Goal: Task Accomplishment & Management: Manage account settings

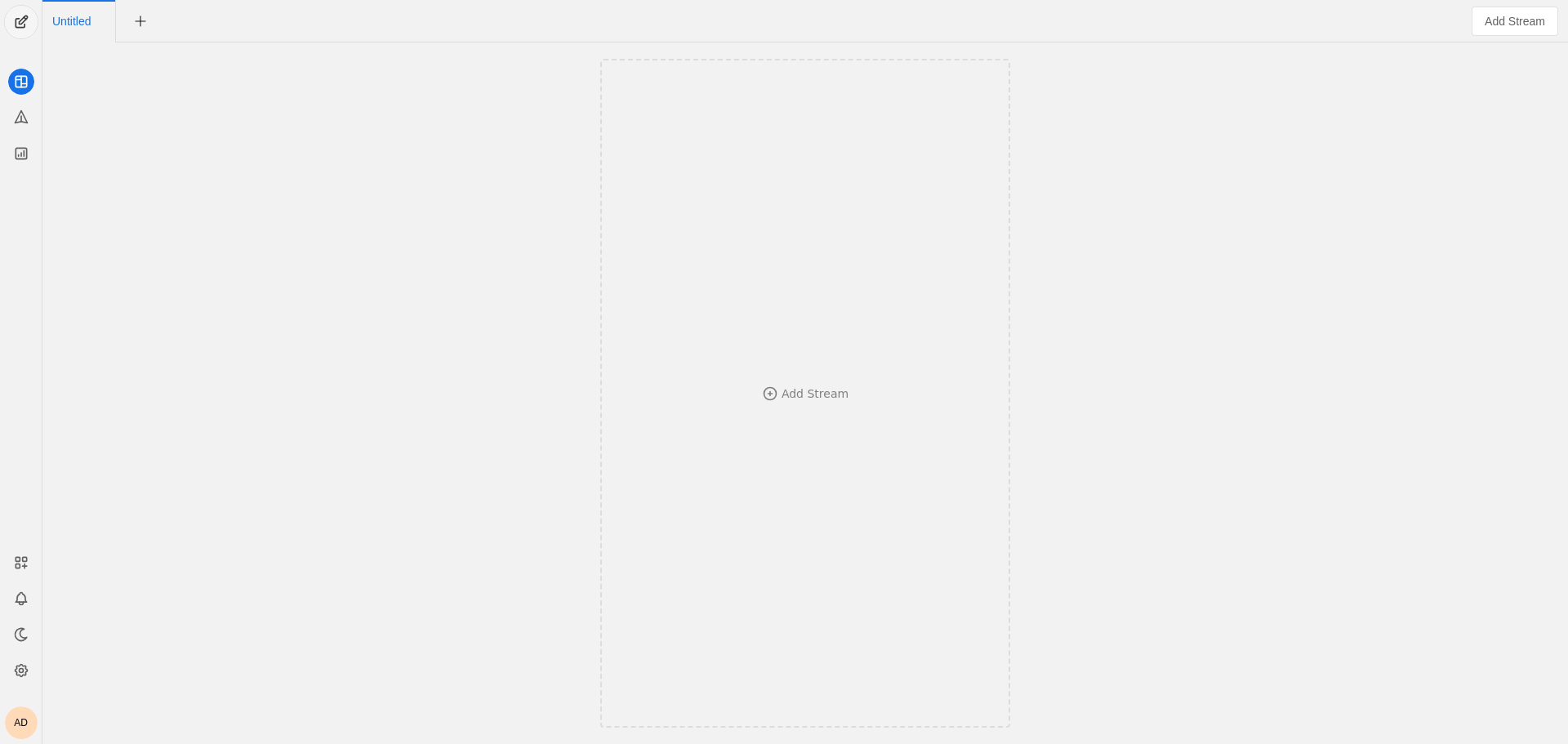
click at [34, 16] on span "undefined" at bounding box center [21, 22] width 33 height 33
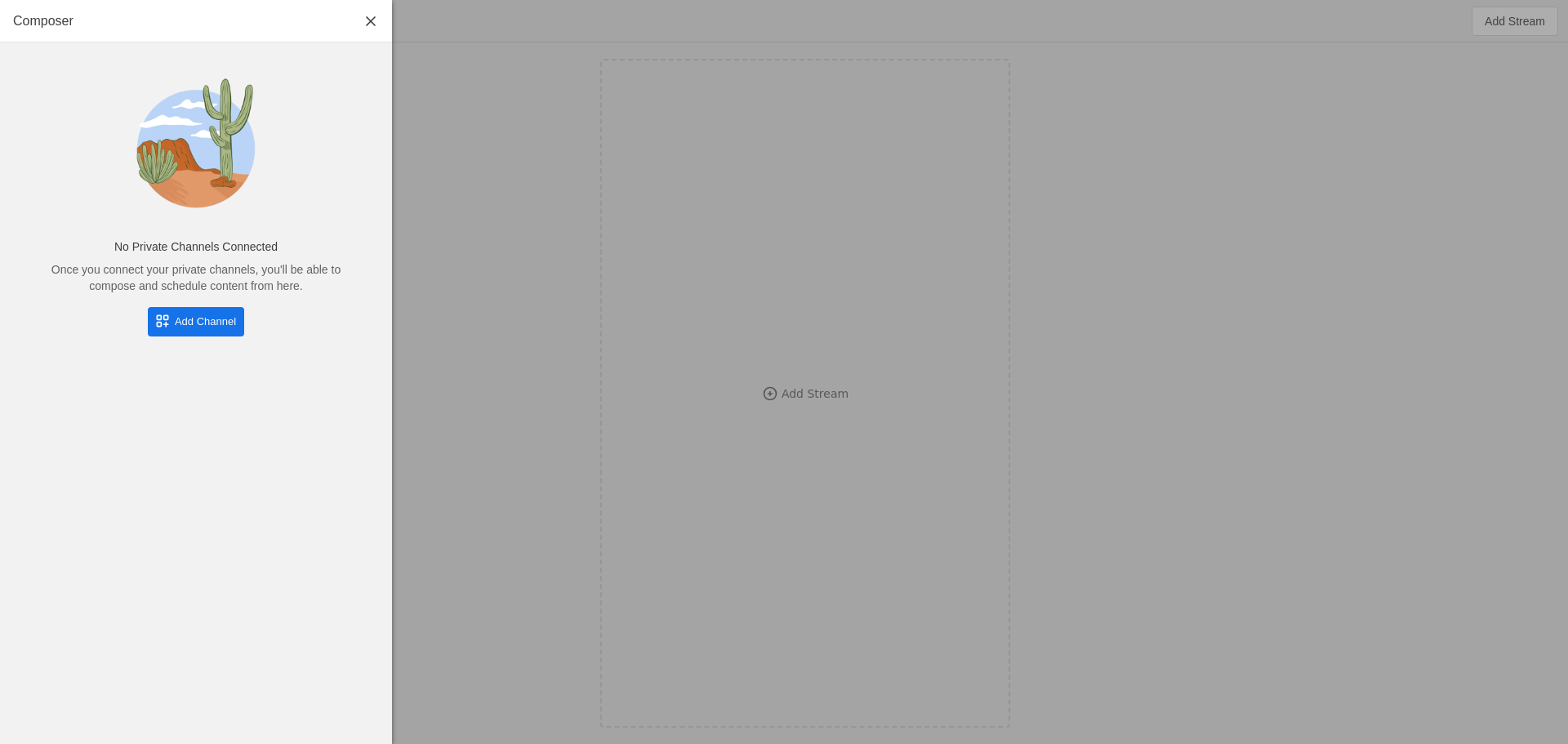
click at [202, 326] on span "Add Channel" at bounding box center [205, 321] width 61 height 16
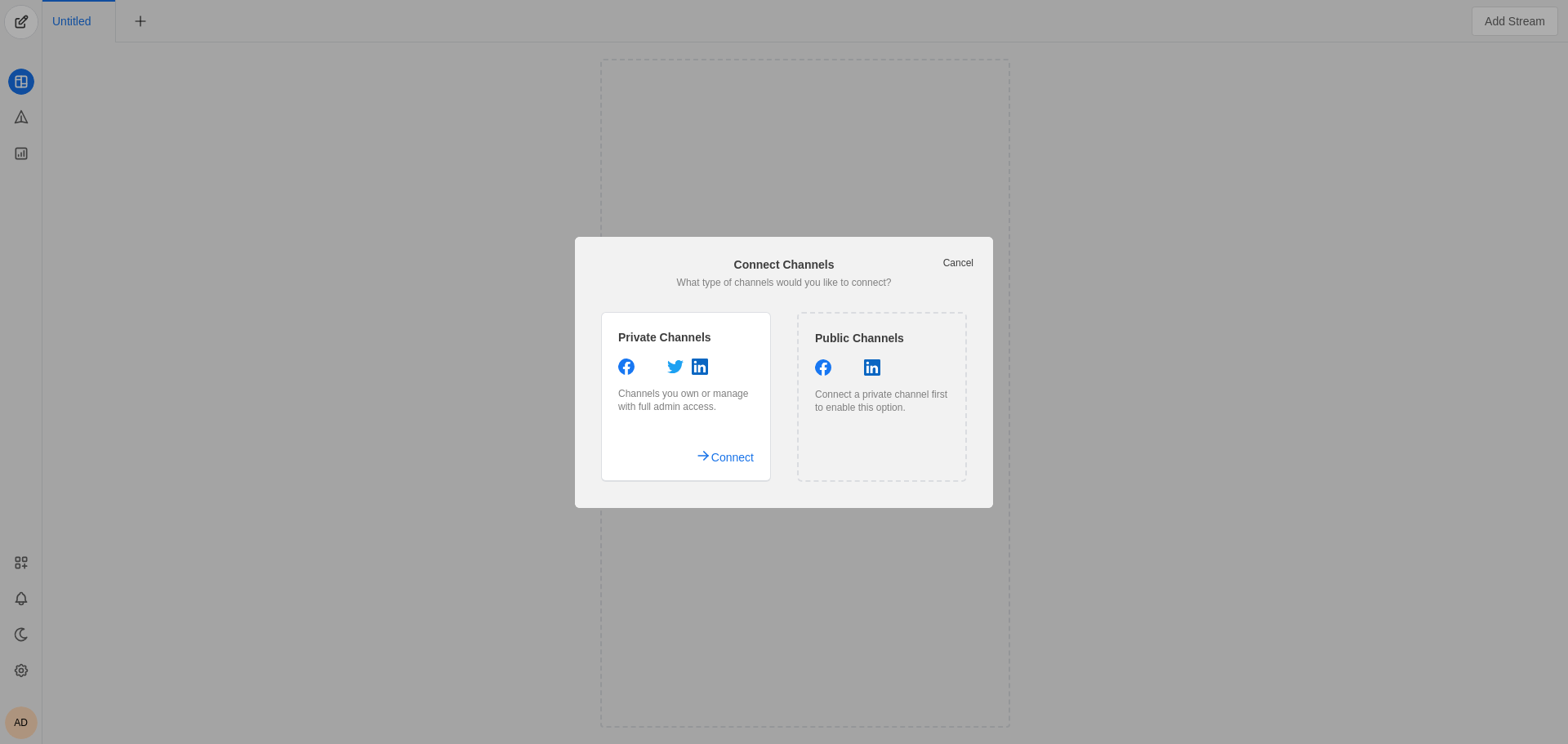
click at [957, 258] on link "Cancel" at bounding box center [957, 263] width 30 height 14
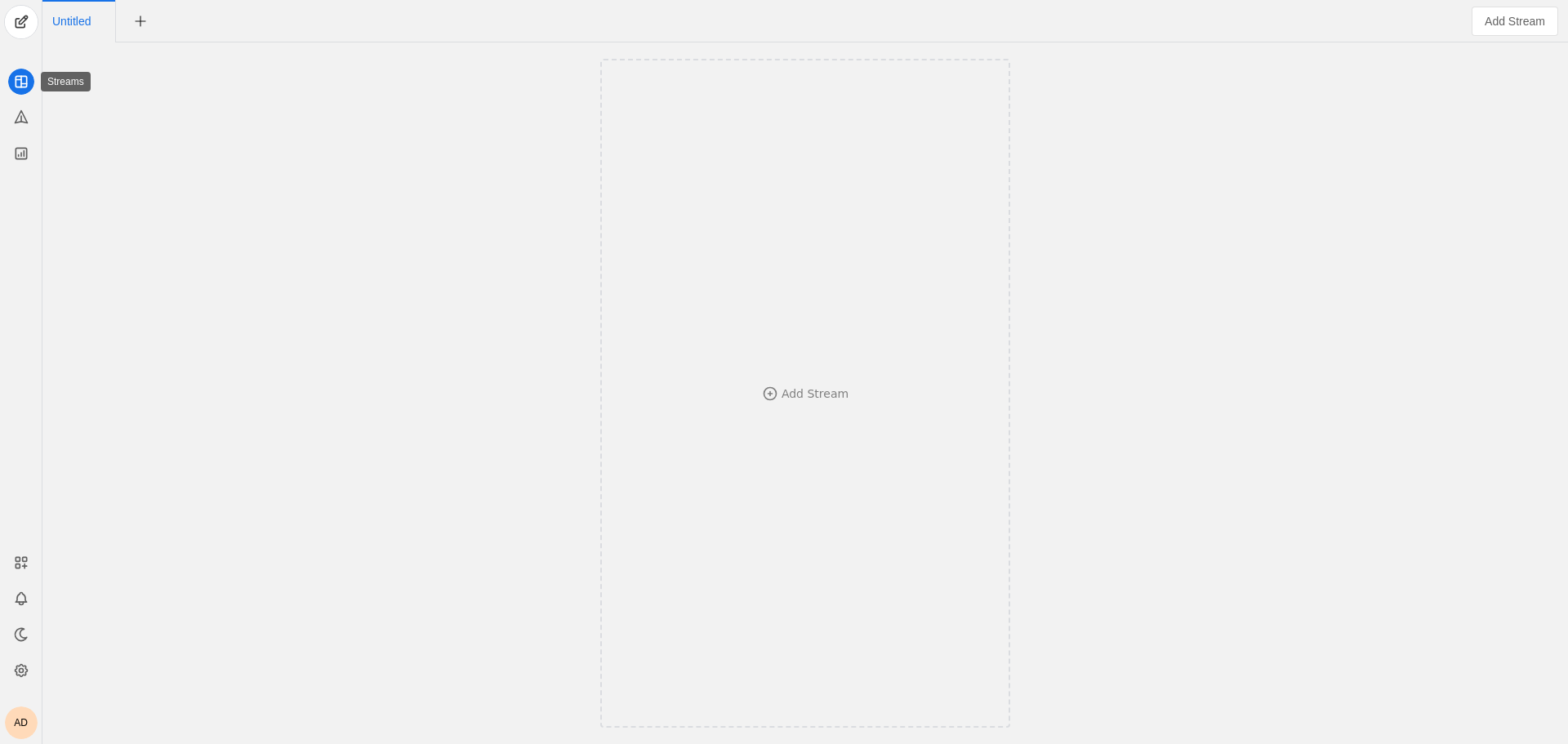
click at [19, 83] on icon at bounding box center [21, 81] width 16 height 16
click at [18, 624] on app-icon at bounding box center [20, 634] width 26 height 26
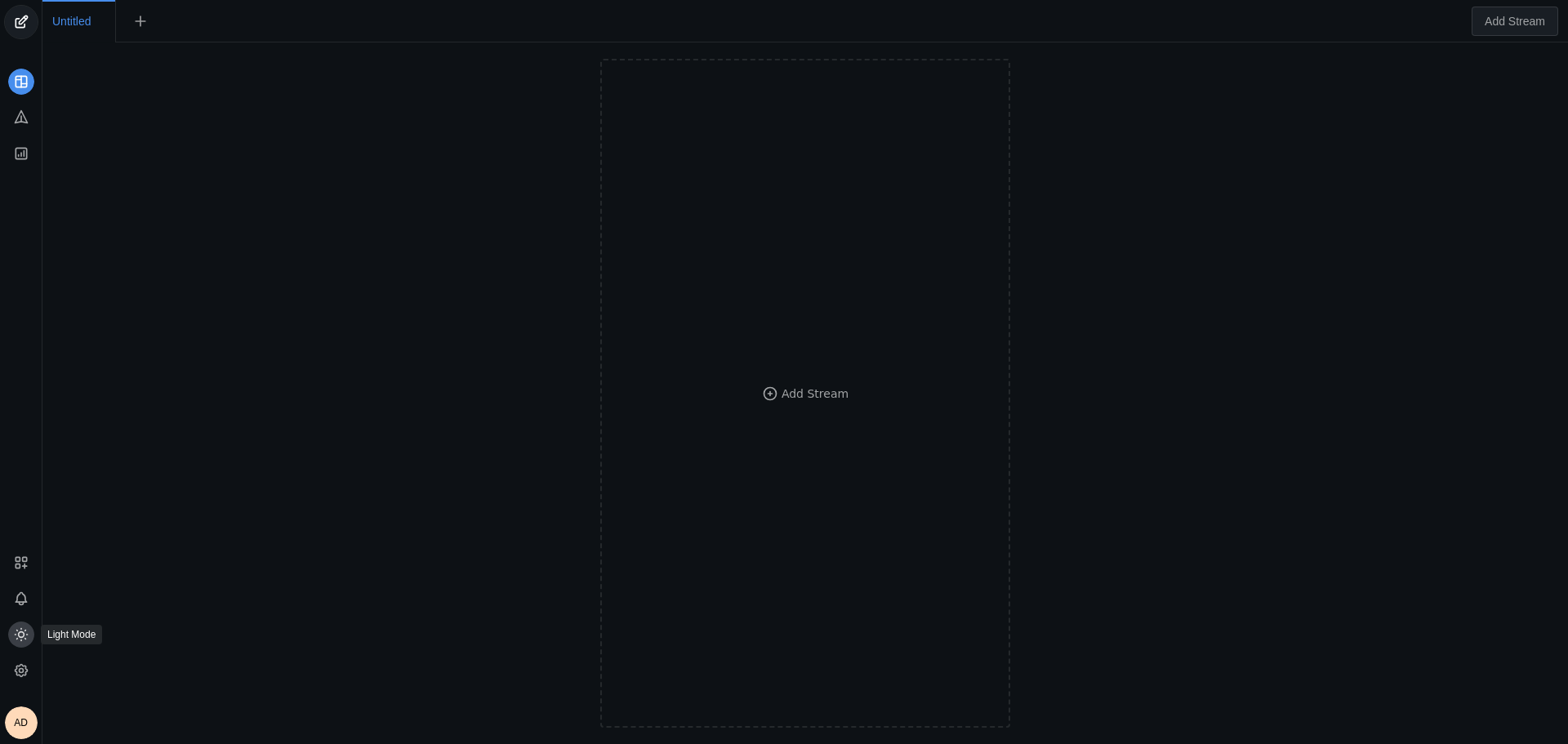
click at [20, 634] on icon at bounding box center [21, 634] width 16 height 16
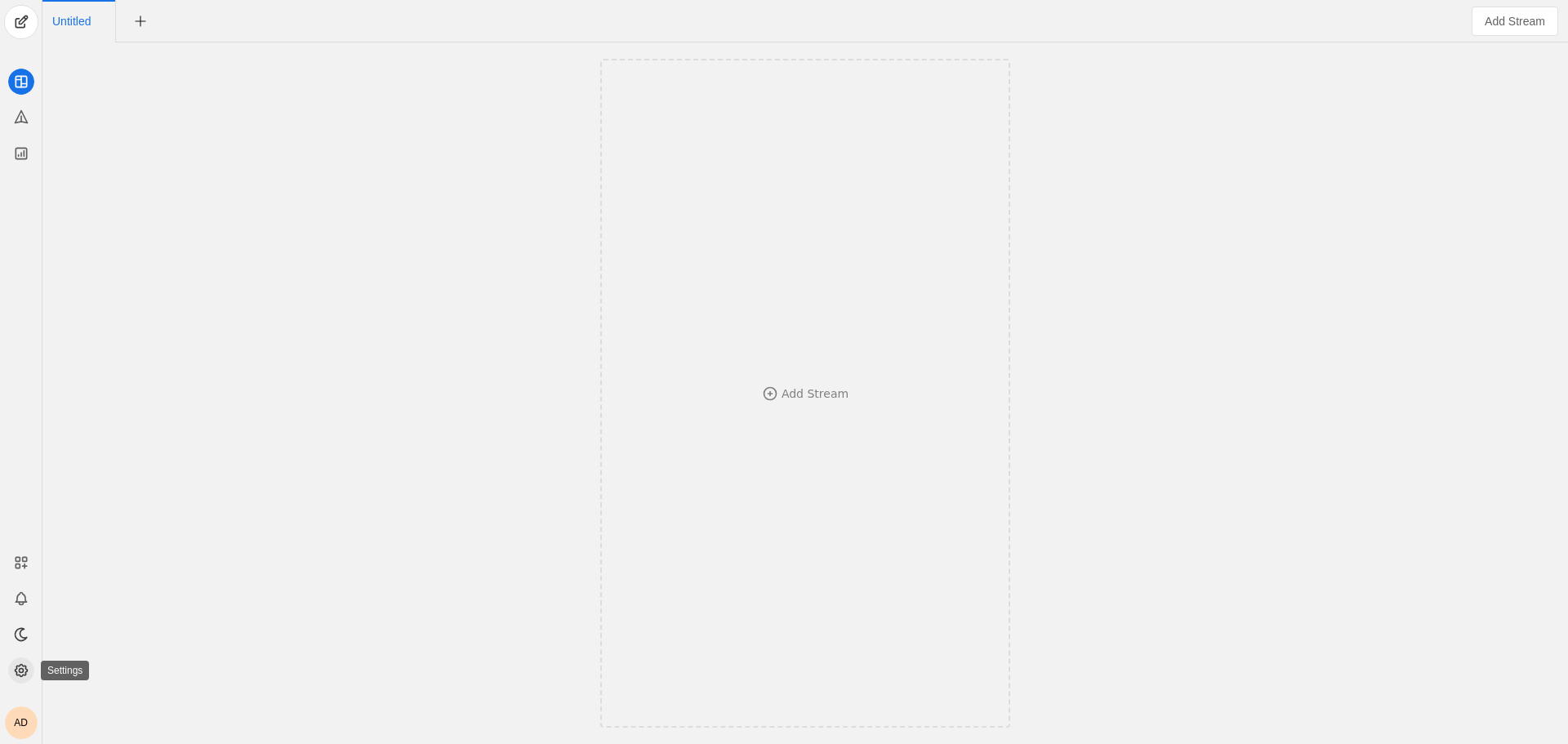
click at [20, 666] on icon at bounding box center [21, 670] width 16 height 16
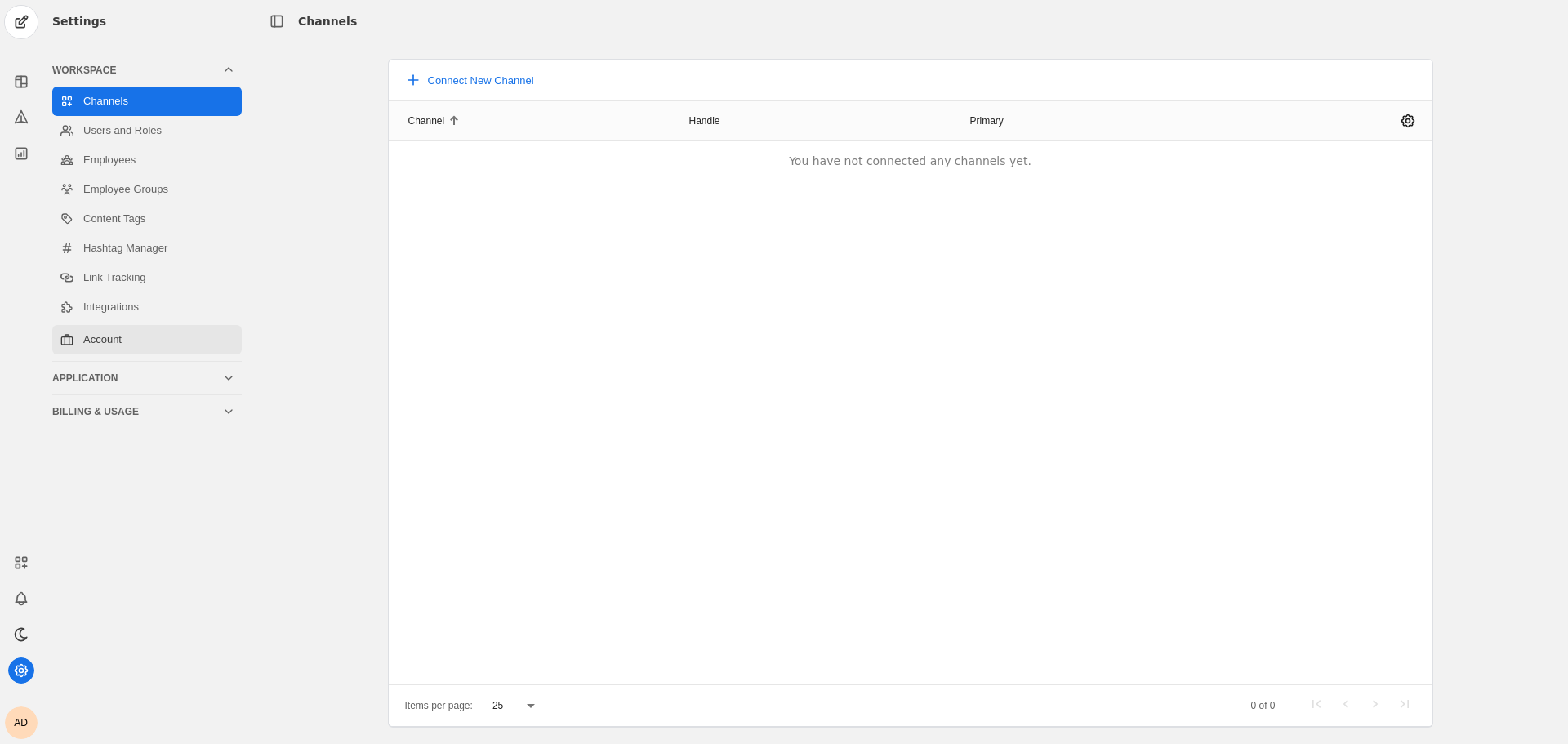
click at [134, 336] on link "Account" at bounding box center [147, 340] width 189 height 29
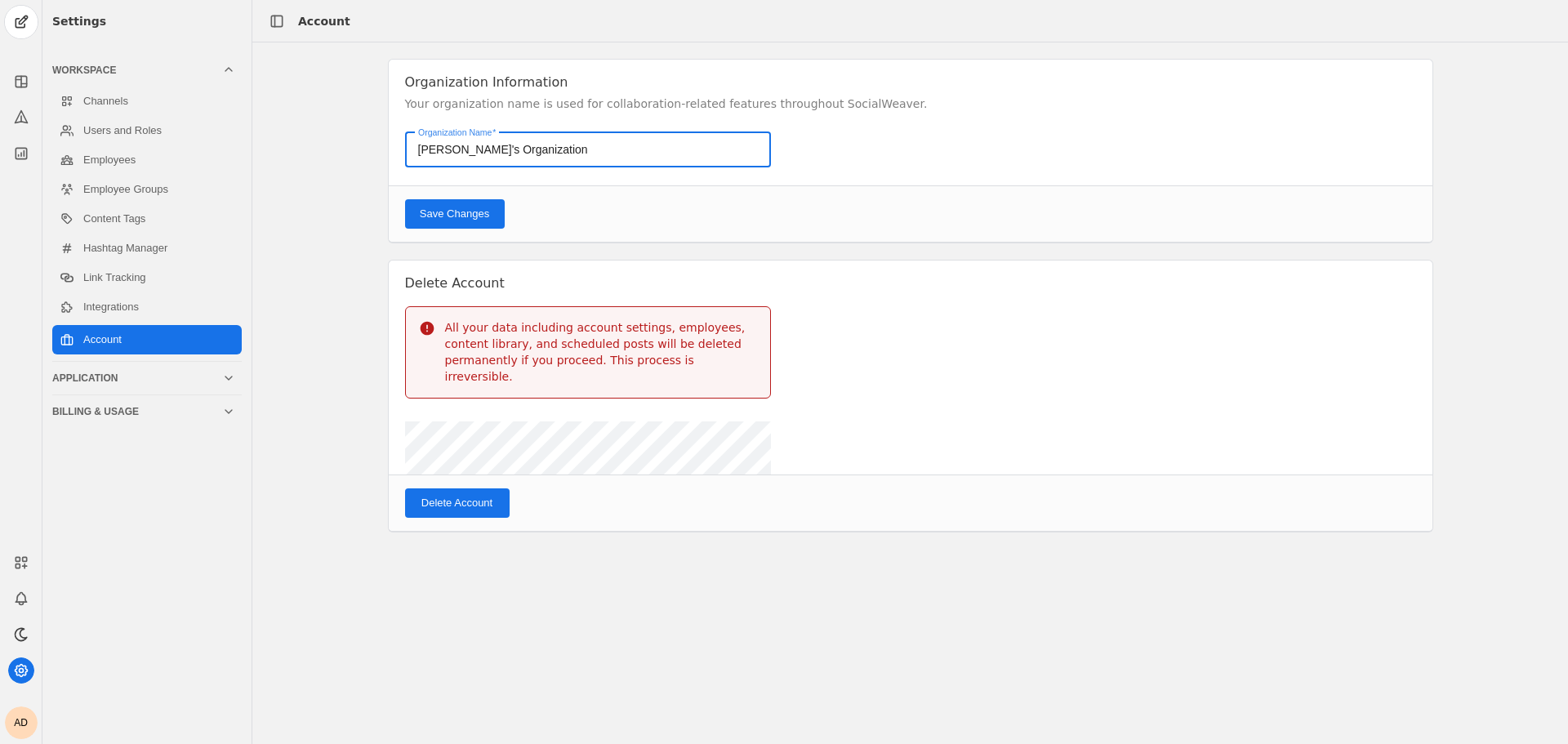
click at [499, 152] on input "[PERSON_NAME]'s Organization" at bounding box center [589, 150] width 343 height 19
click at [501, 152] on input "[PERSON_NAME]'s Organization" at bounding box center [589, 150] width 343 height 19
type input "Berkeley"
click at [440, 199] on span "undefined" at bounding box center [454, 213] width 99 height 29
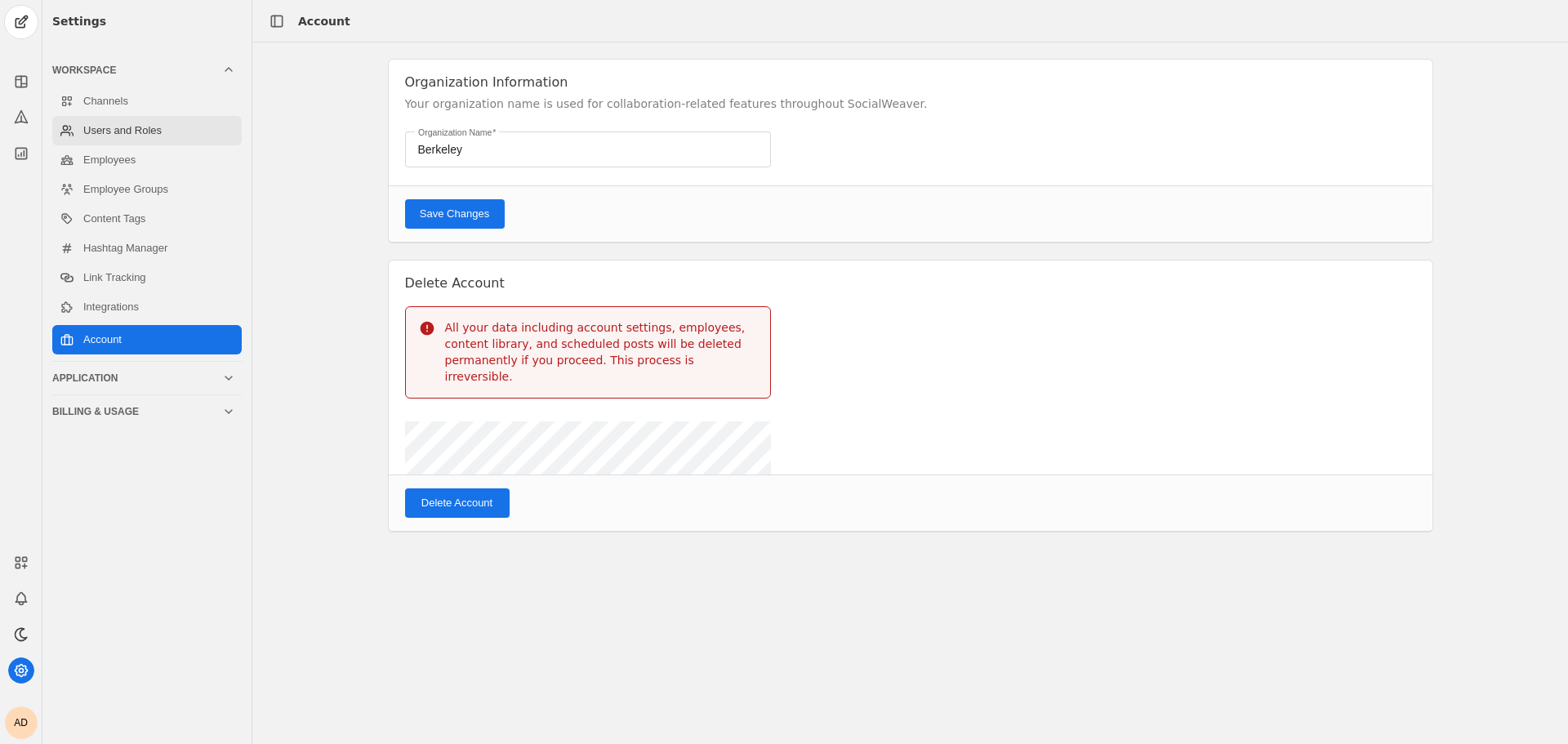
click at [146, 125] on link "Users and Roles" at bounding box center [147, 130] width 189 height 29
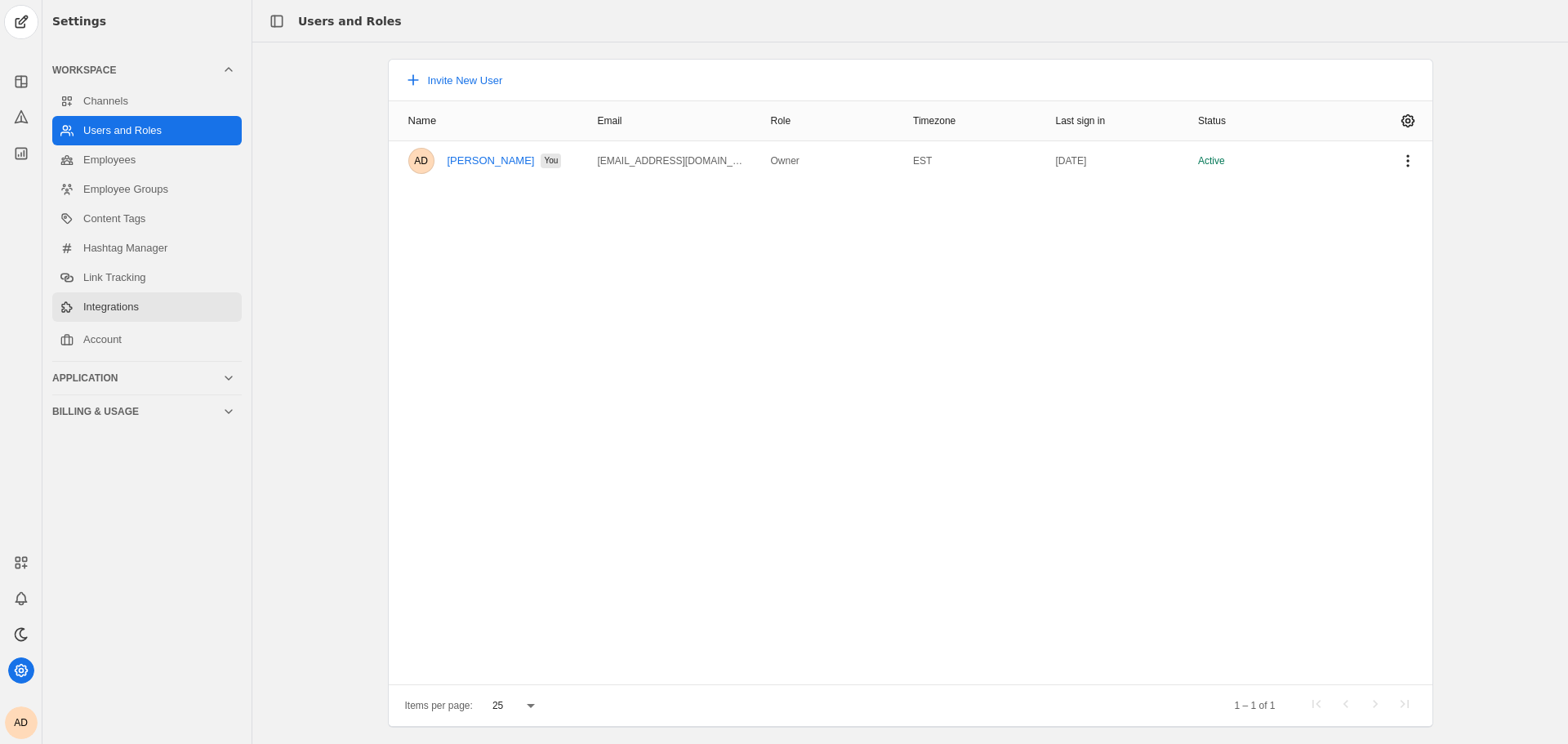
click at [188, 299] on link "Integrations" at bounding box center [147, 307] width 189 height 29
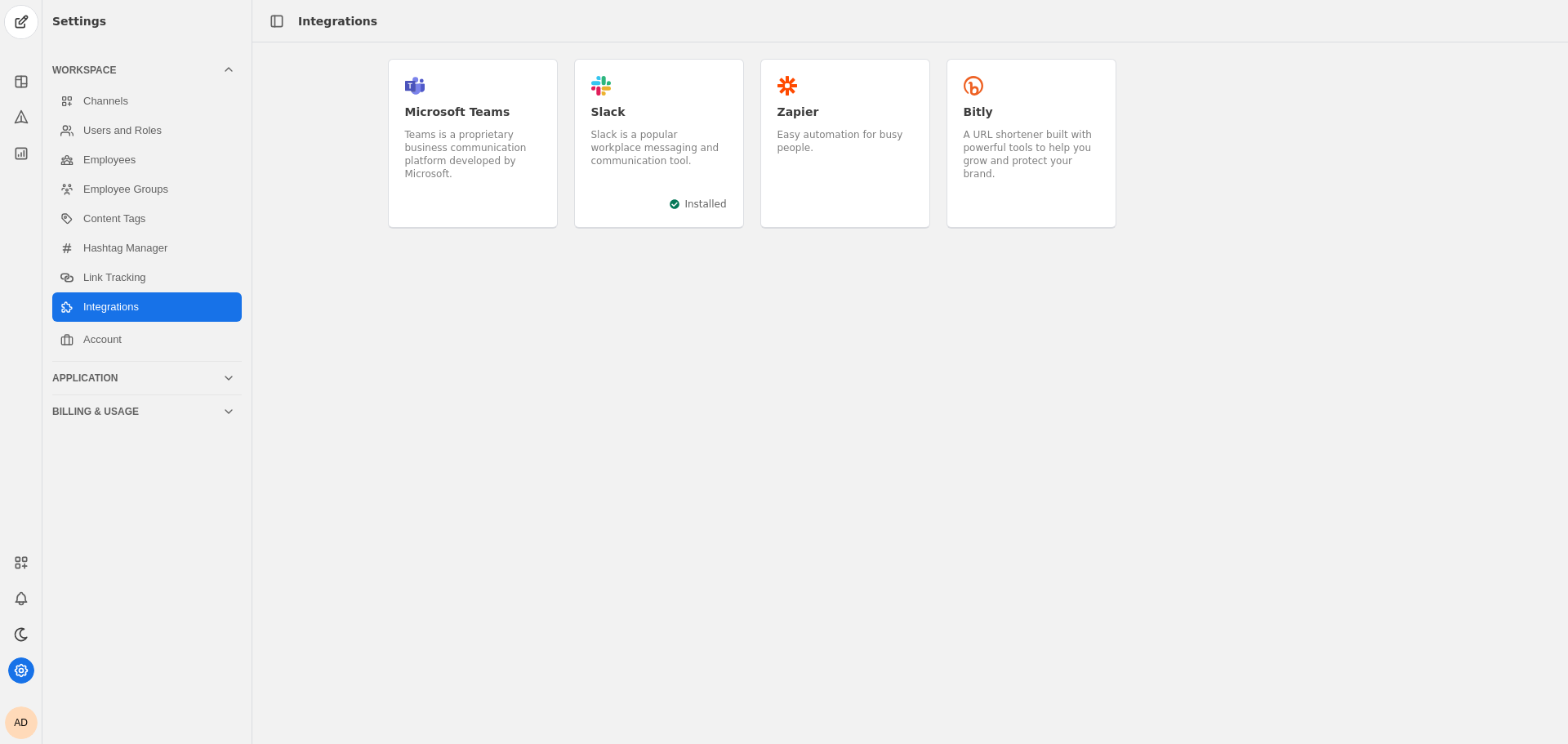
click at [637, 188] on div ".cls-1{fill:#e01e5a;}.cls-2{fill:#36c5f0;}.cls-3{fill:#2eb67d;}.cls-4{fill:#ecb…" at bounding box center [659, 144] width 170 height 170
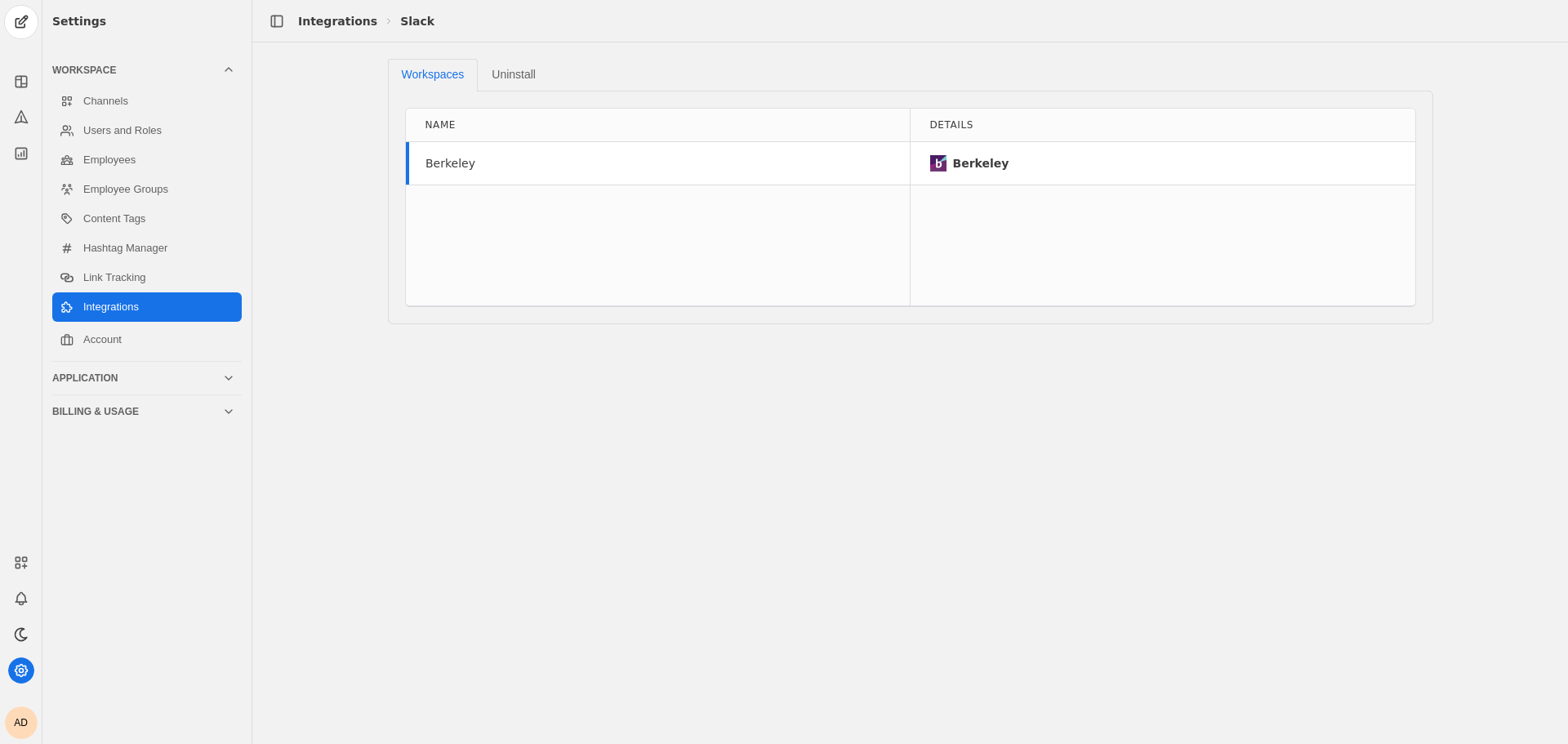
click at [453, 156] on div "Berkeley" at bounding box center [451, 163] width 50 height 16
click at [453, 157] on div "Berkeley" at bounding box center [451, 163] width 50 height 16
click at [490, 168] on div "Berkeley" at bounding box center [658, 163] width 504 height 42
click at [944, 165] on img at bounding box center [938, 163] width 16 height 16
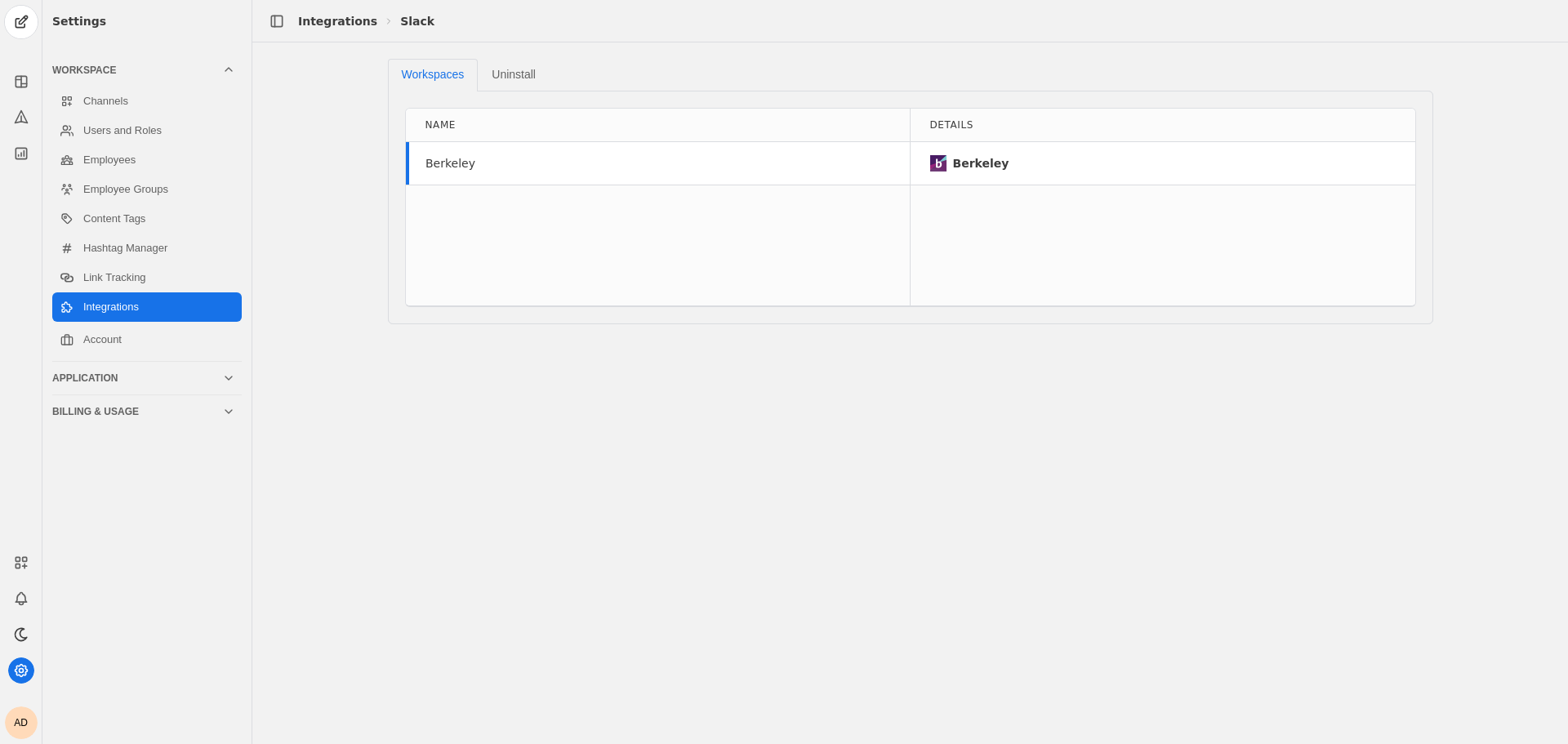
click at [975, 159] on div "Berkeley" at bounding box center [980, 163] width 56 height 16
click at [524, 80] on span "Uninstall" at bounding box center [513, 74] width 44 height 12
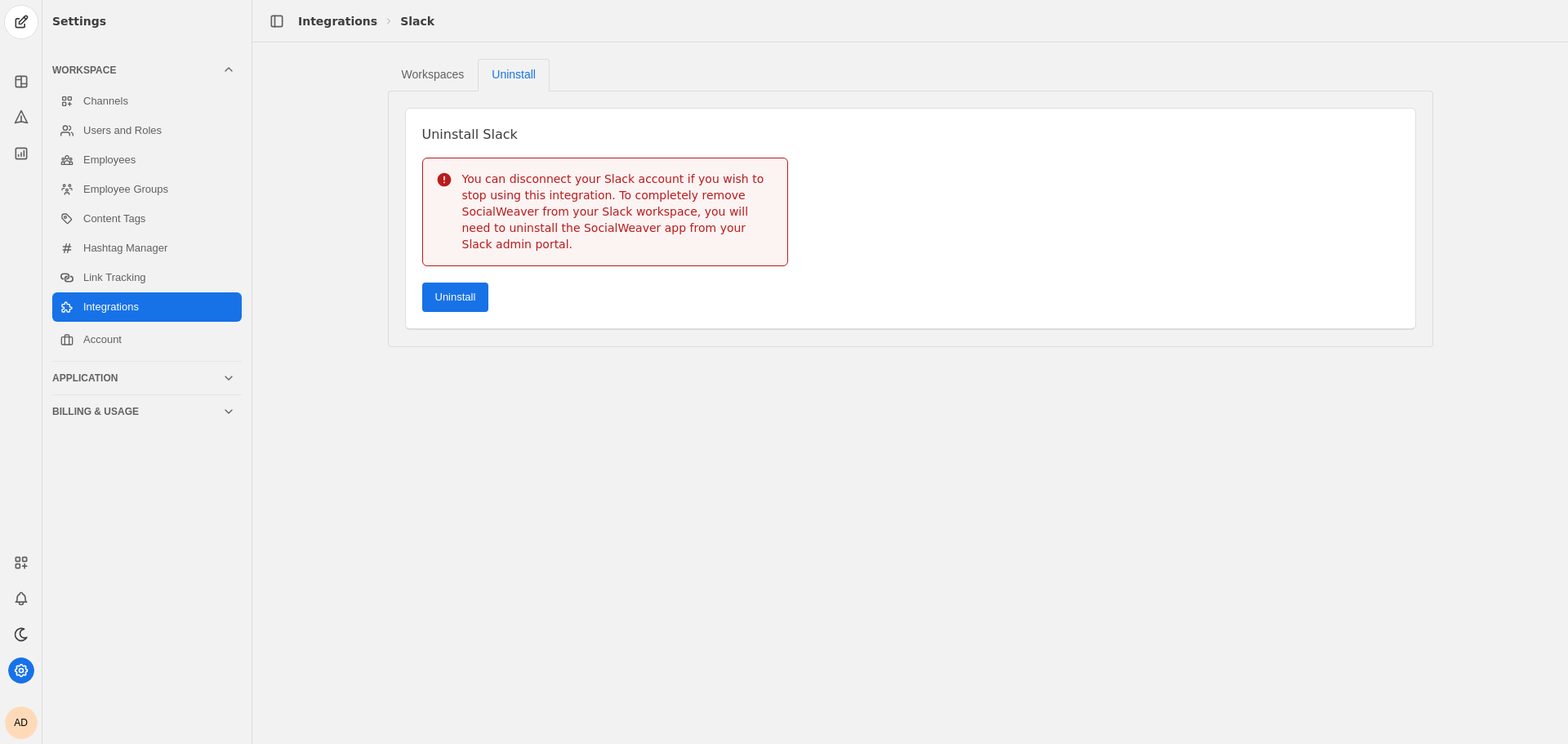
click at [452, 70] on span "Workspaces" at bounding box center [432, 74] width 63 height 12
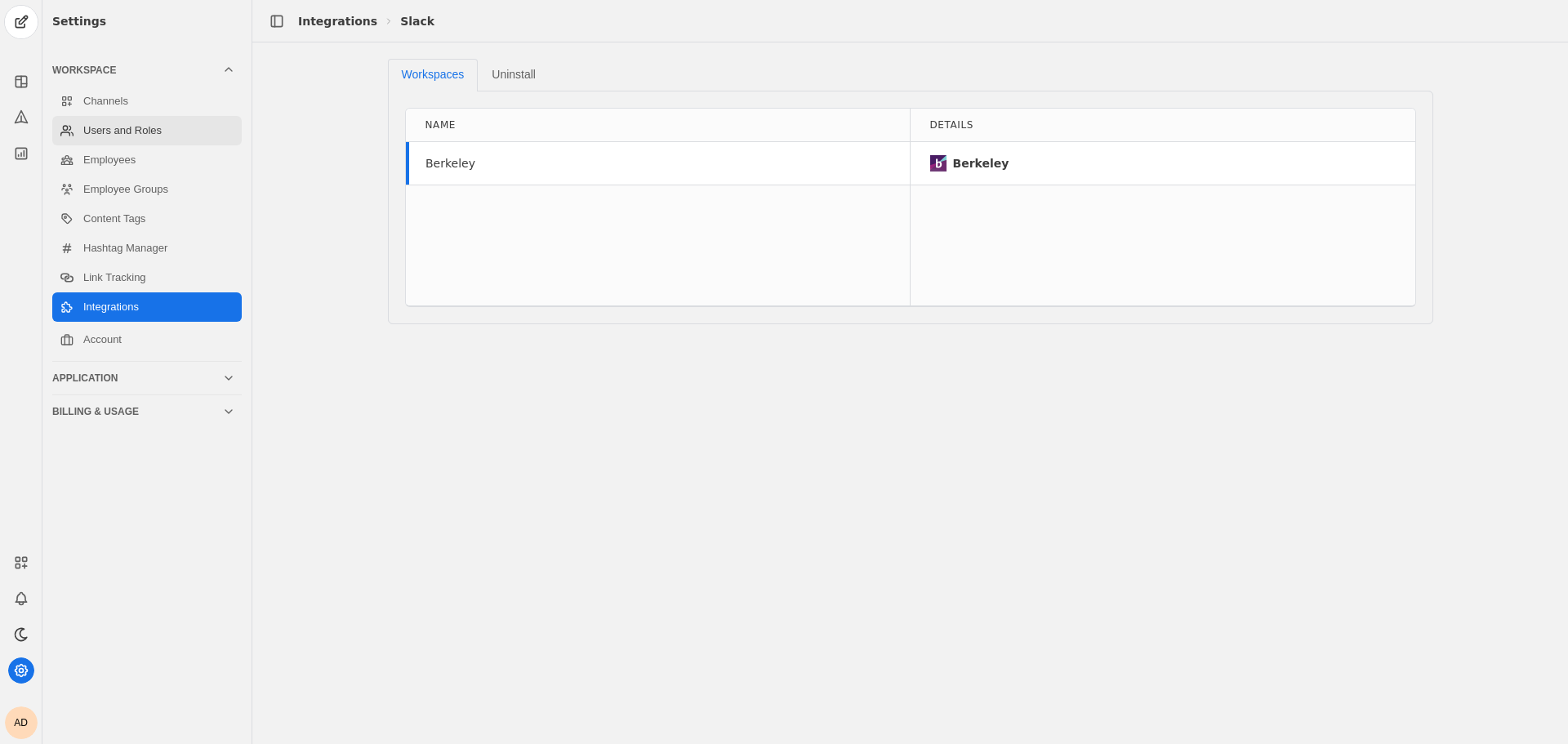
click at [180, 135] on link "Users and Roles" at bounding box center [147, 130] width 189 height 29
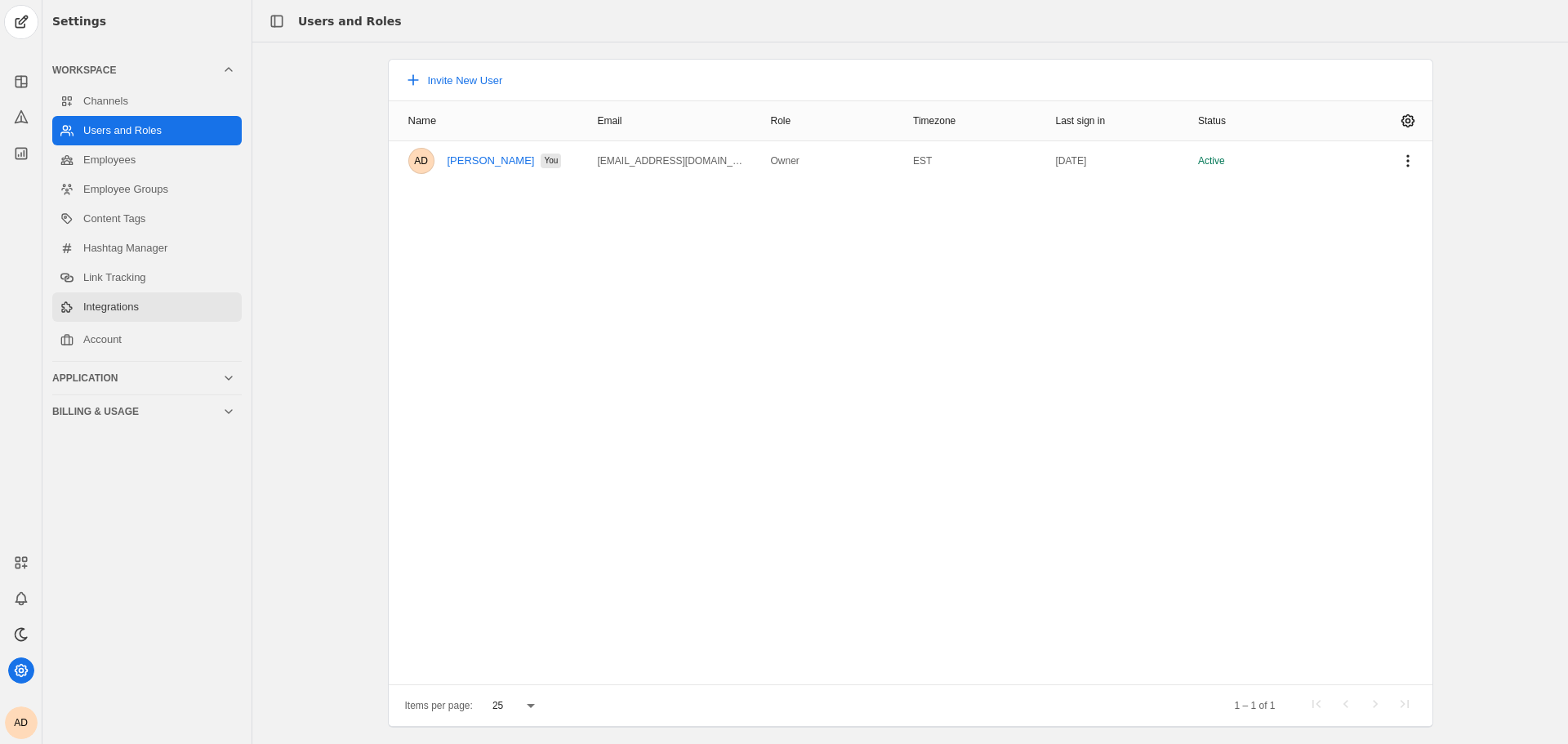
click at [146, 293] on link "Integrations" at bounding box center [147, 307] width 189 height 29
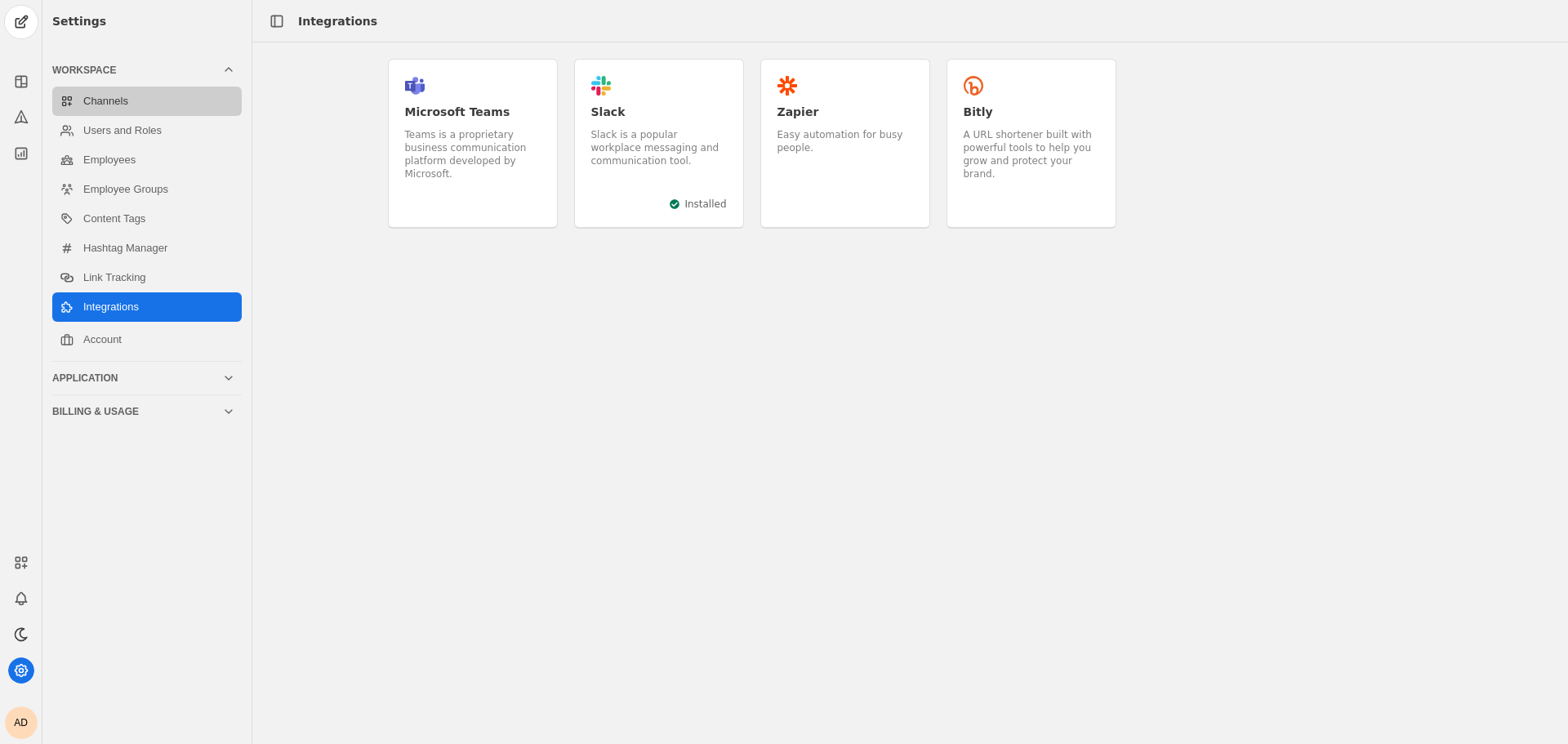
click at [97, 103] on link "Channels" at bounding box center [147, 101] width 189 height 29
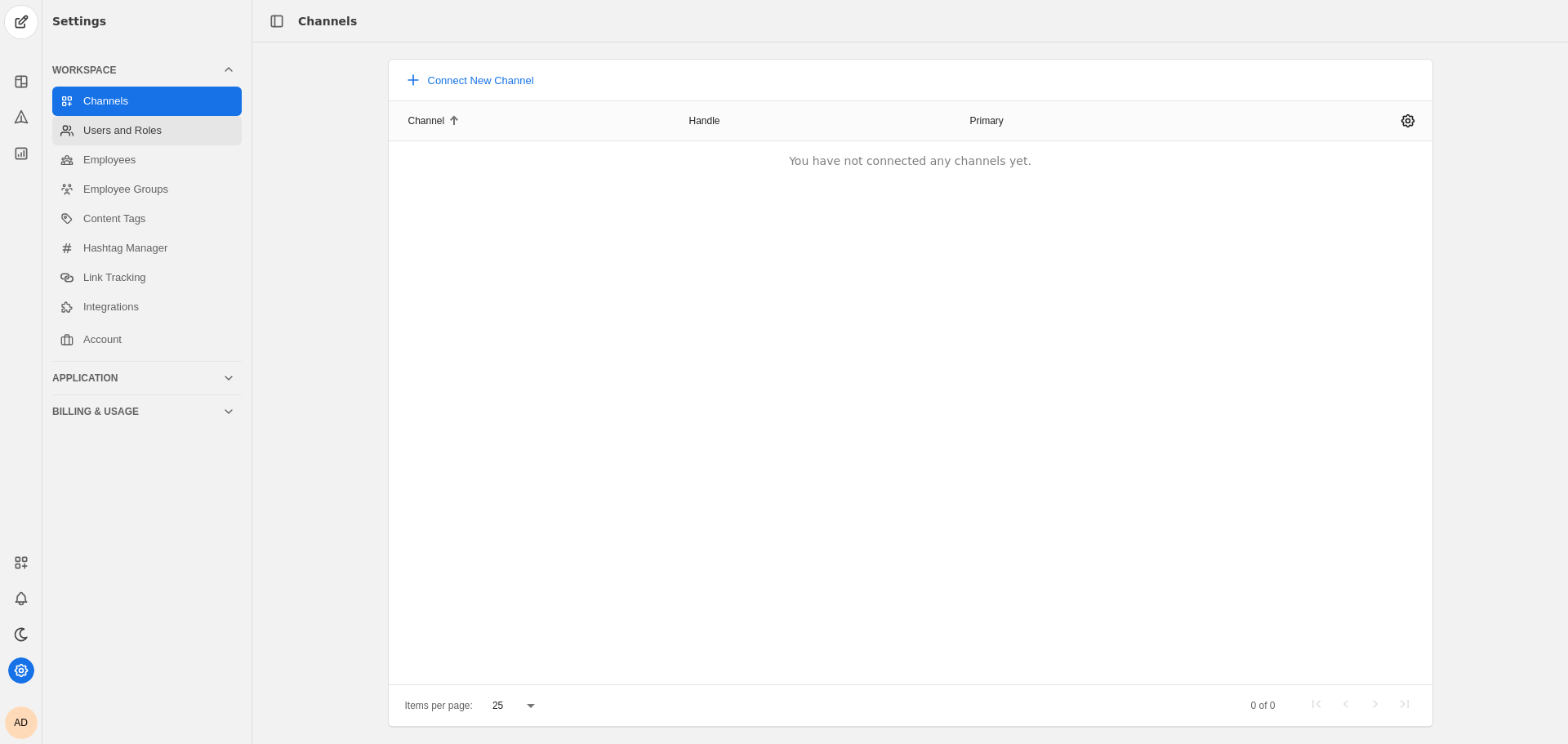
click at [109, 141] on link "Users and Roles" at bounding box center [147, 130] width 189 height 29
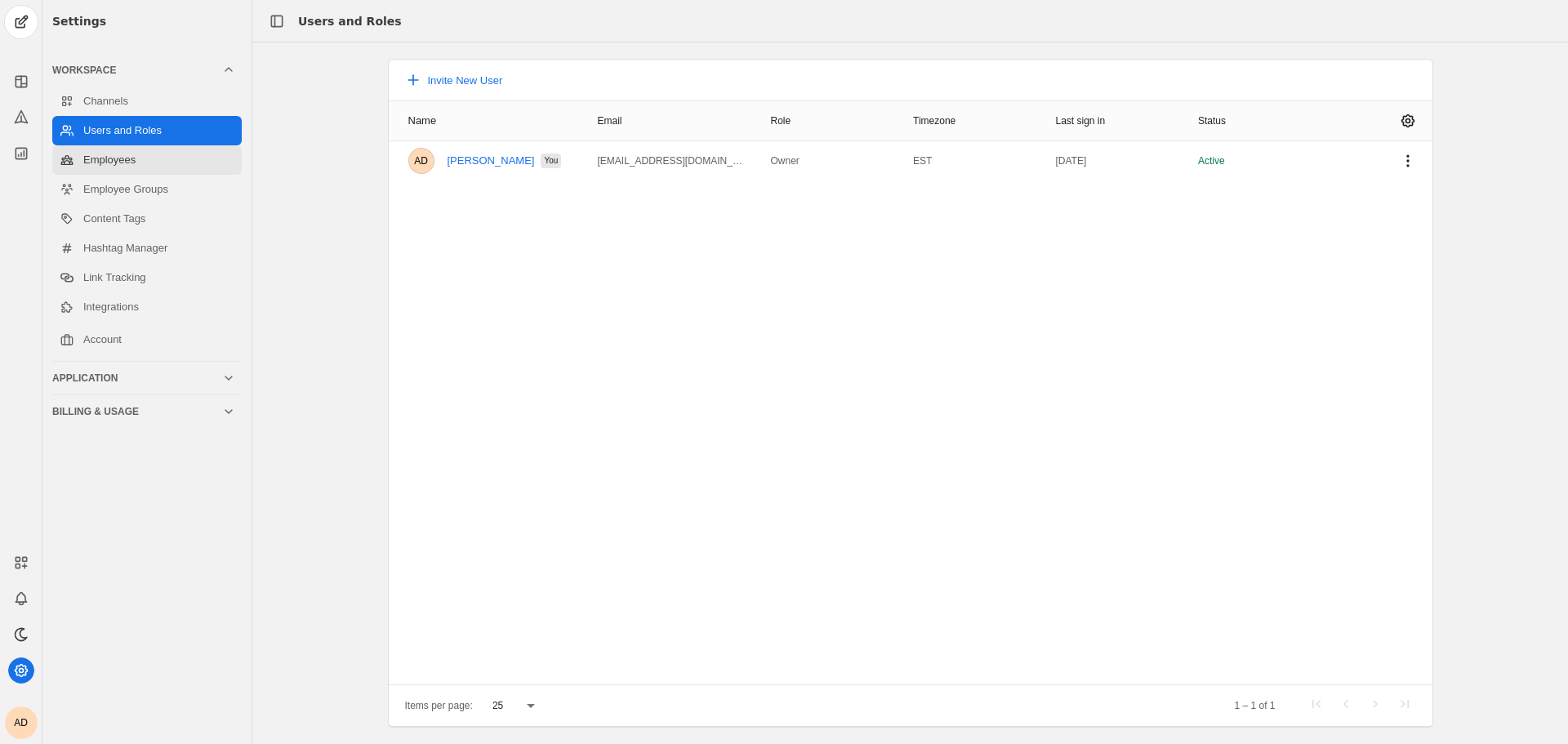
click at [137, 158] on link "Employees" at bounding box center [147, 160] width 189 height 29
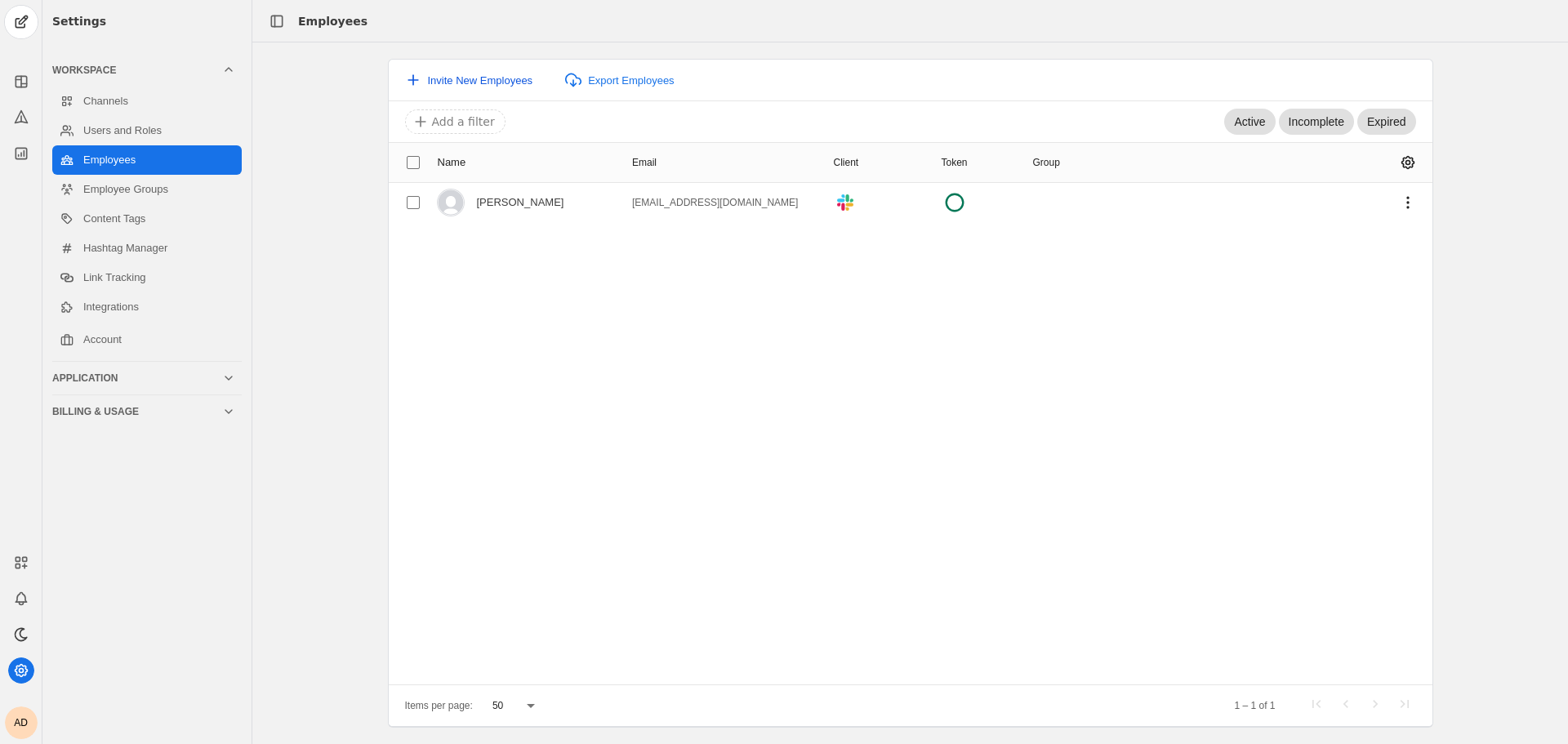
click at [488, 81] on span "Invite New Employees" at bounding box center [480, 80] width 105 height 13
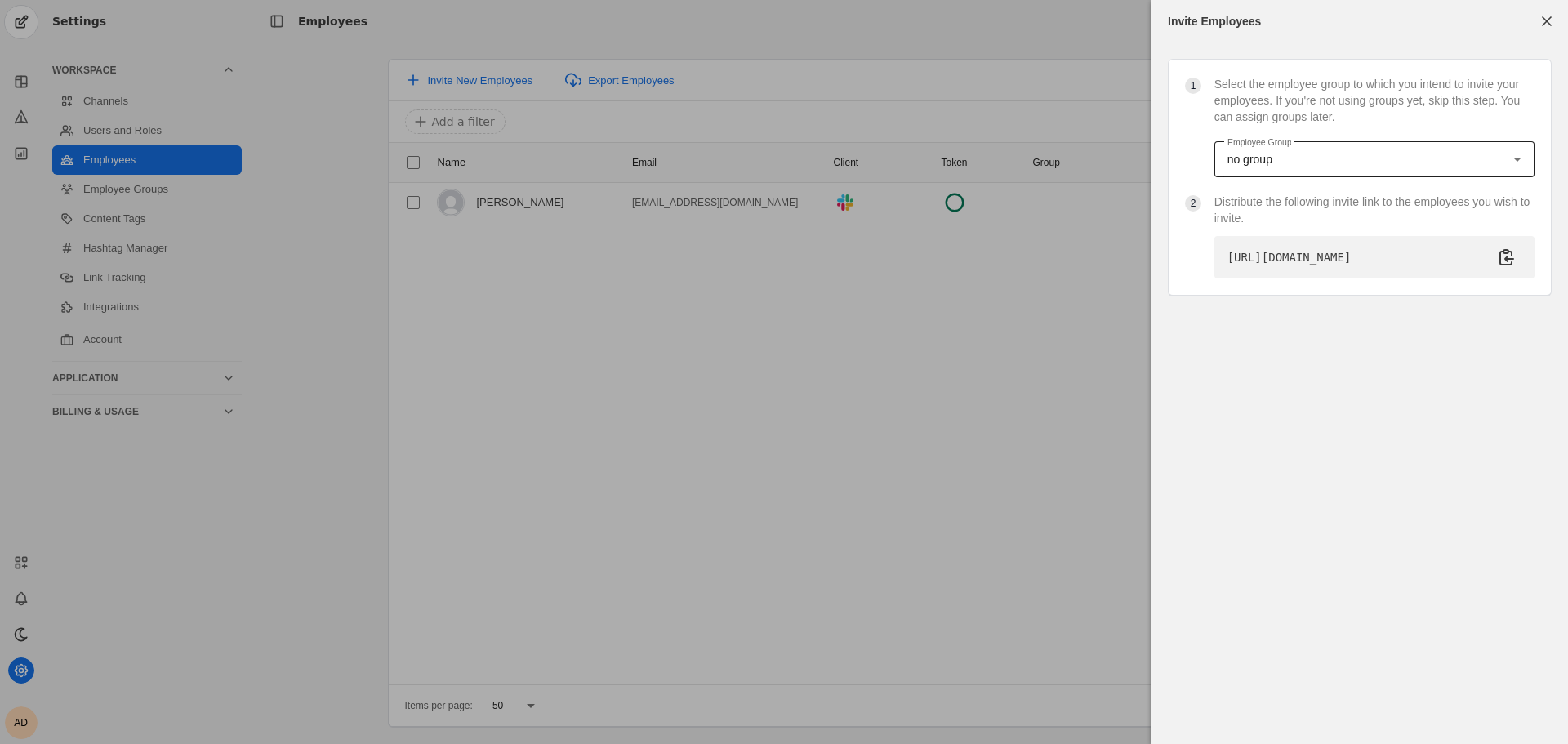
click at [1369, 167] on div "no group" at bounding box center [1374, 159] width 294 height 19
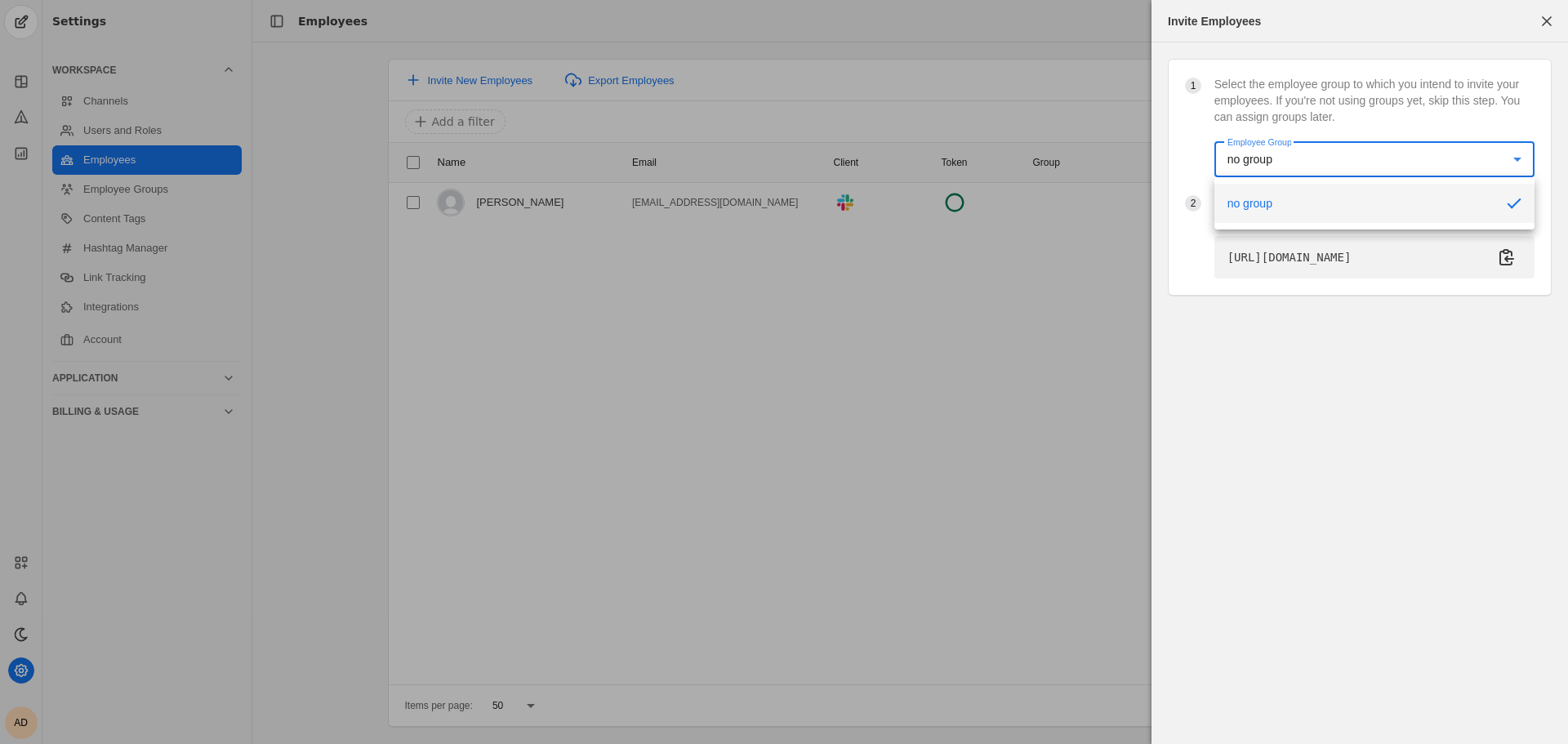
click at [1337, 207] on mat-option "no group" at bounding box center [1374, 203] width 320 height 40
click at [1550, 25] on span "button" at bounding box center [1546, 21] width 29 height 29
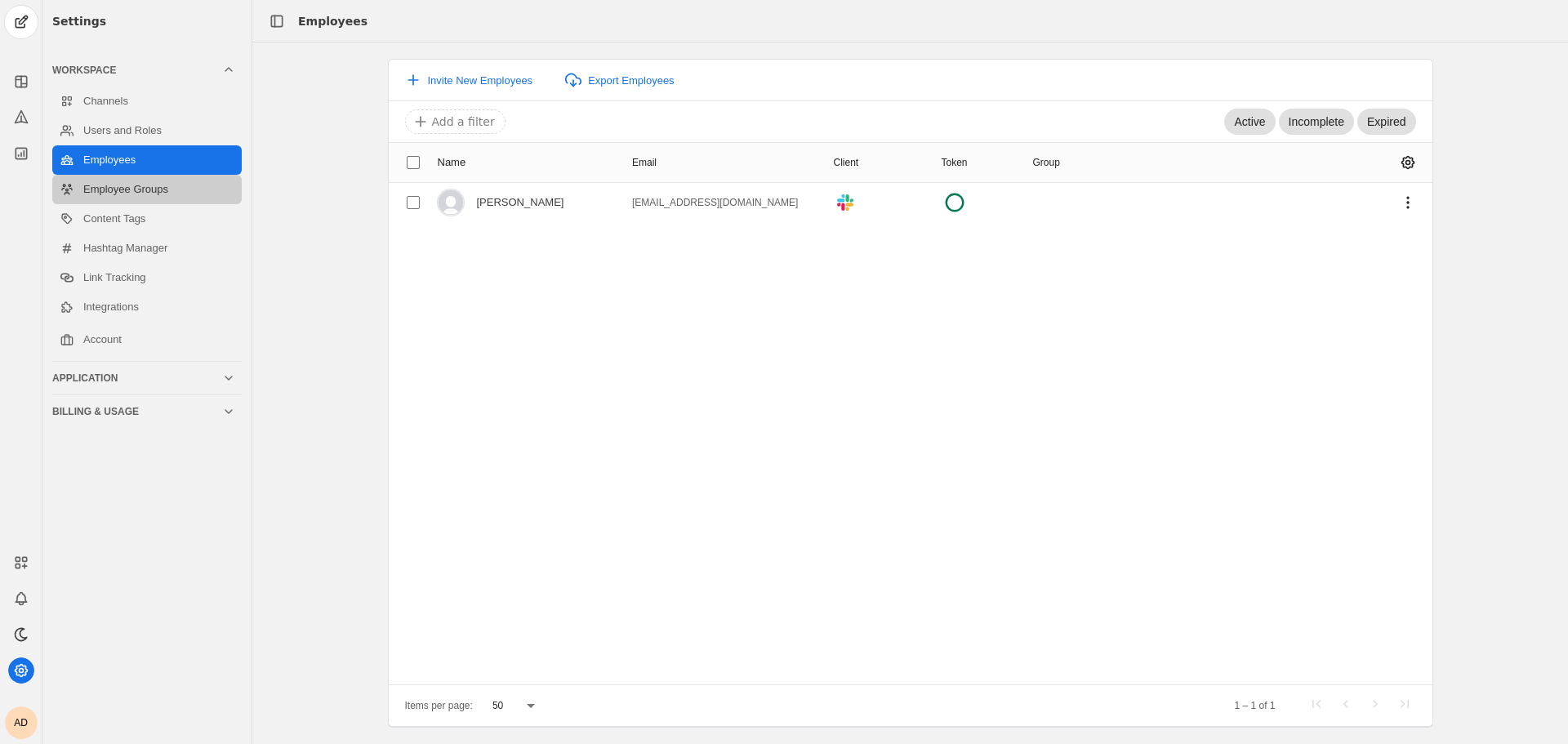
click at [170, 191] on link "Employee Groups" at bounding box center [147, 189] width 189 height 29
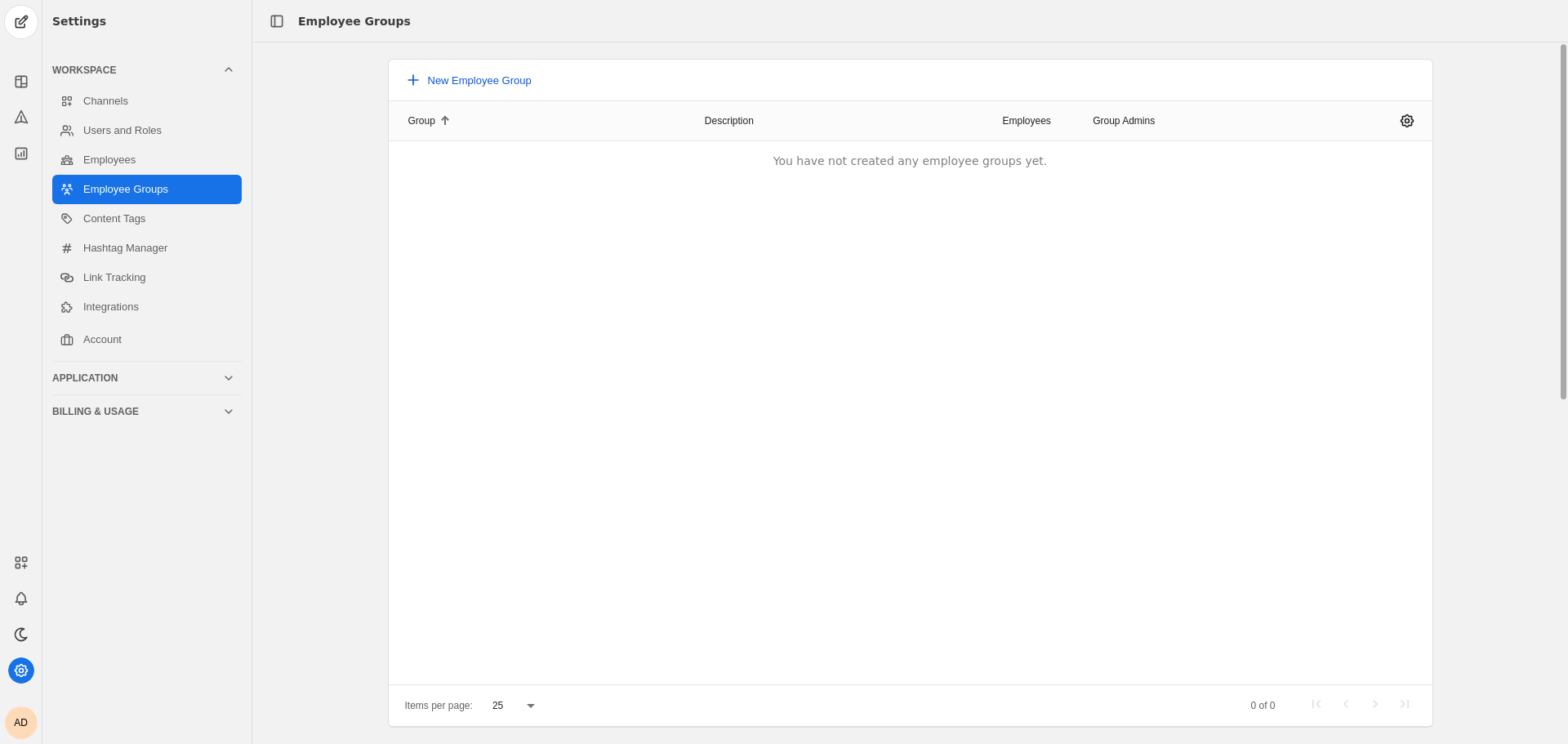
click at [432, 82] on span "New Employee Group" at bounding box center [479, 80] width 103 height 13
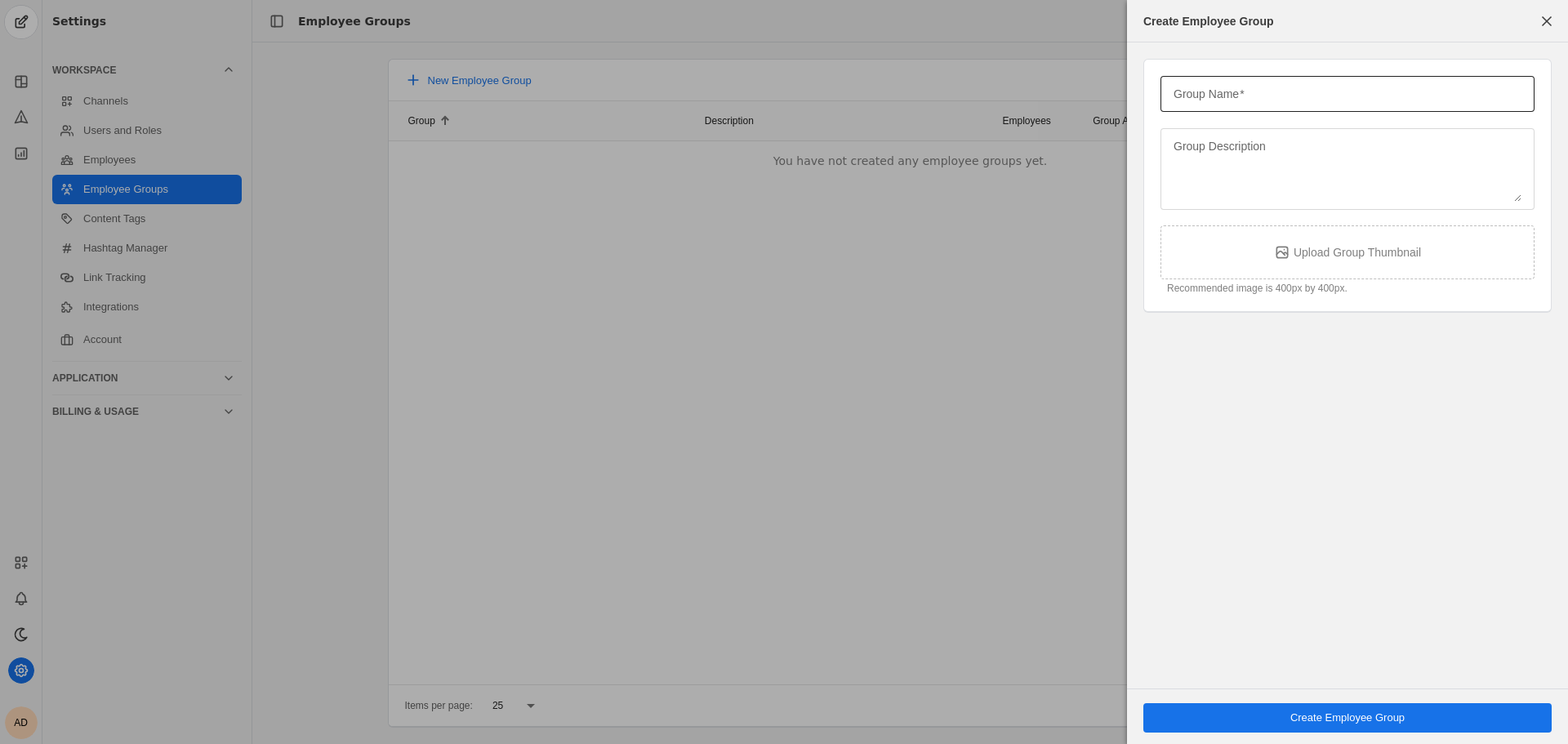
click at [1236, 105] on div at bounding box center [1347, 94] width 347 height 36
type input "Berkeley"
click at [1394, 734] on div "Create Employee Group" at bounding box center [1347, 717] width 408 height 56
click at [1393, 714] on span "Create Employee Group" at bounding box center [1347, 717] width 114 height 16
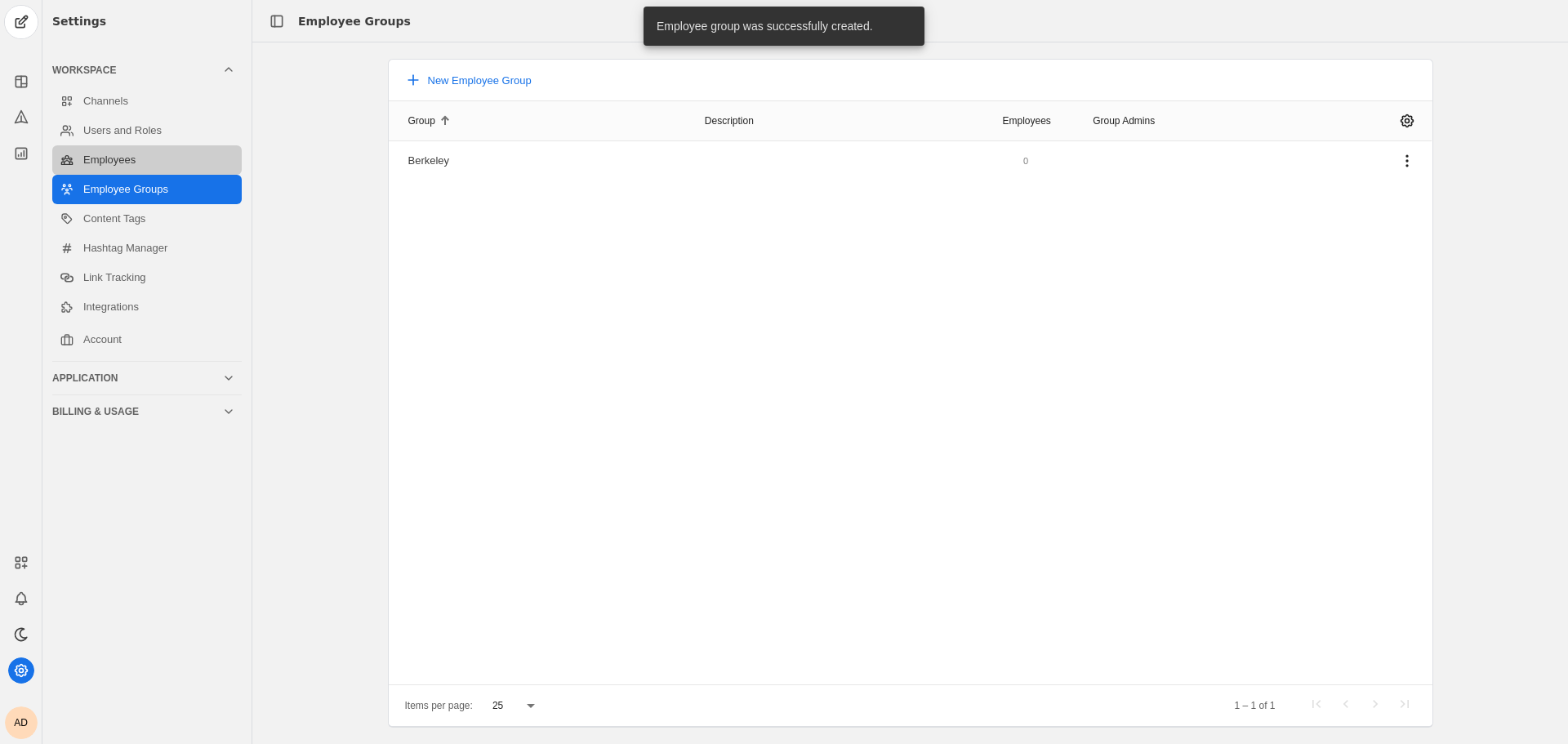
click at [125, 166] on link "Employees" at bounding box center [147, 160] width 189 height 29
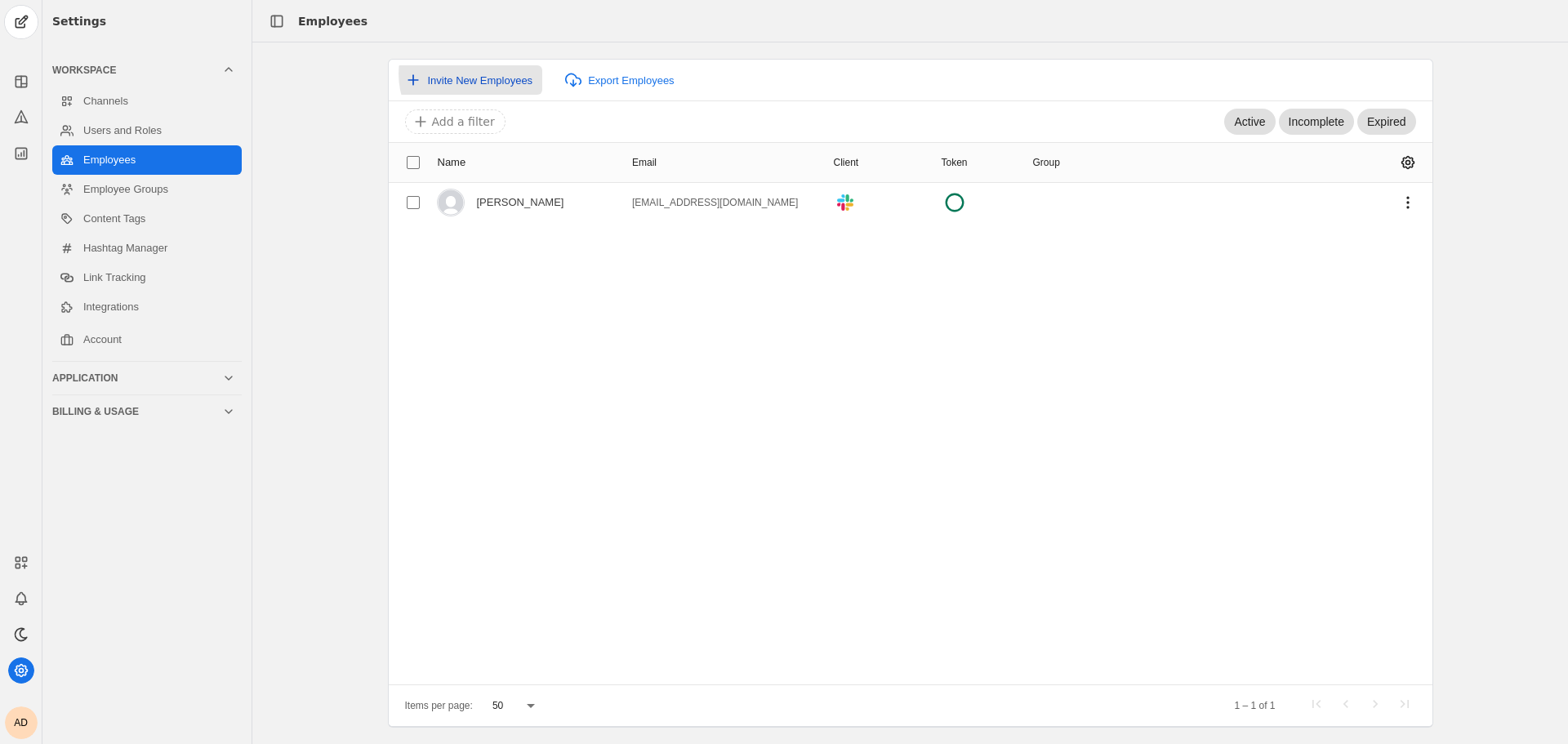
click at [475, 74] on span "Invite New Employees" at bounding box center [480, 80] width 105 height 13
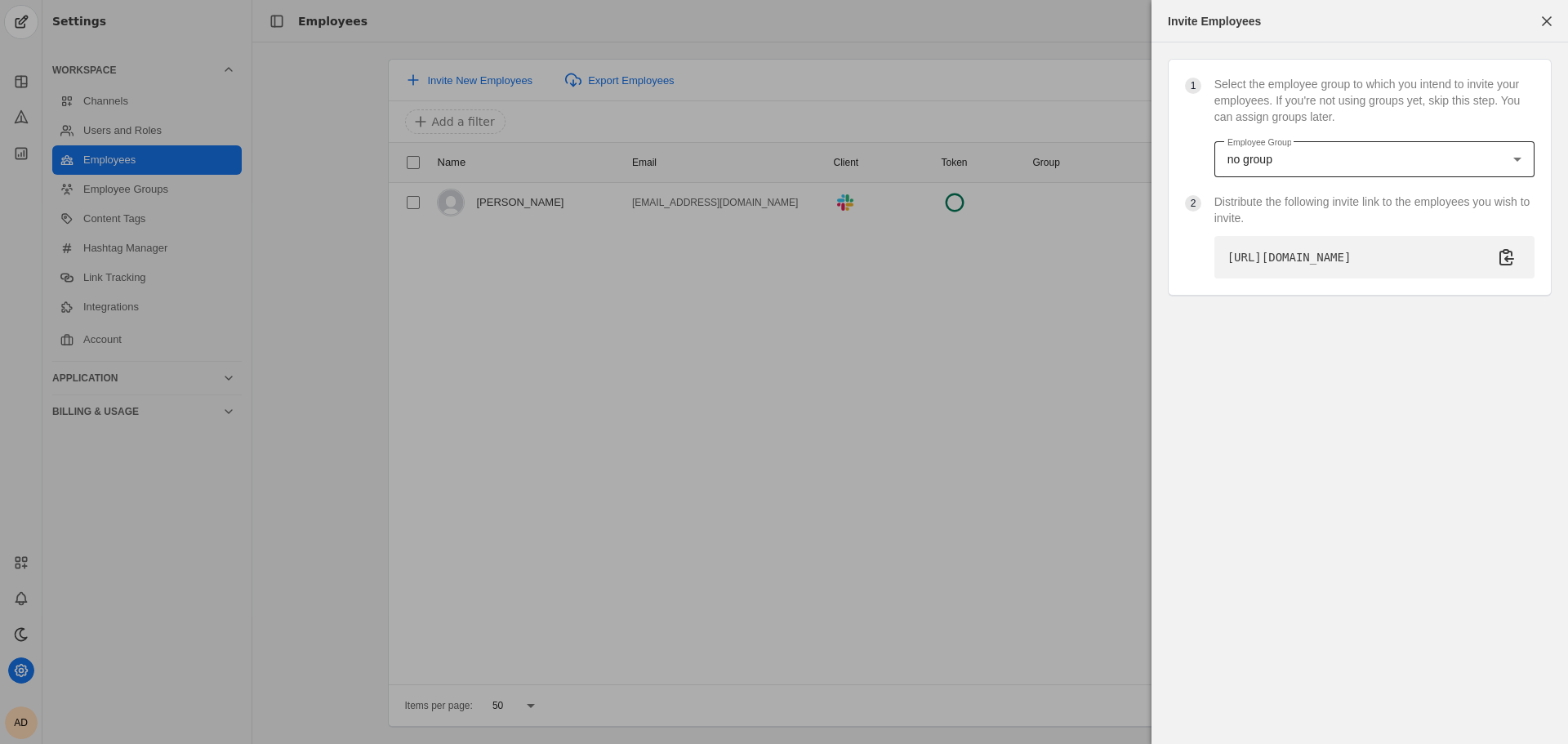
click at [1282, 158] on div "no group" at bounding box center [1370, 159] width 286 height 16
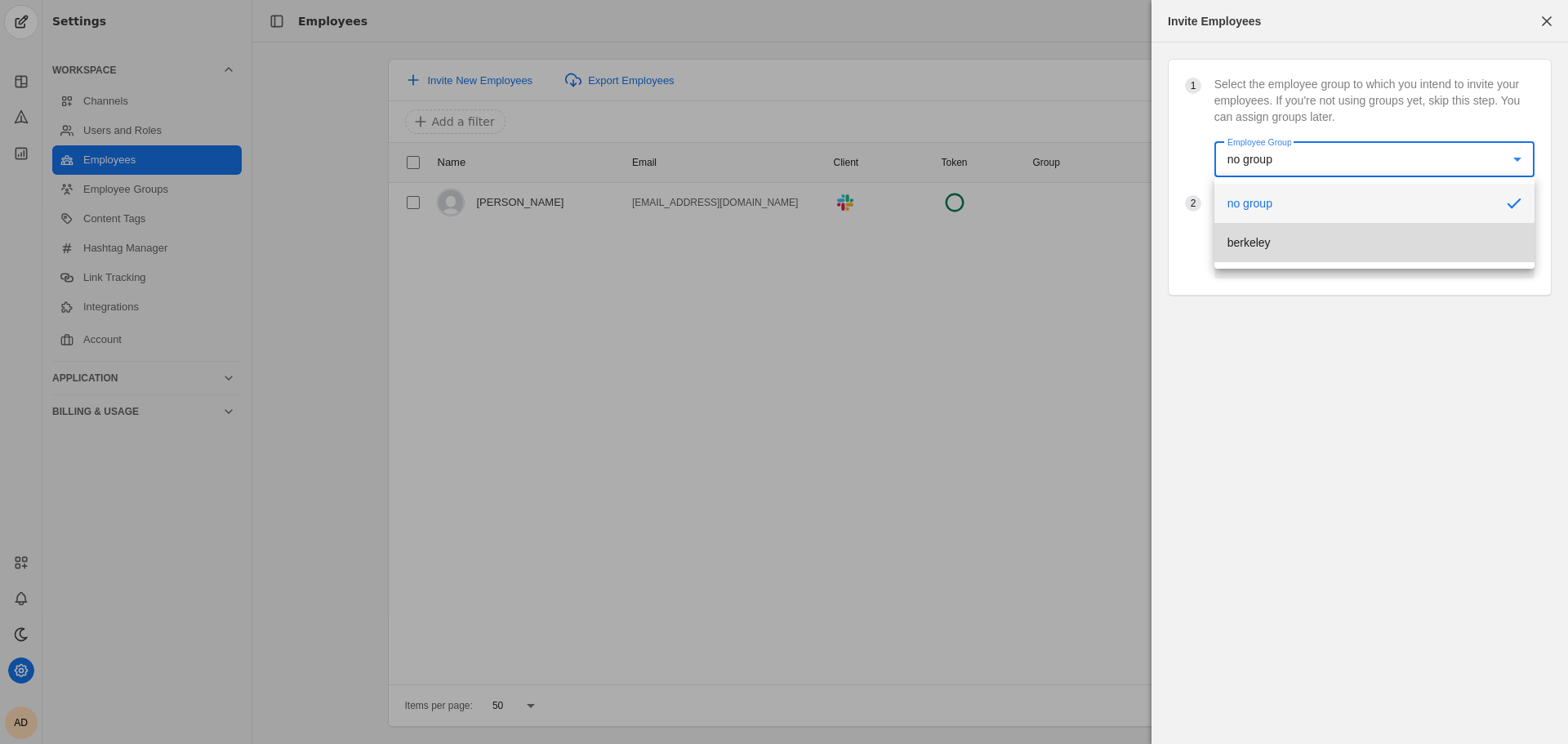
click at [1320, 247] on mat-option "berkeley" at bounding box center [1374, 242] width 320 height 40
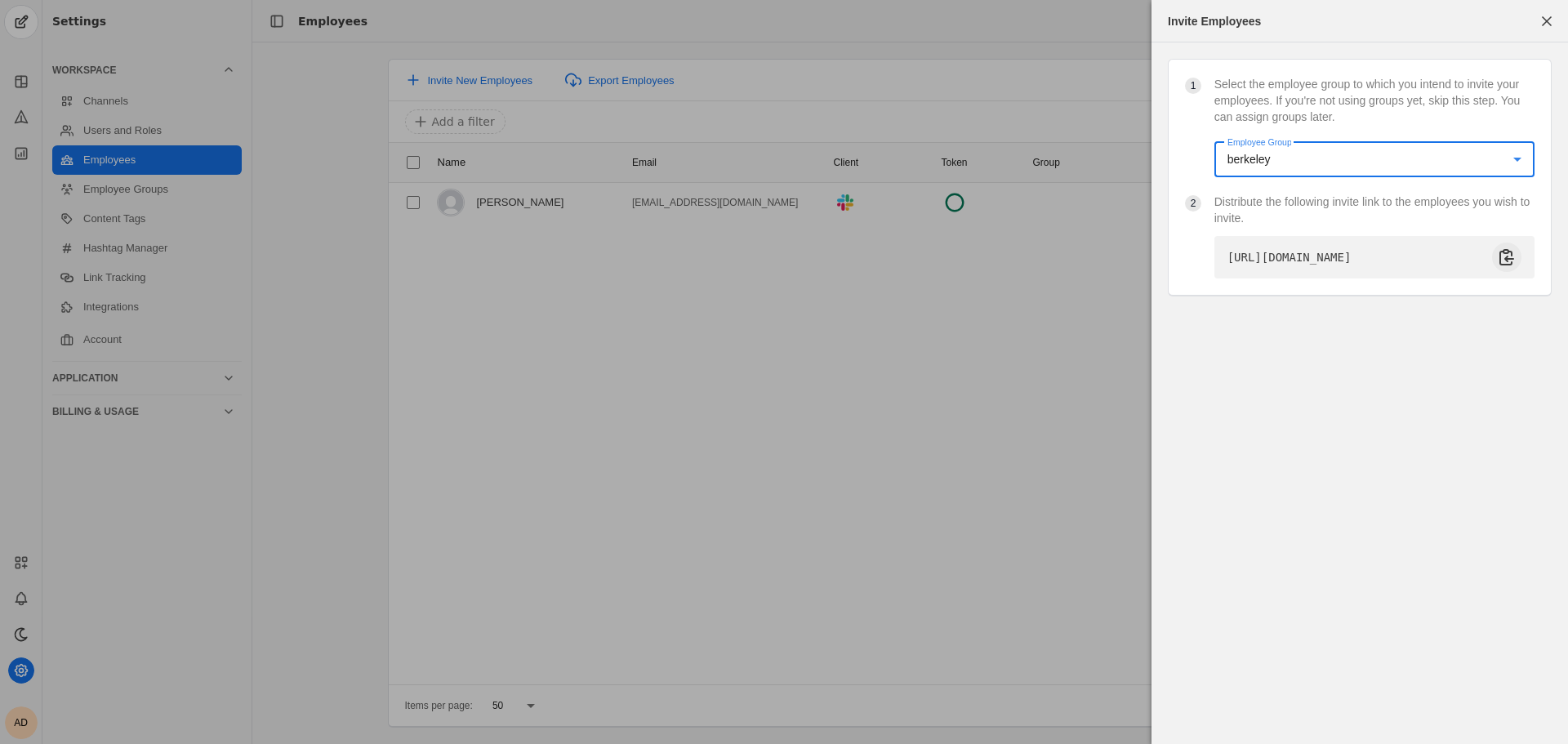
click at [1503, 268] on span "undefined" at bounding box center [1506, 257] width 29 height 29
drag, startPoint x: 1543, startPoint y: 26, endPoint x: 1502, endPoint y: 50, distance: 47.5
click at [1543, 26] on span "button" at bounding box center [1546, 21] width 29 height 29
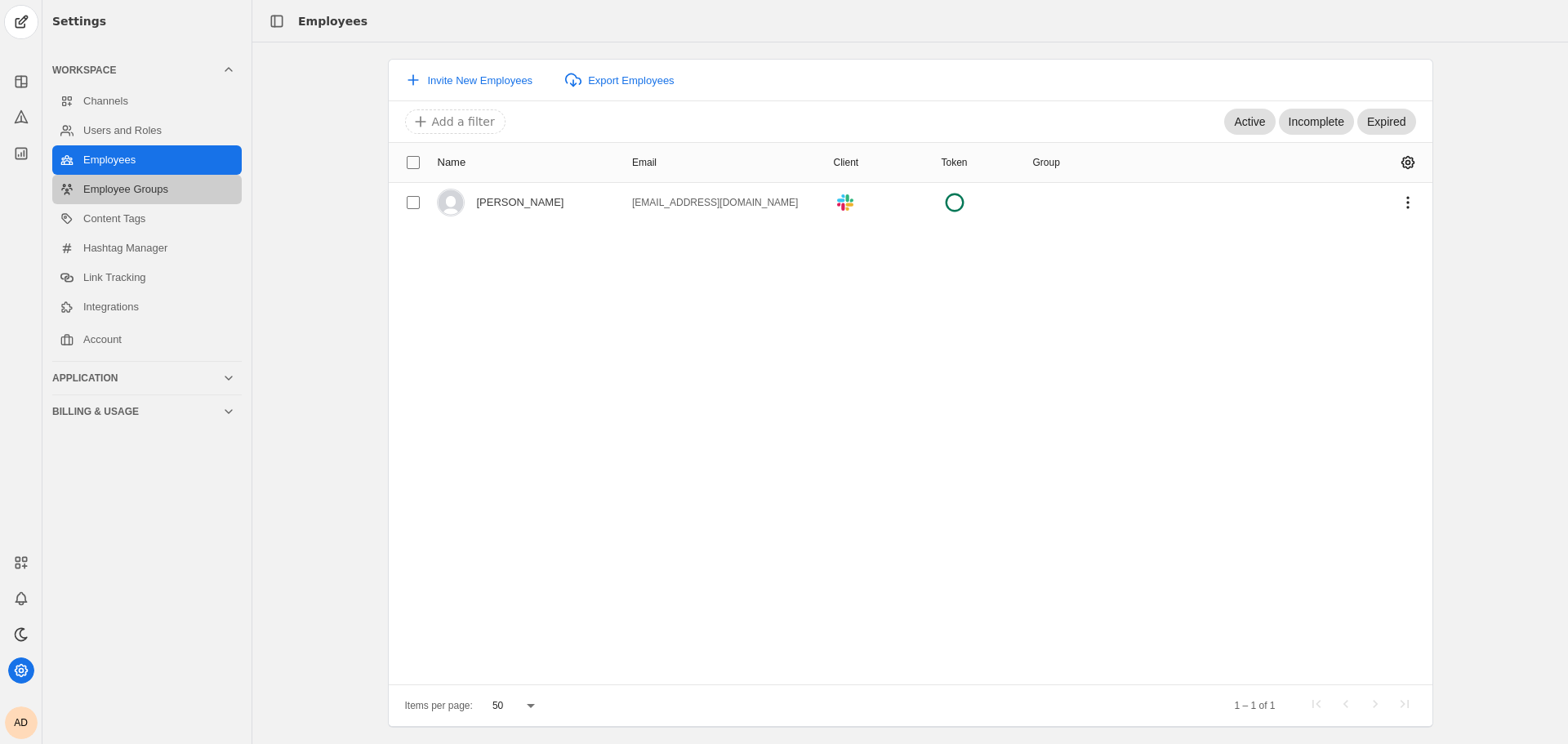
click at [194, 192] on link "Employee Groups" at bounding box center [147, 189] width 189 height 29
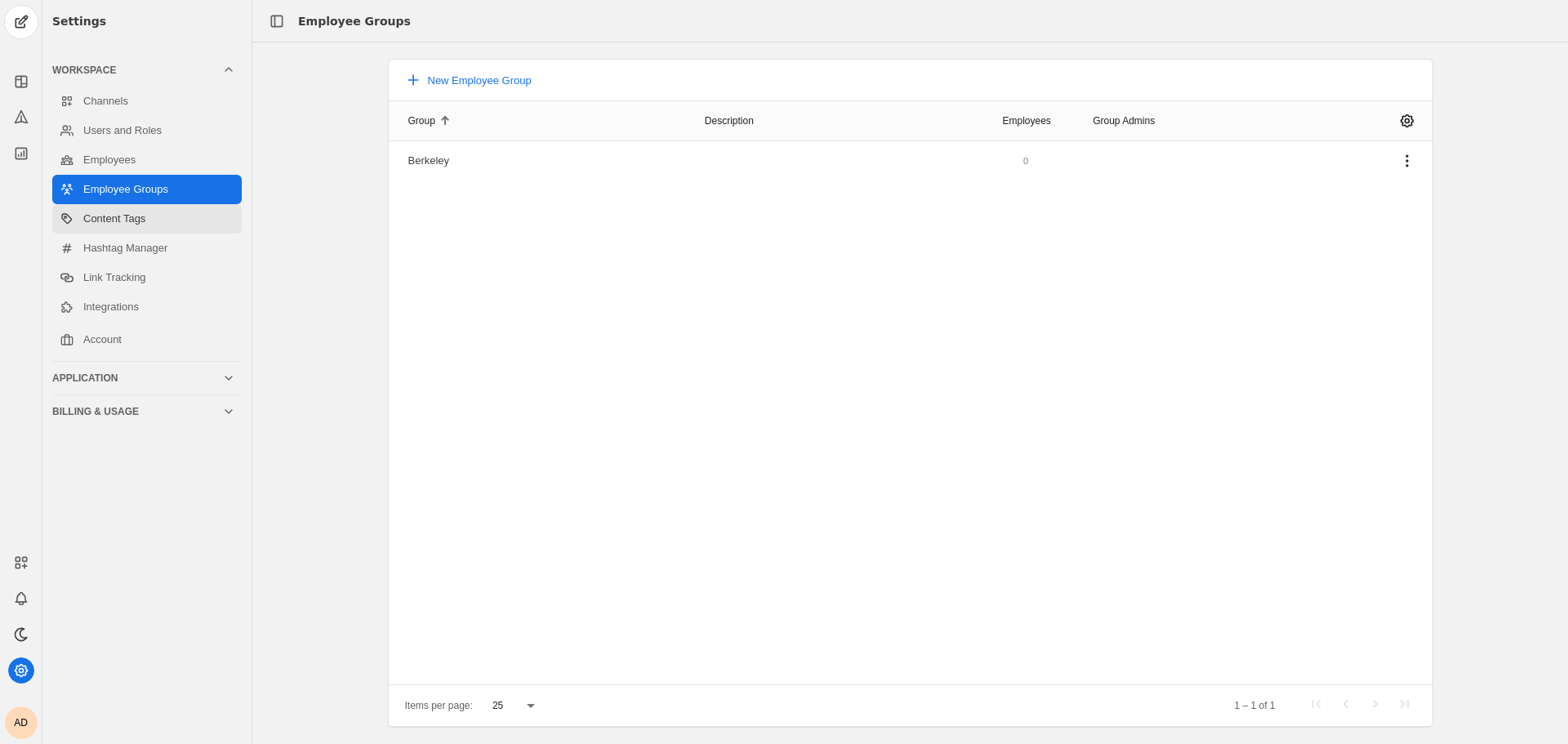
click at [183, 225] on link "Content Tags" at bounding box center [147, 219] width 189 height 29
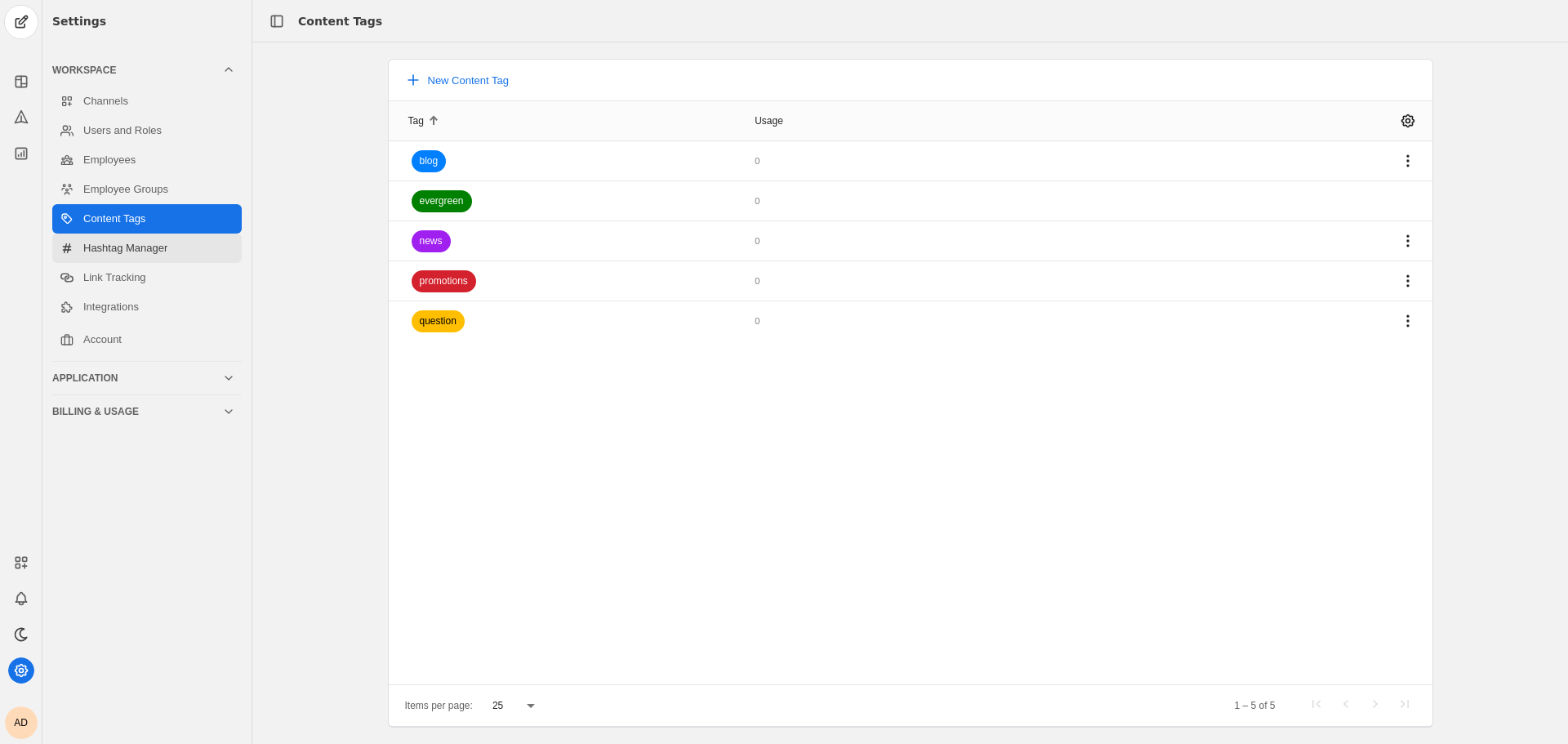
click at [177, 253] on link "Hashtag Manager" at bounding box center [147, 248] width 189 height 29
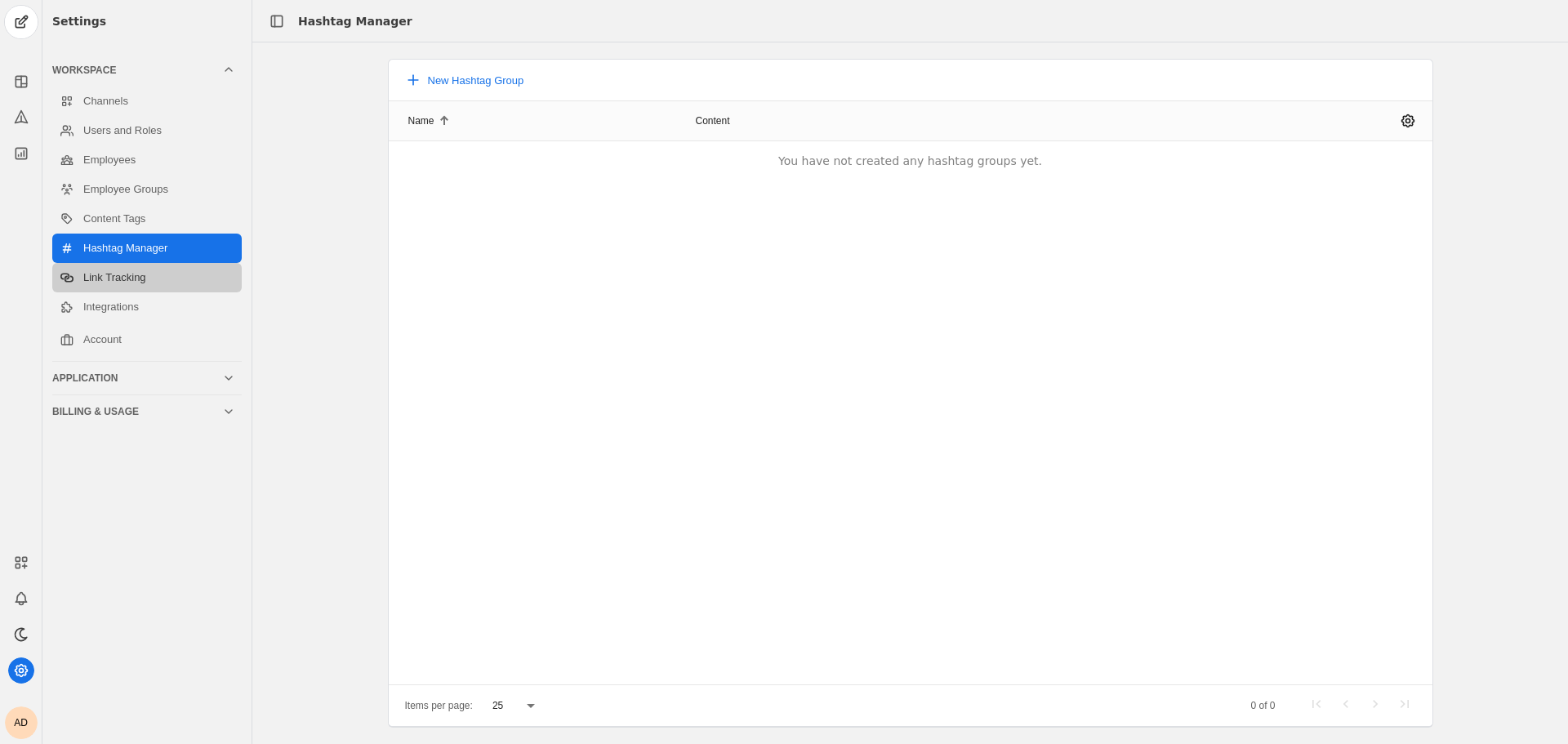
click at [173, 281] on link "Link Tracking" at bounding box center [147, 277] width 189 height 29
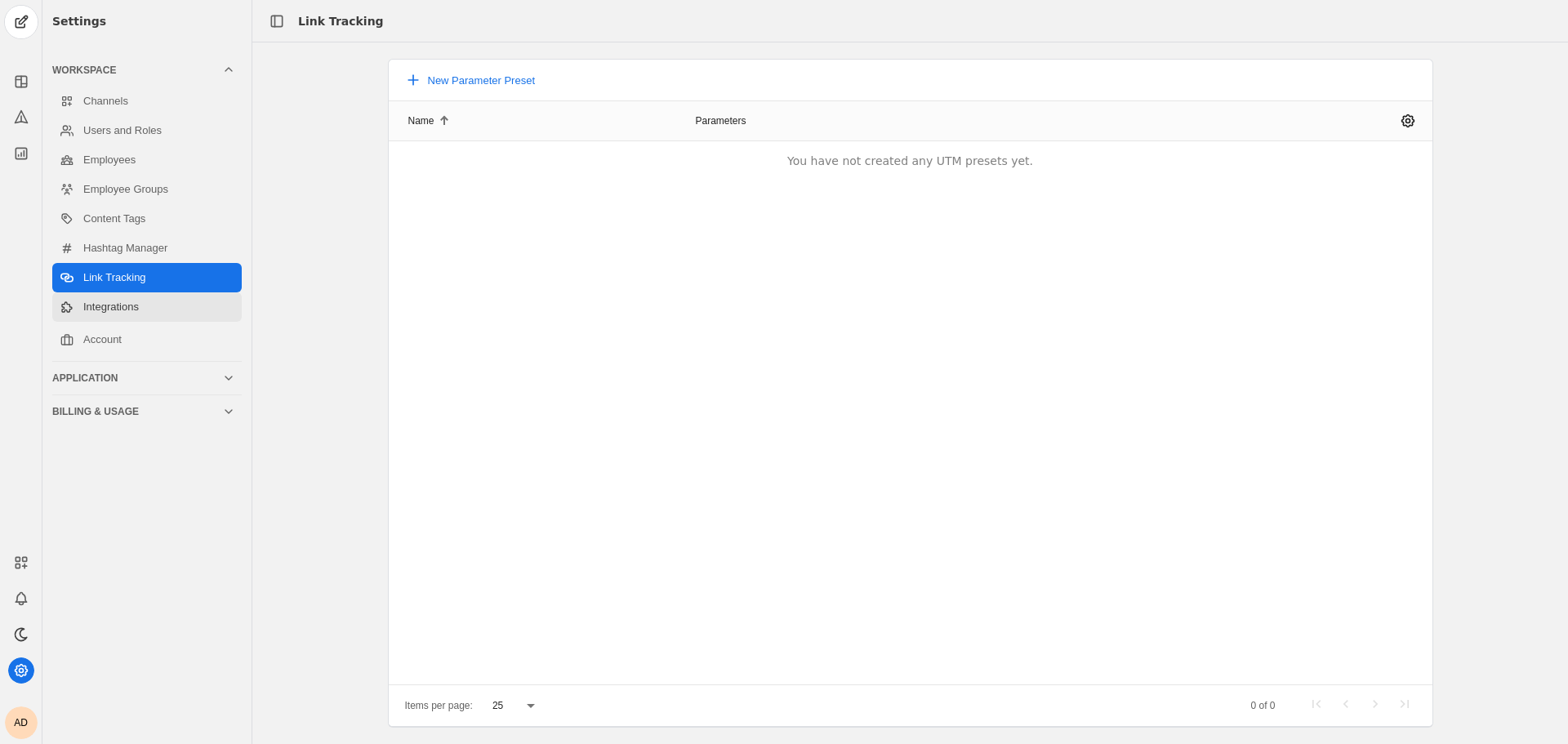
click at [167, 306] on link "Integrations" at bounding box center [147, 307] width 189 height 29
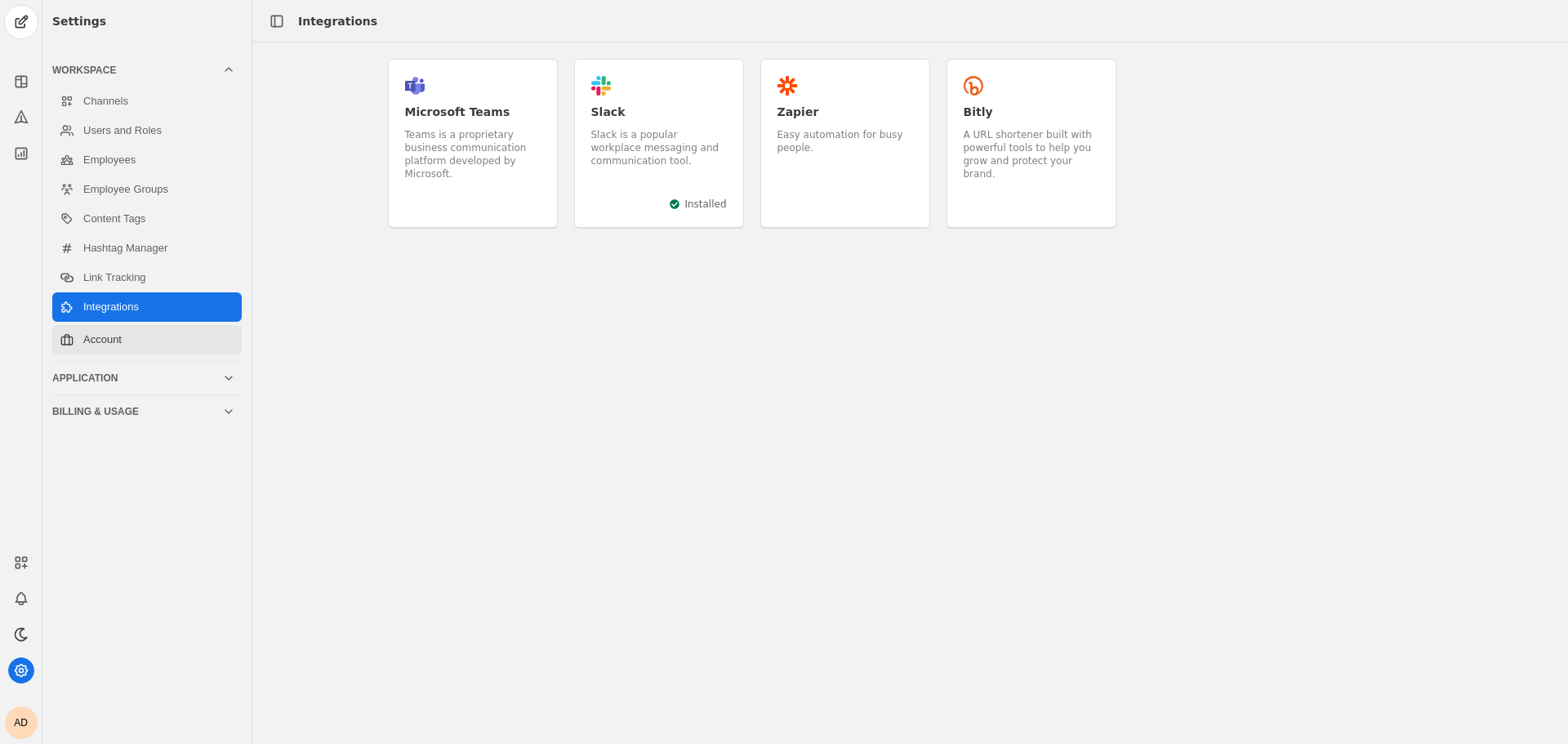
click at [162, 337] on link "Account" at bounding box center [147, 340] width 189 height 29
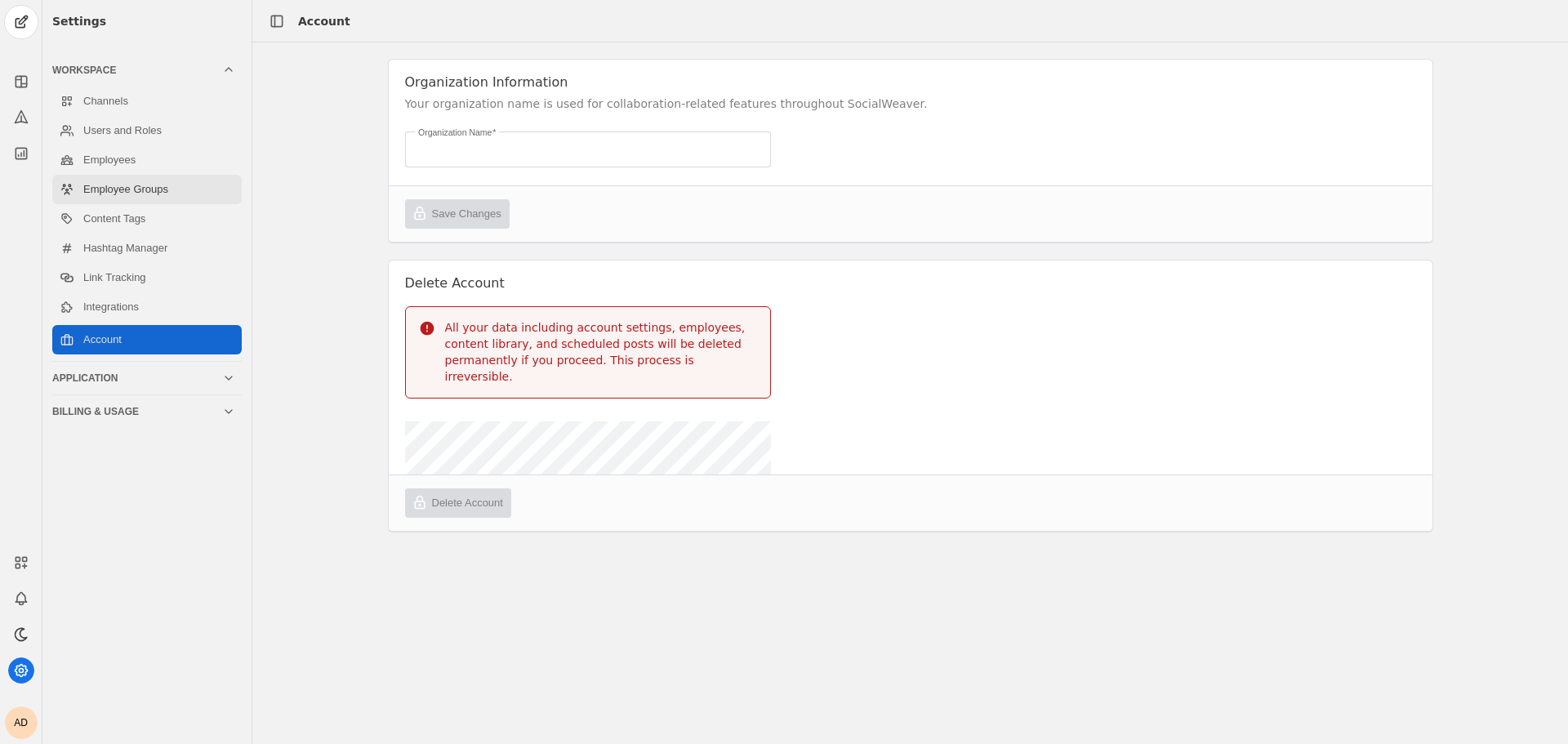
type input "Berkeley"
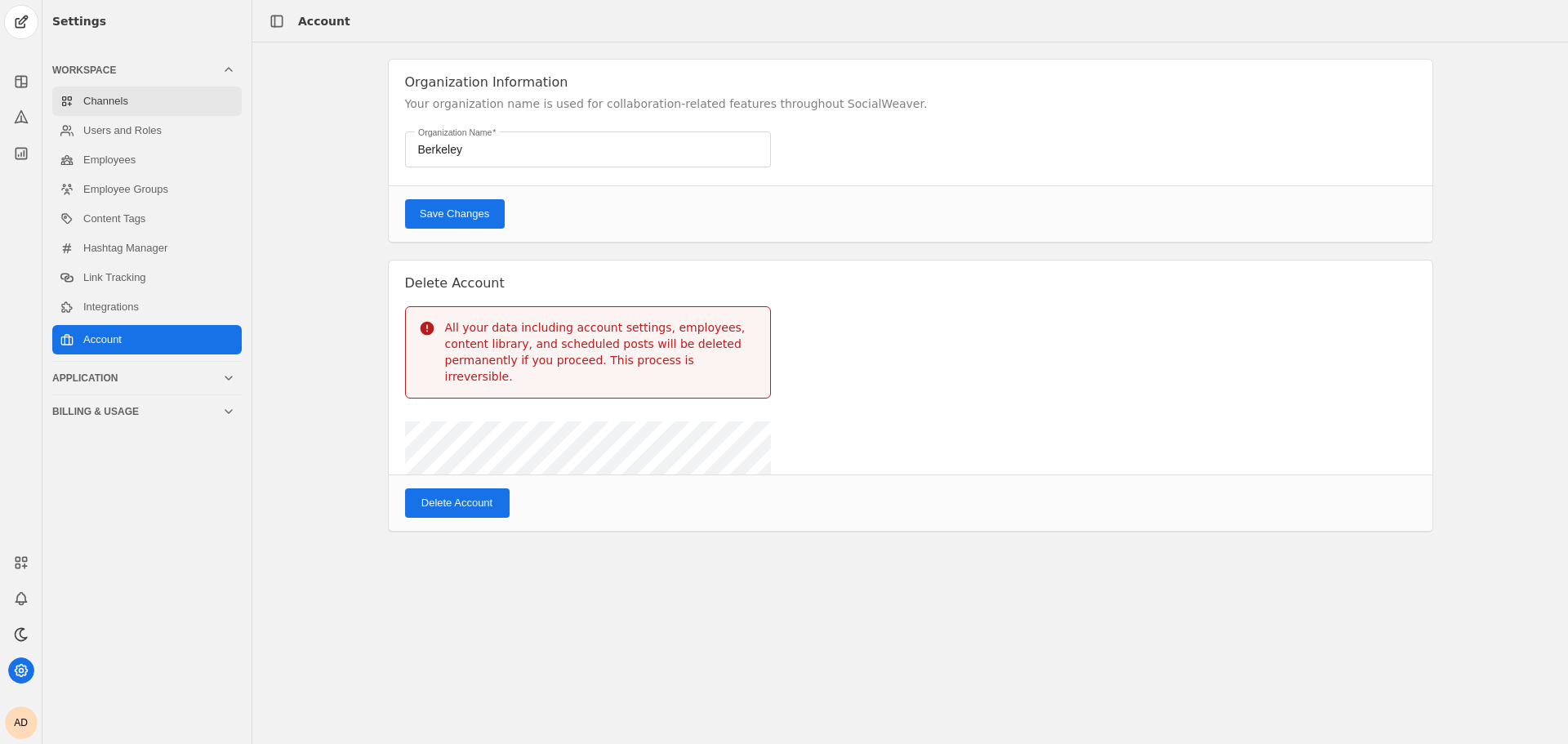
click at [146, 96] on link "Channels" at bounding box center [147, 101] width 189 height 29
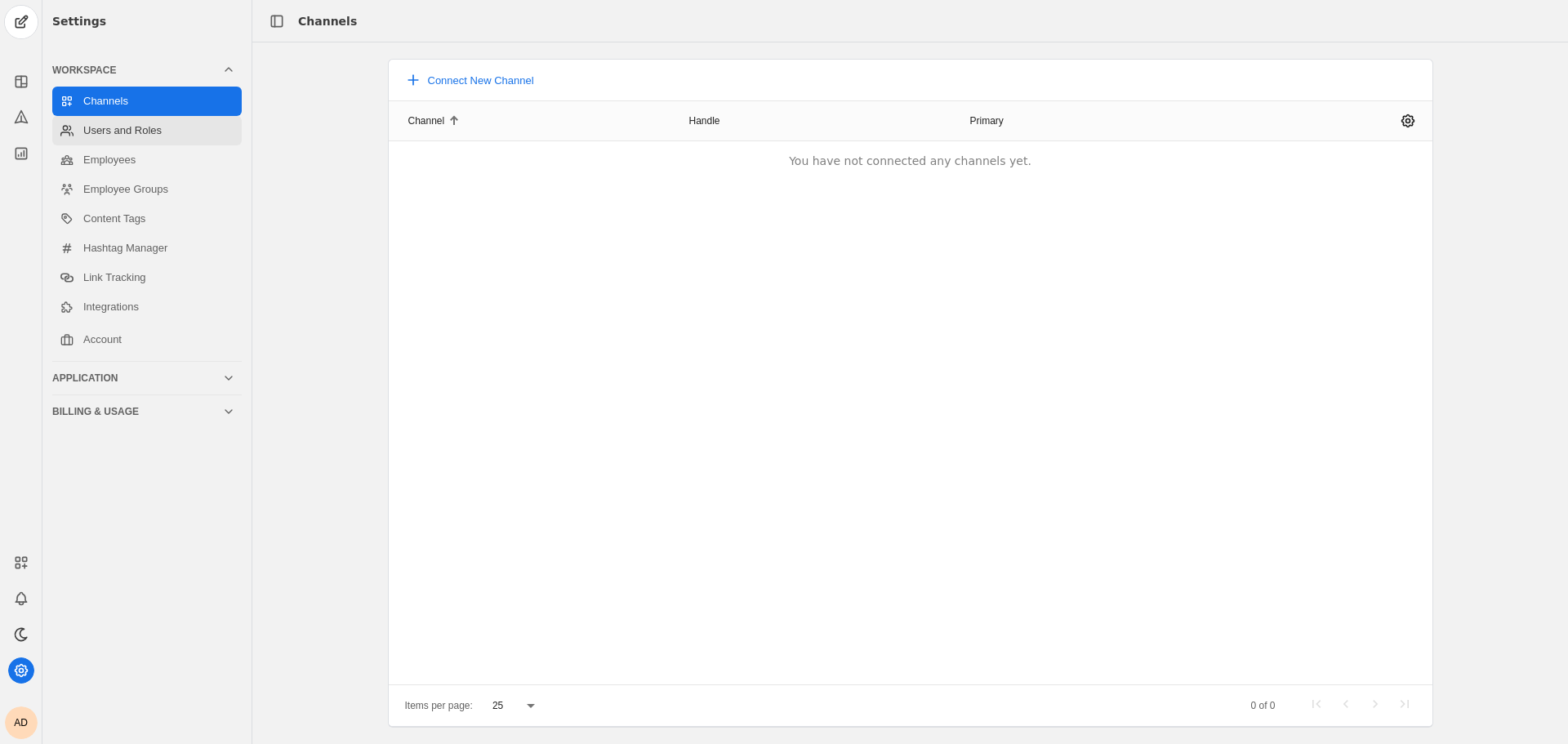
click at [148, 135] on link "Users and Roles" at bounding box center [147, 130] width 189 height 29
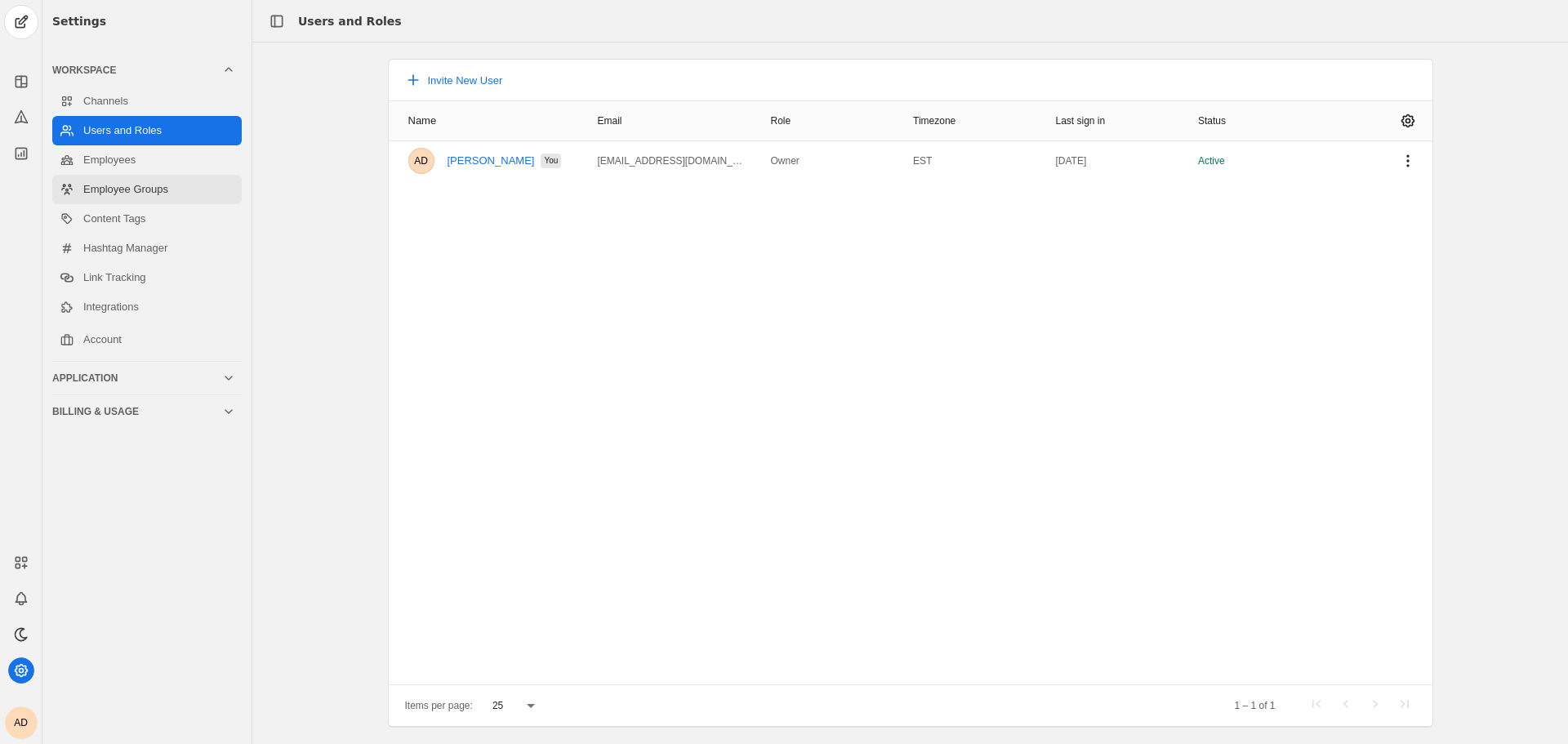
click at [146, 178] on link "Employee Groups" at bounding box center [147, 189] width 189 height 29
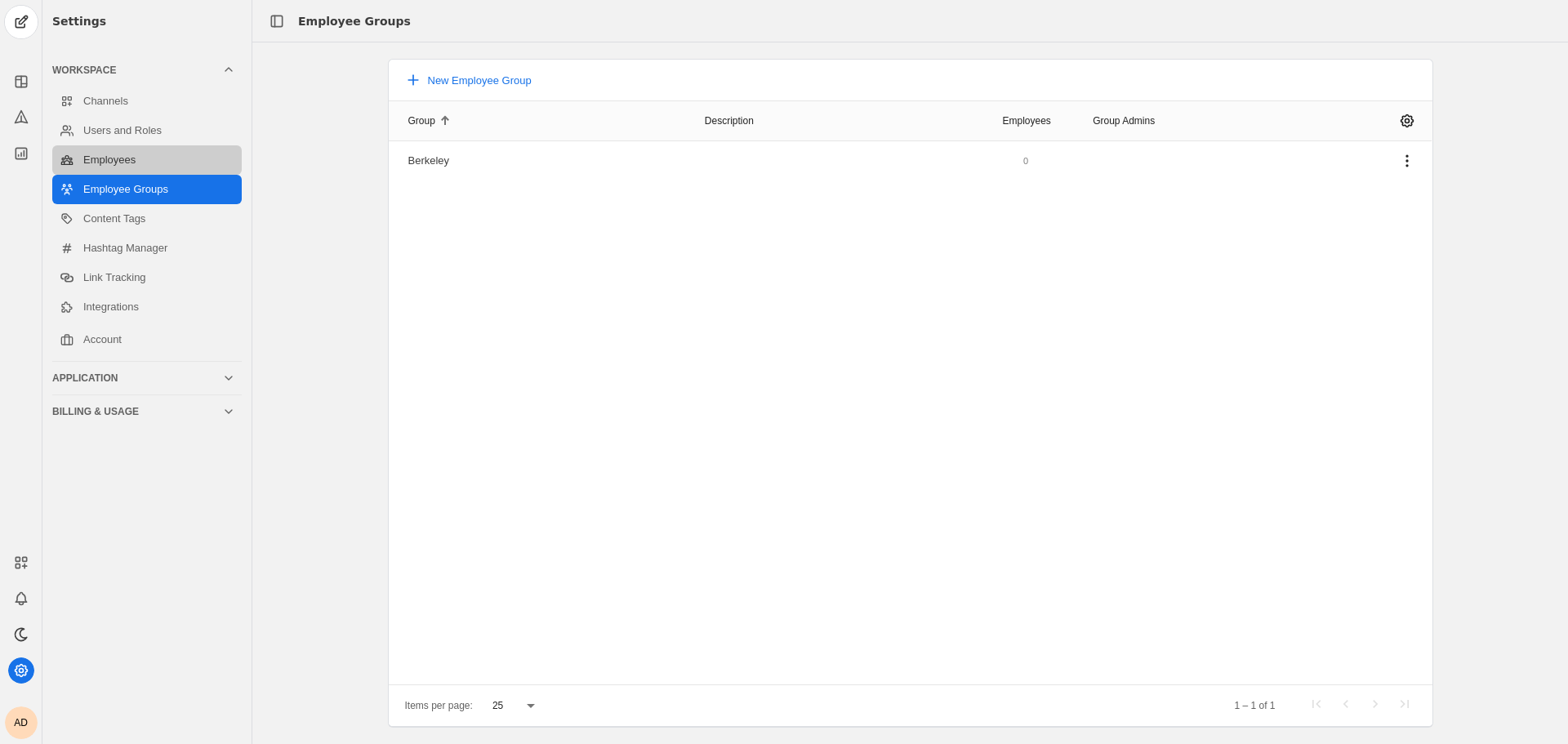
click at [141, 164] on link "Employees" at bounding box center [147, 160] width 189 height 29
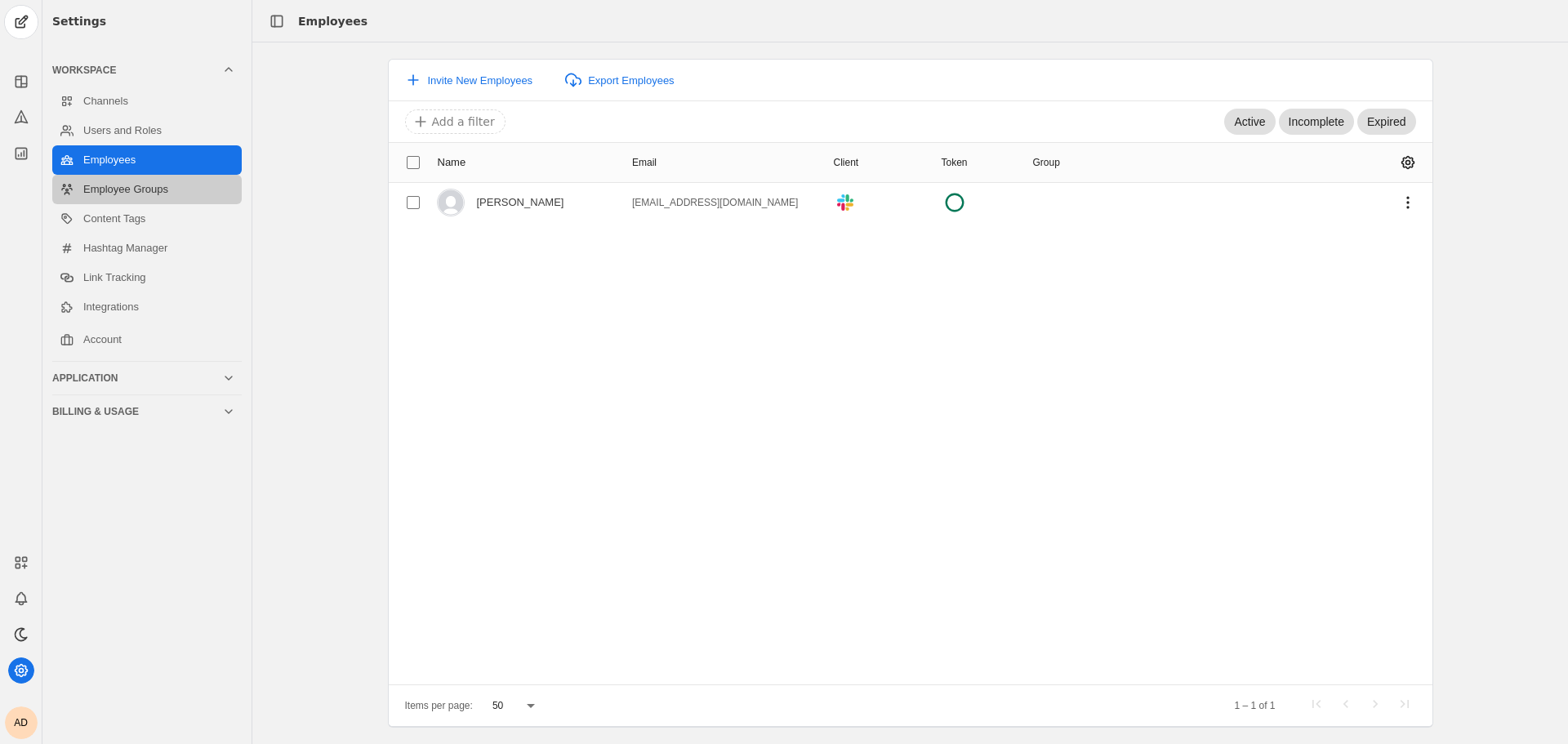
click at [151, 199] on link "Employee Groups" at bounding box center [147, 189] width 189 height 29
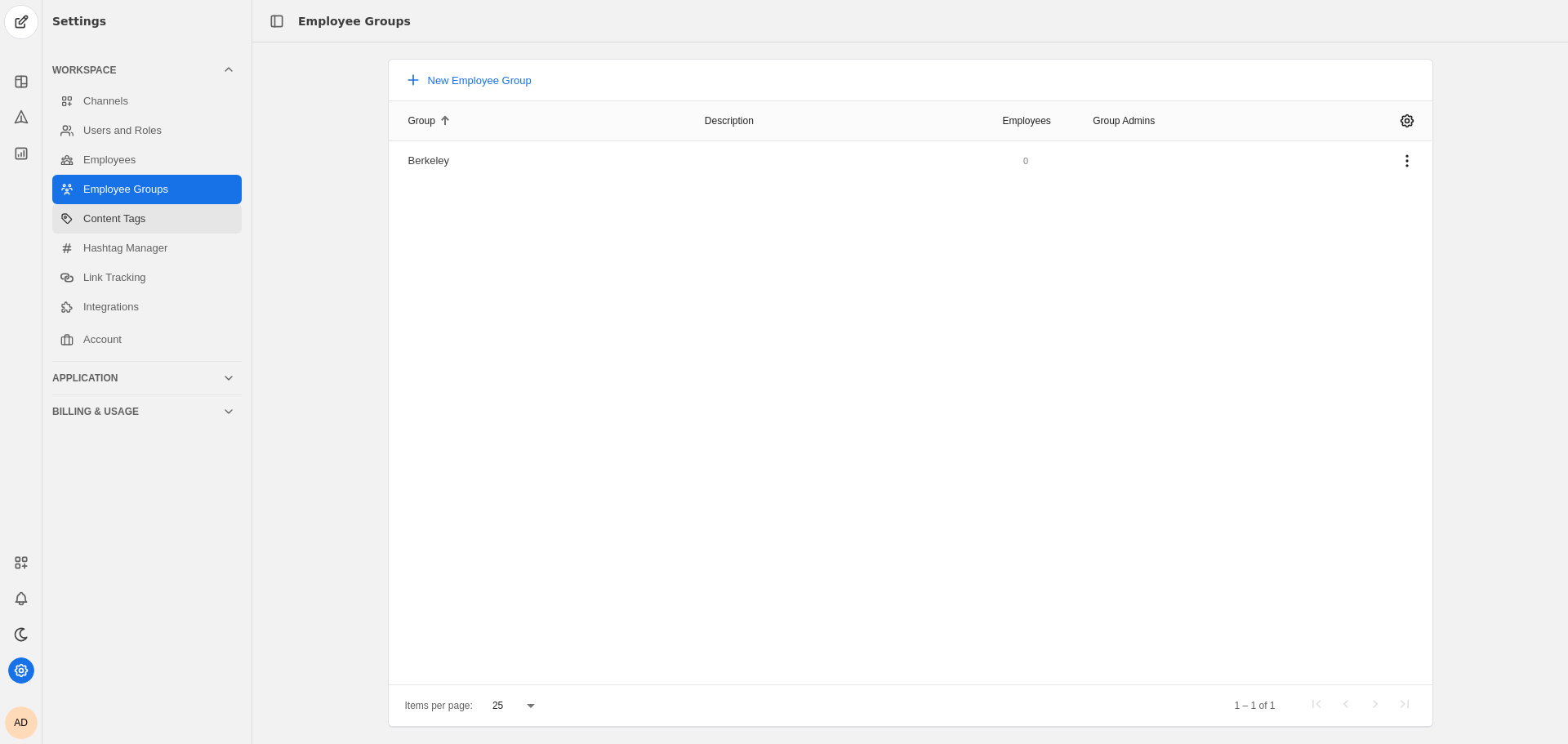
click at [144, 225] on link "Content Tags" at bounding box center [147, 219] width 189 height 29
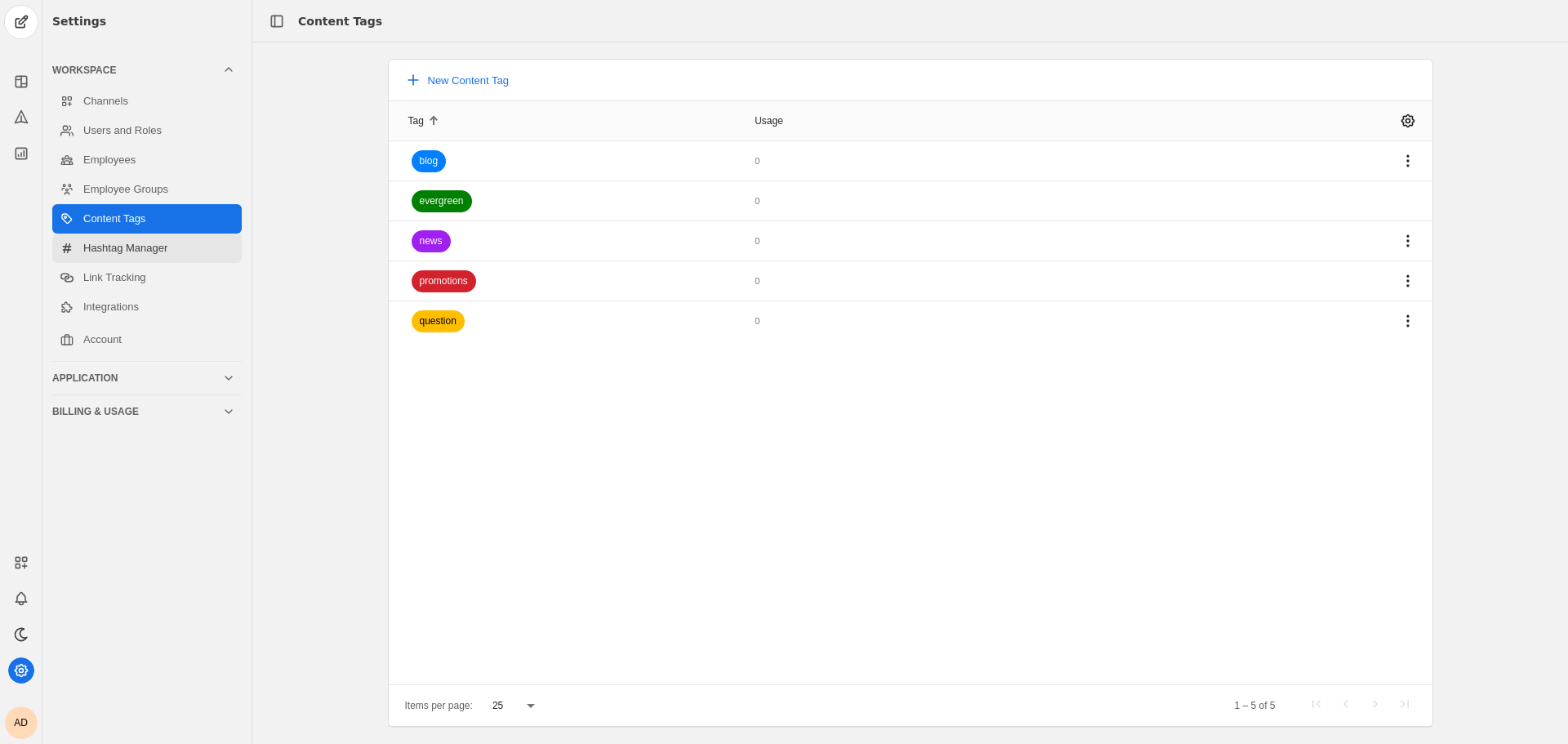
click at [142, 262] on link "Hashtag Manager" at bounding box center [147, 248] width 189 height 29
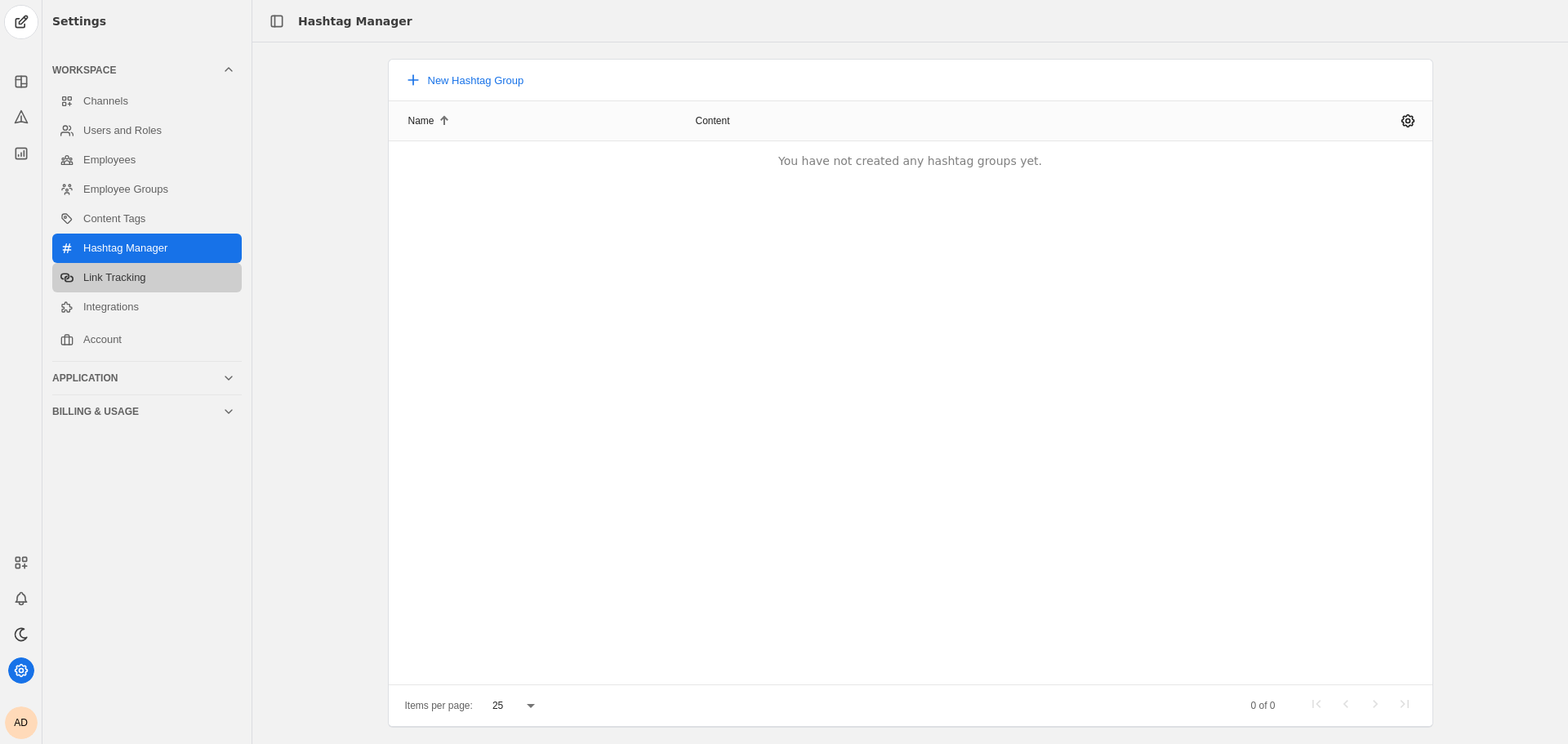
click at [145, 279] on link "Link Tracking" at bounding box center [147, 277] width 189 height 29
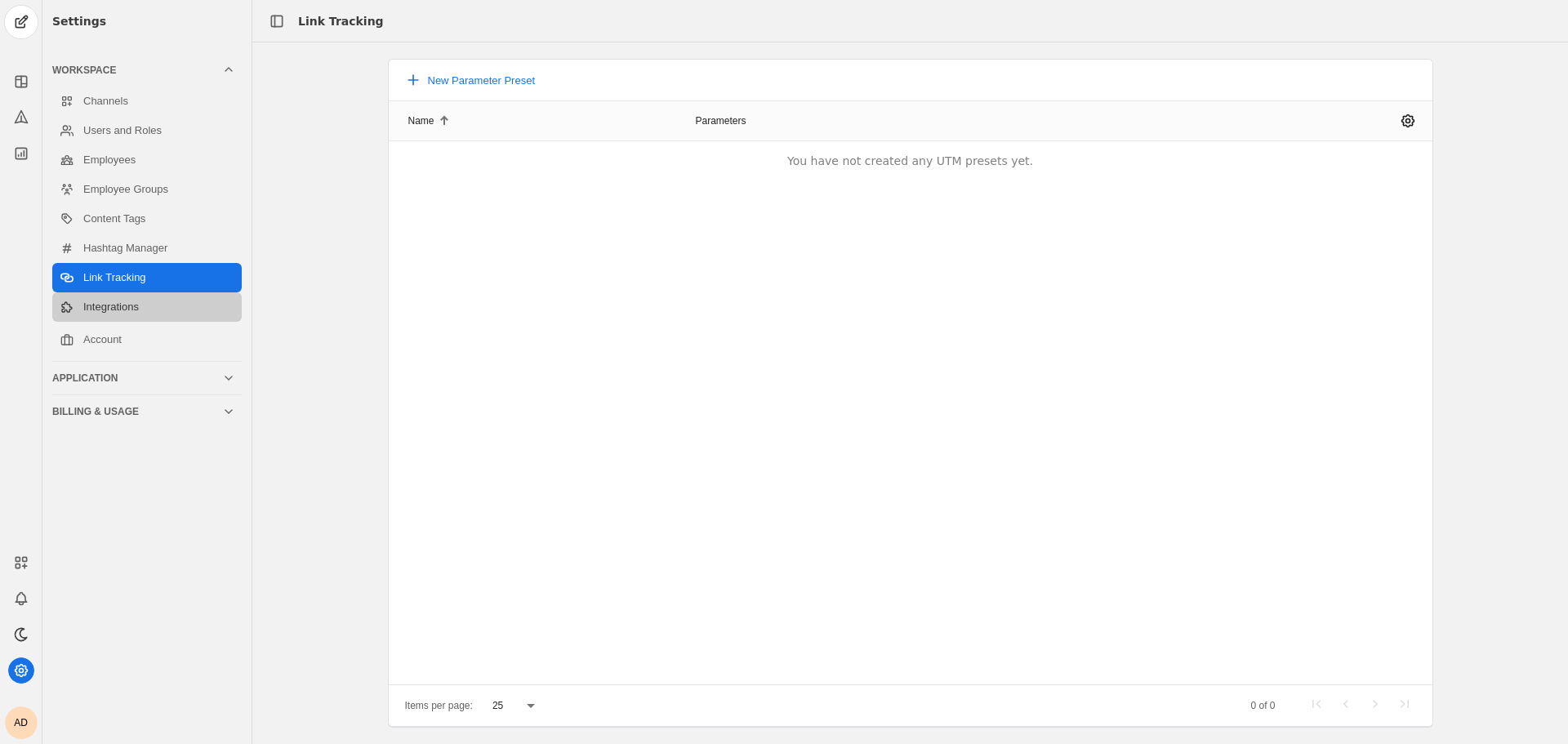
click at [139, 304] on link "Integrations" at bounding box center [147, 307] width 189 height 29
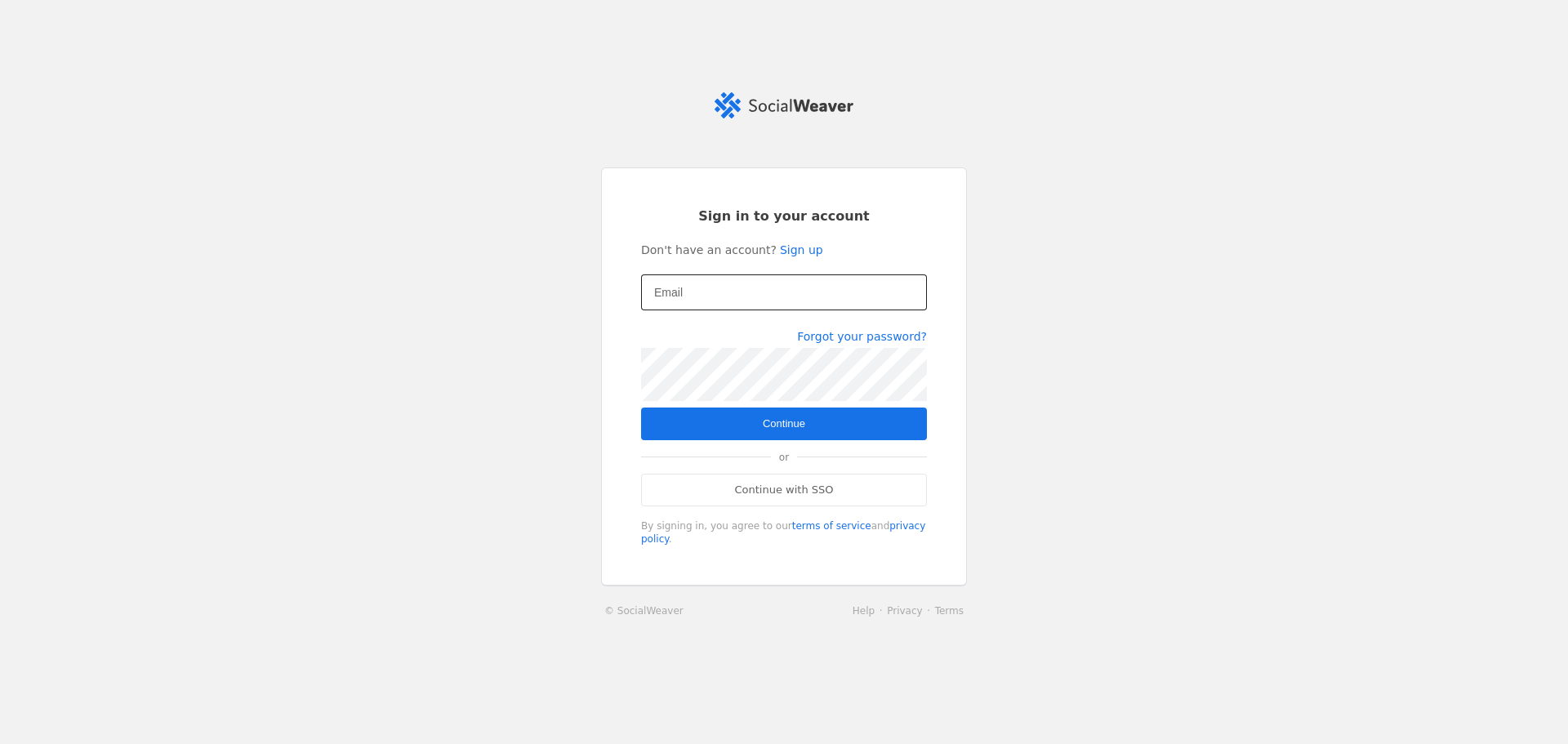
click at [738, 311] on div at bounding box center [784, 291] width 260 height 36
click at [744, 302] on input "Email" at bounding box center [784, 292] width 260 height 19
type input "[EMAIL_ADDRESS][DOMAIN_NAME]"
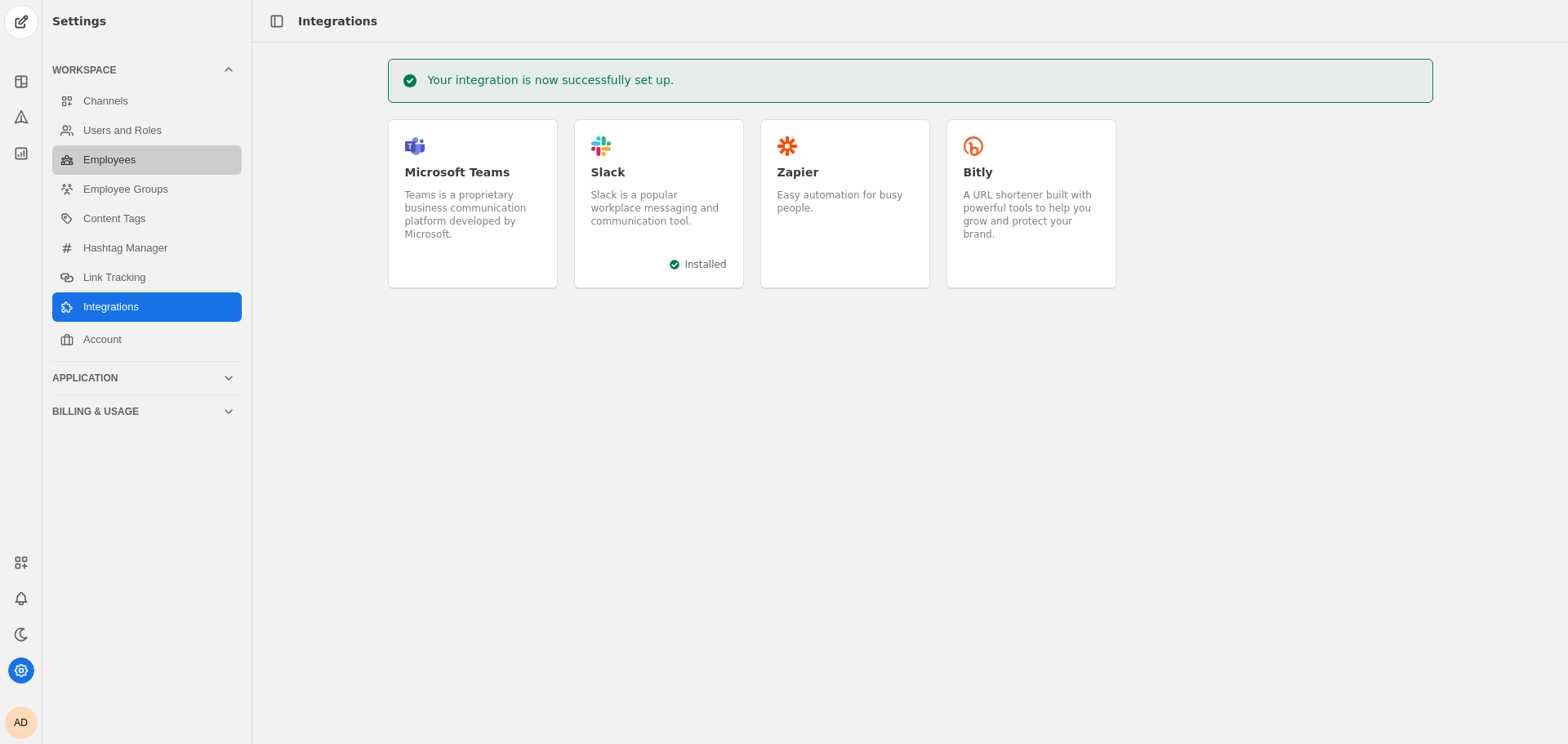
click at [122, 167] on link "Employees" at bounding box center [147, 160] width 189 height 29
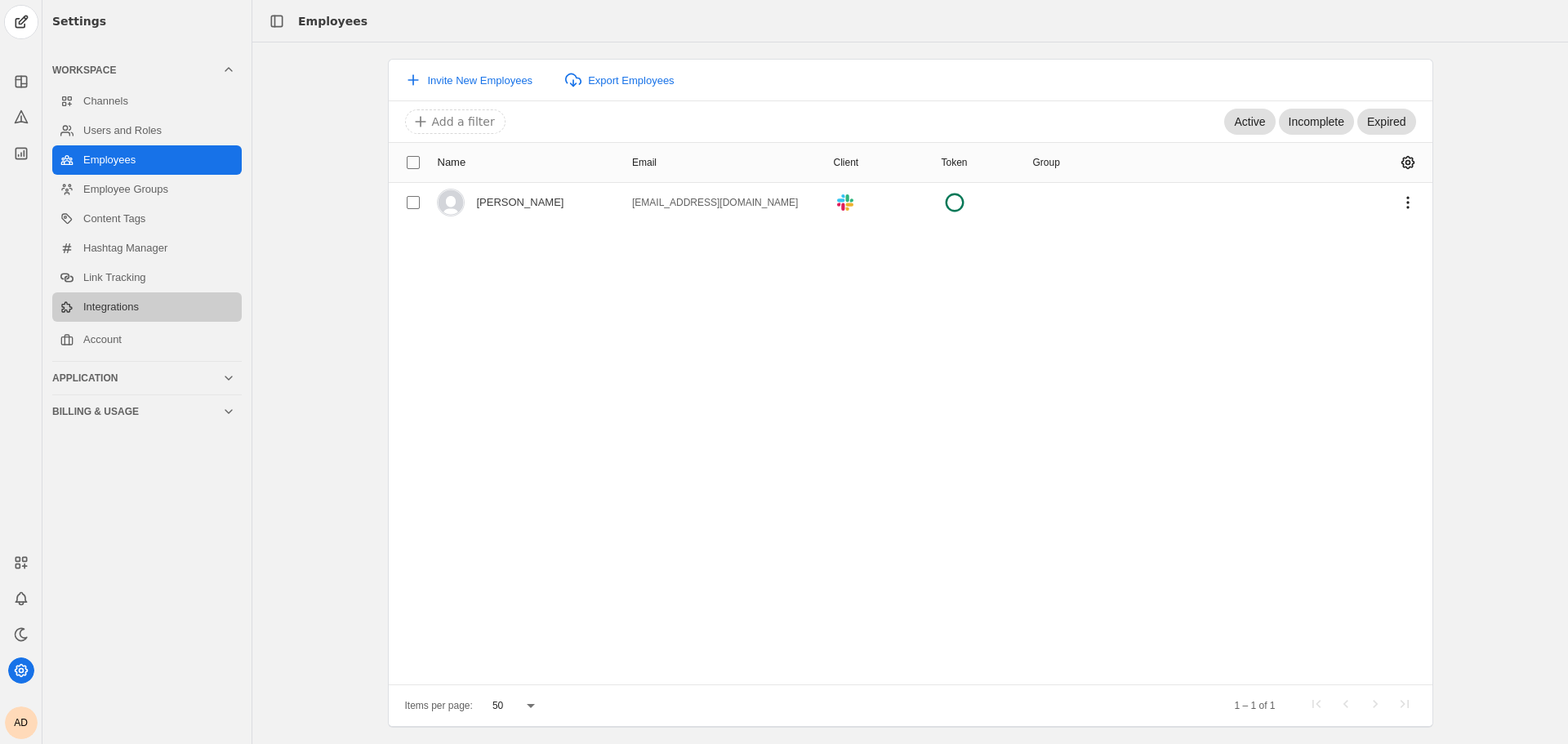
click at [116, 301] on link "Integrations" at bounding box center [147, 307] width 189 height 29
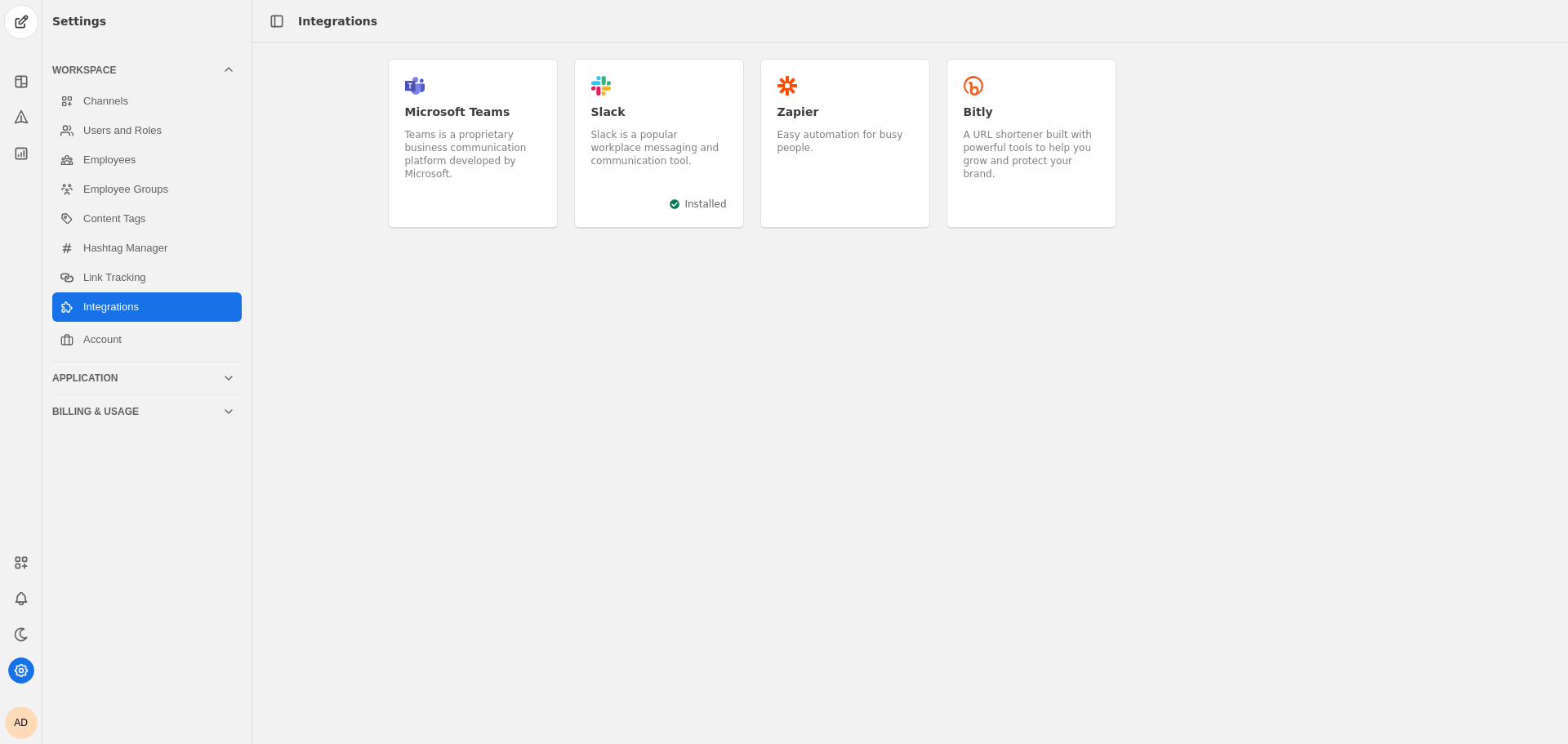
click at [658, 154] on div "Slack is a popular workplace messaging and communication tool." at bounding box center [659, 148] width 135 height 40
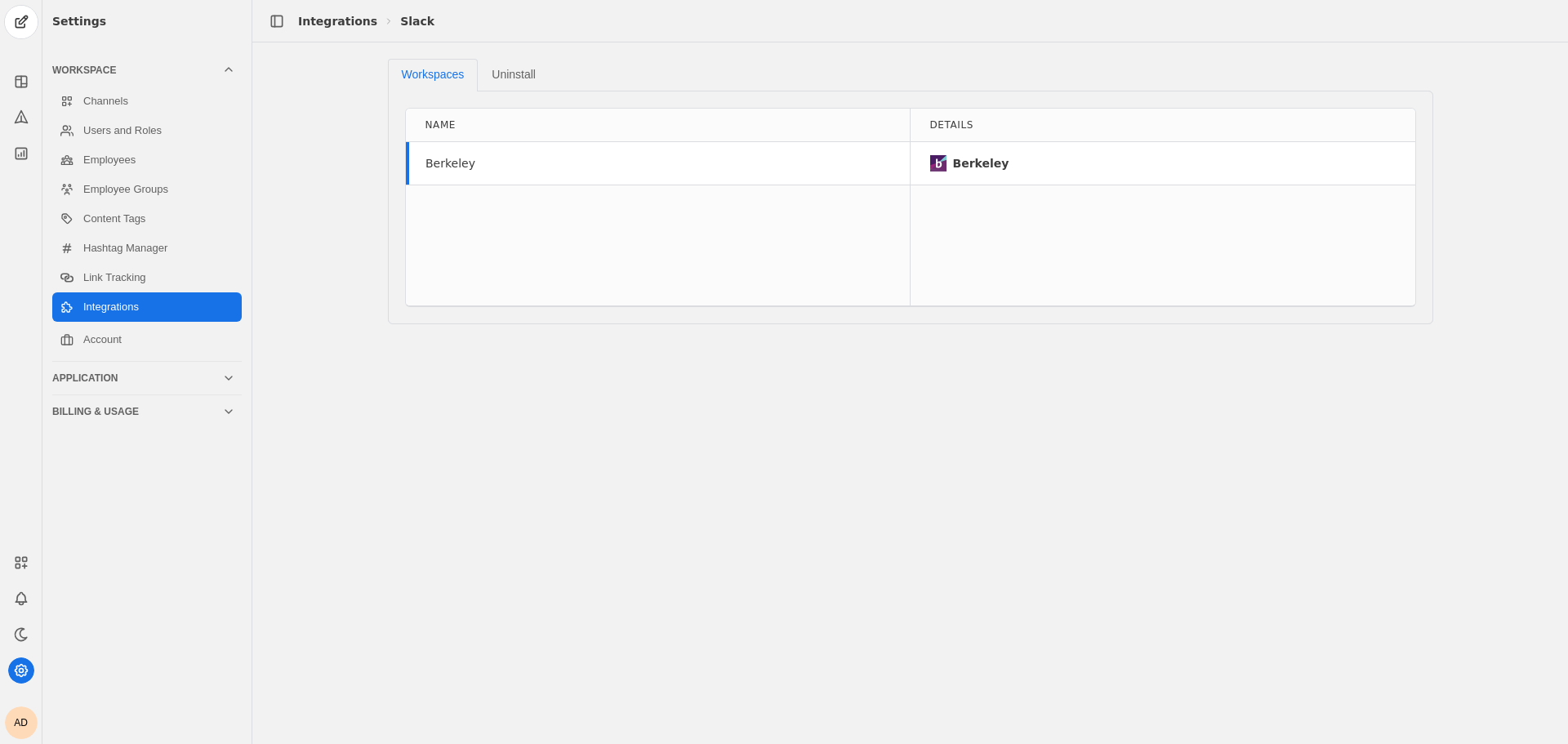
click at [803, 176] on div "Berkeley" at bounding box center [658, 163] width 504 height 42
click at [1007, 169] on div "Berkeley" at bounding box center [1002, 163] width 144 height 16
click at [159, 250] on link "Hashtag Manager" at bounding box center [147, 248] width 189 height 29
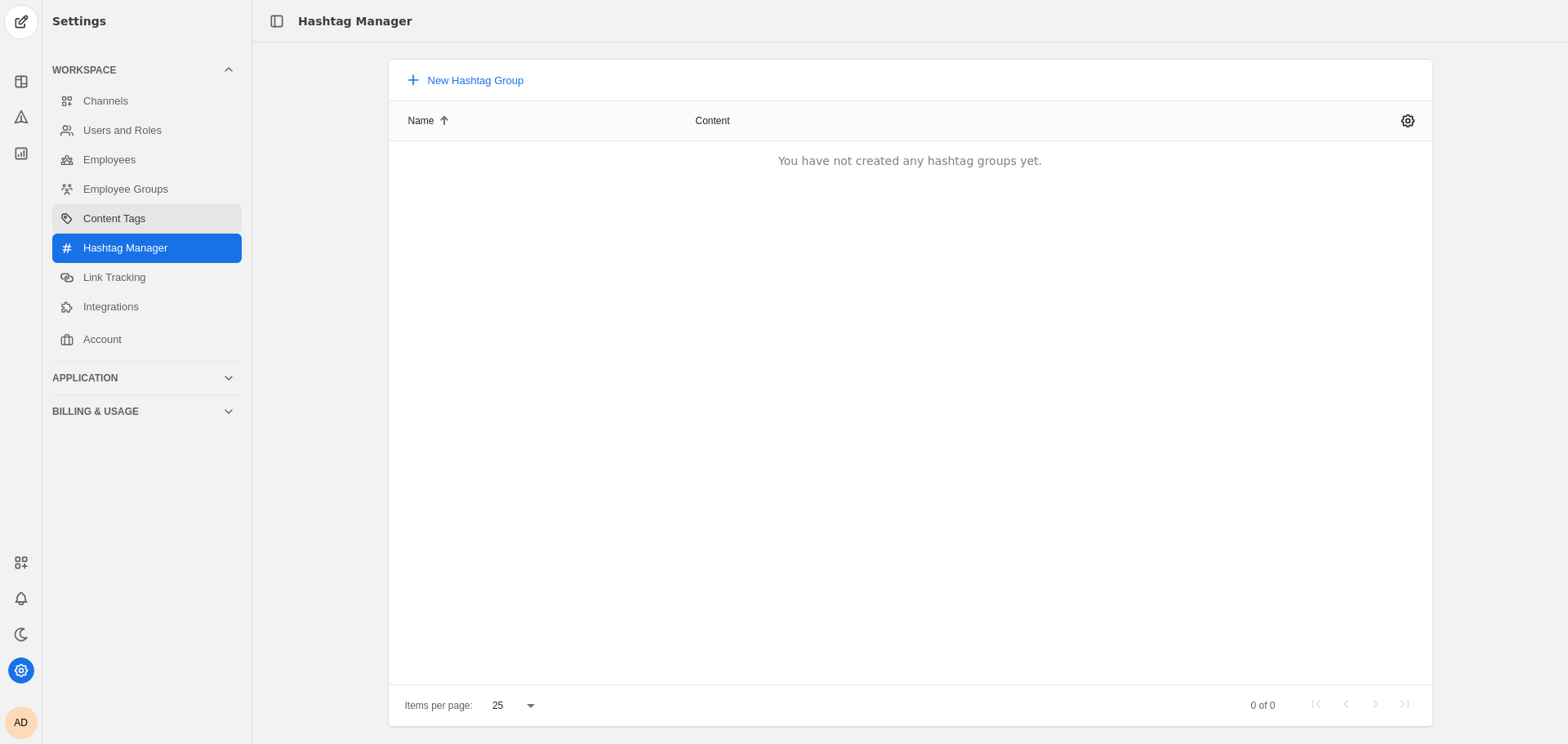
click at [106, 209] on link "Content Tags" at bounding box center [147, 219] width 189 height 29
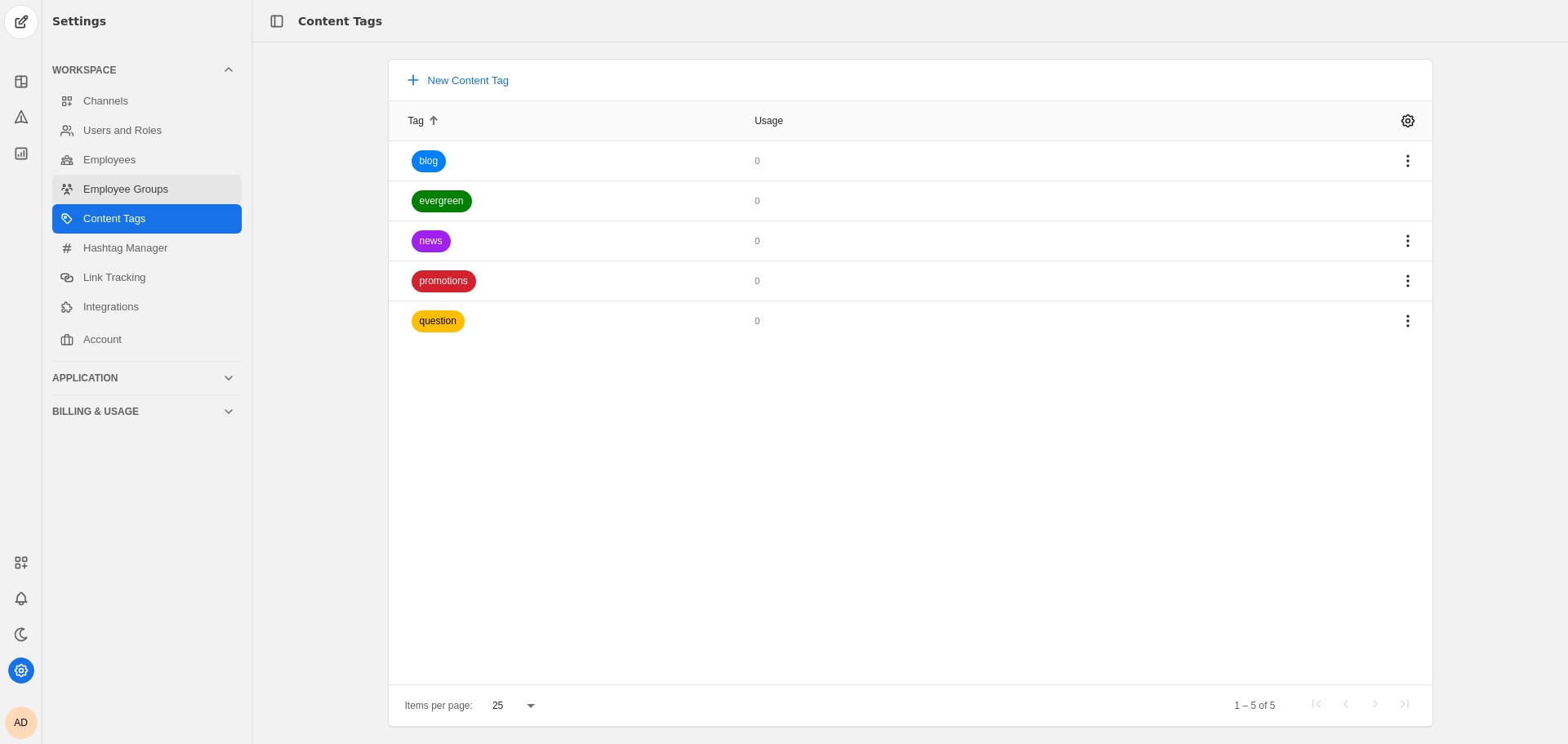
click at [125, 185] on link "Employee Groups" at bounding box center [147, 189] width 189 height 29
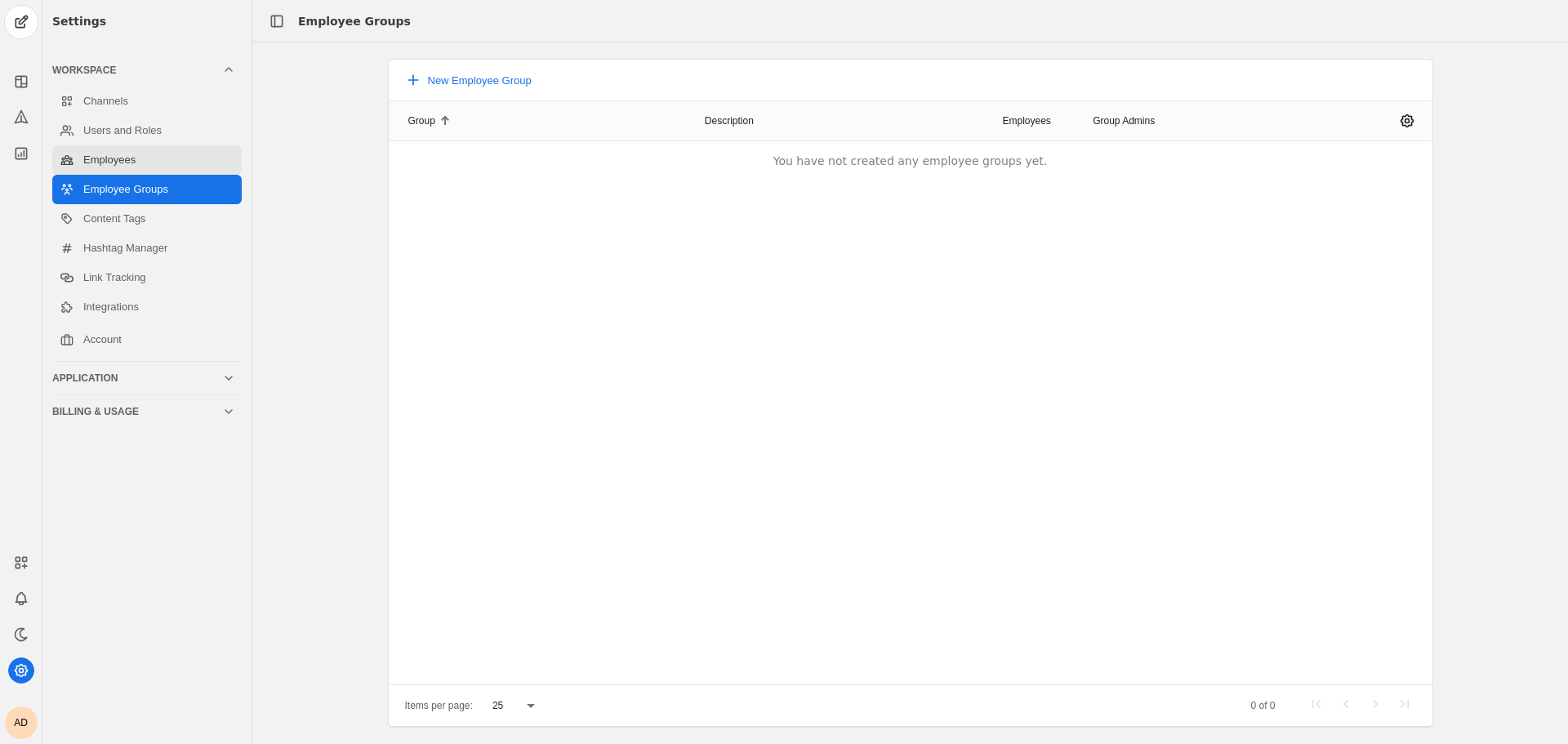
click at [133, 152] on link "Employees" at bounding box center [147, 160] width 189 height 29
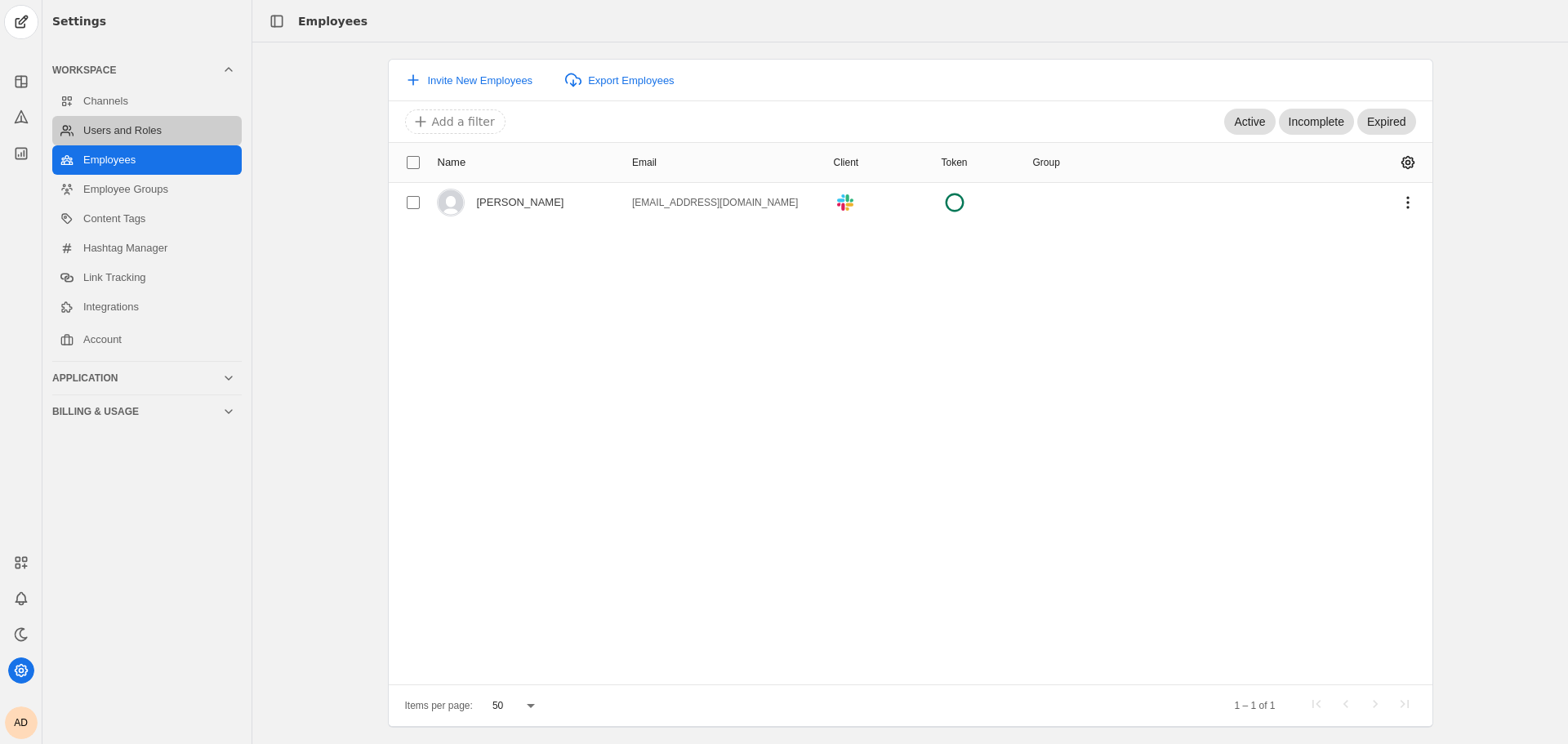
click at [151, 116] on link "Users and Roles" at bounding box center [147, 130] width 189 height 29
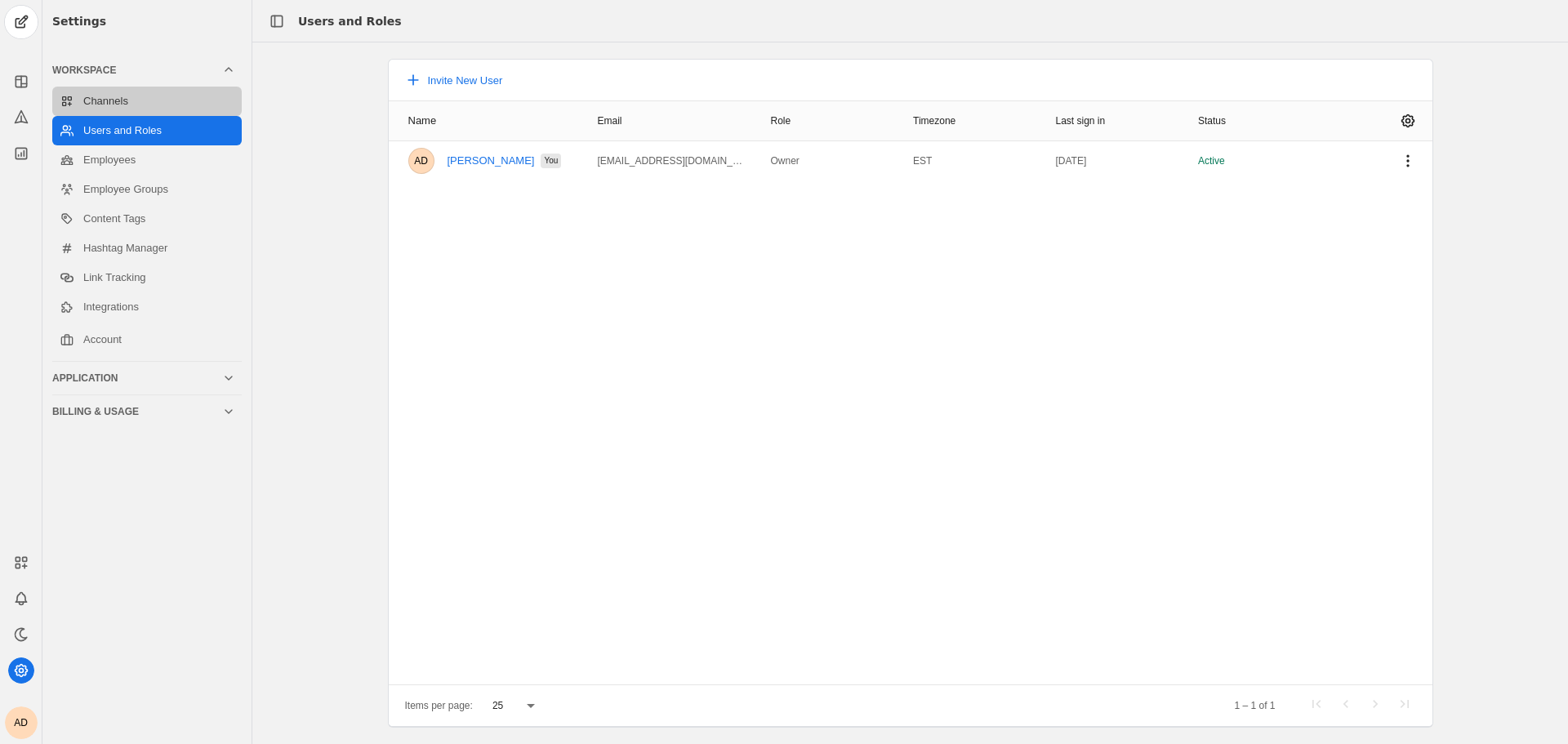
click at [161, 89] on link "Channels" at bounding box center [147, 101] width 189 height 29
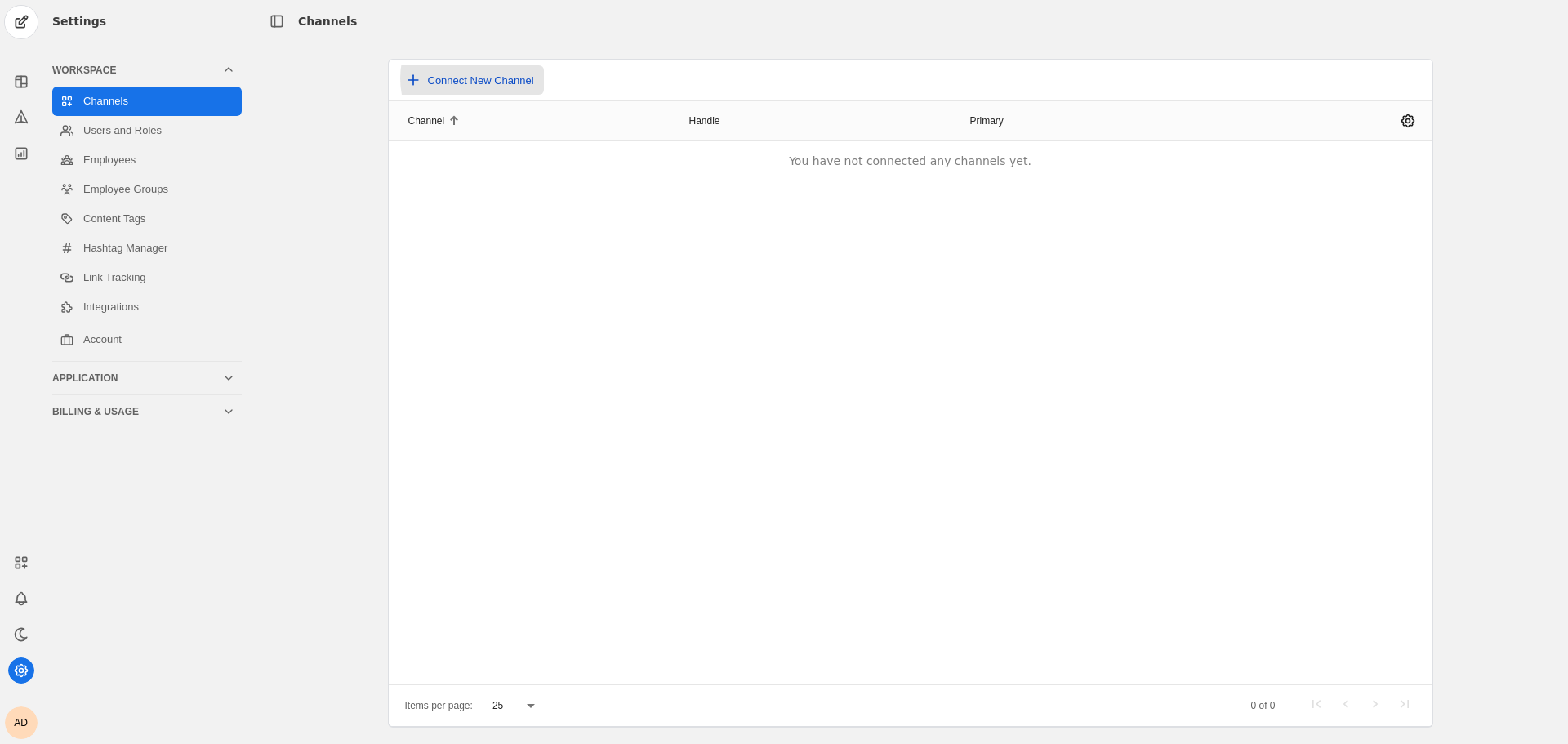
click at [479, 79] on span "Connect New Channel" at bounding box center [481, 80] width 106 height 13
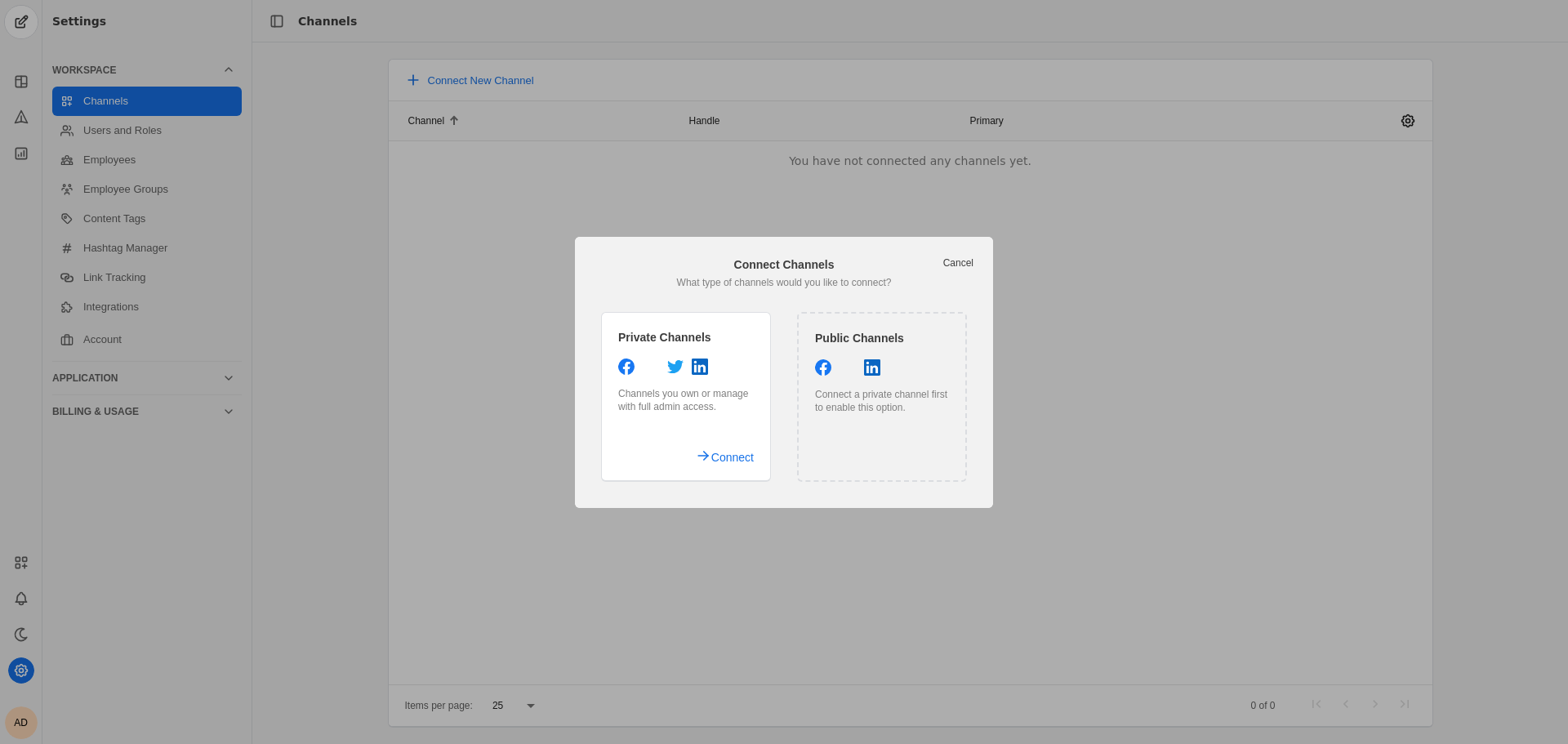
click at [965, 262] on link "Cancel" at bounding box center [957, 263] width 30 height 14
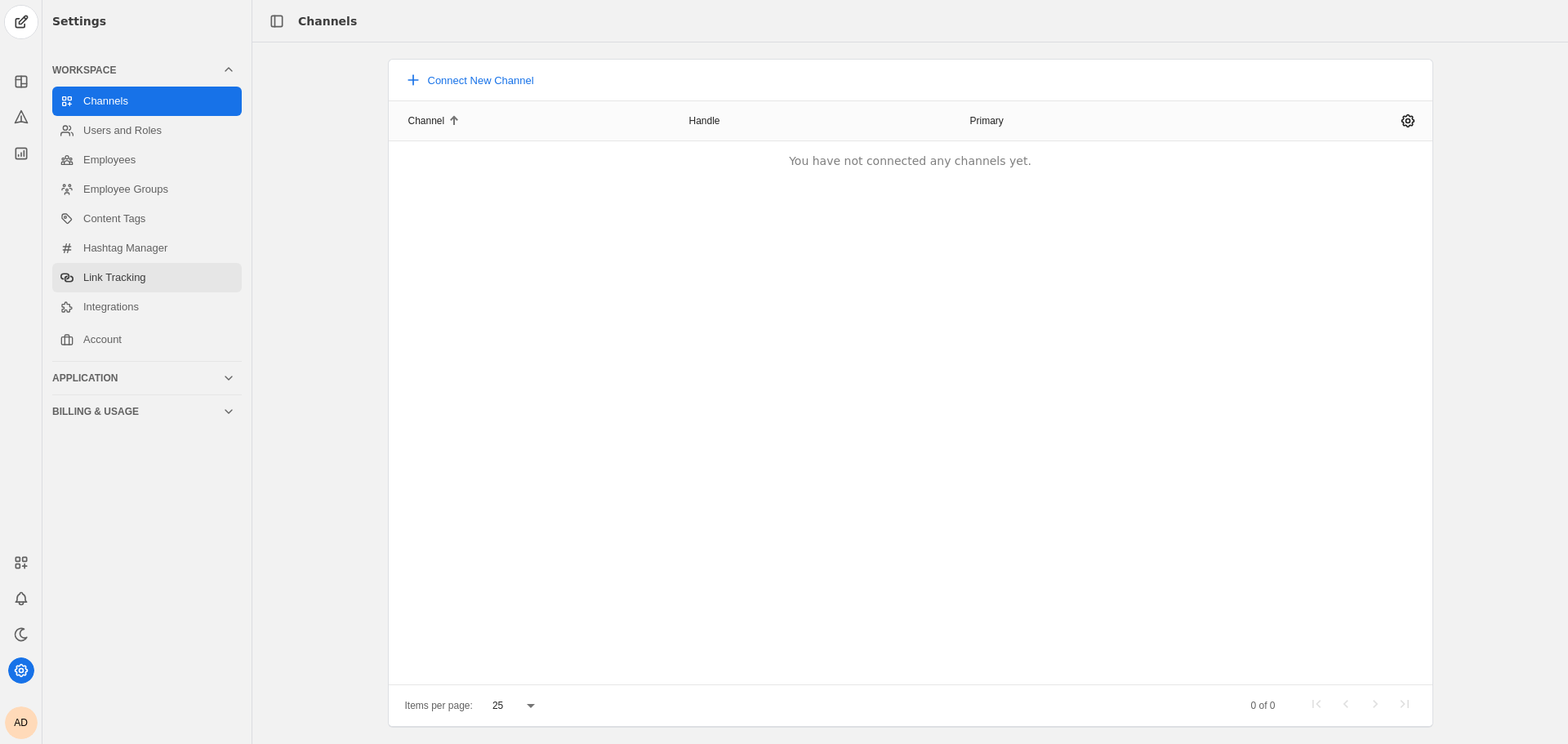
click at [136, 287] on link "Link Tracking" at bounding box center [147, 277] width 189 height 29
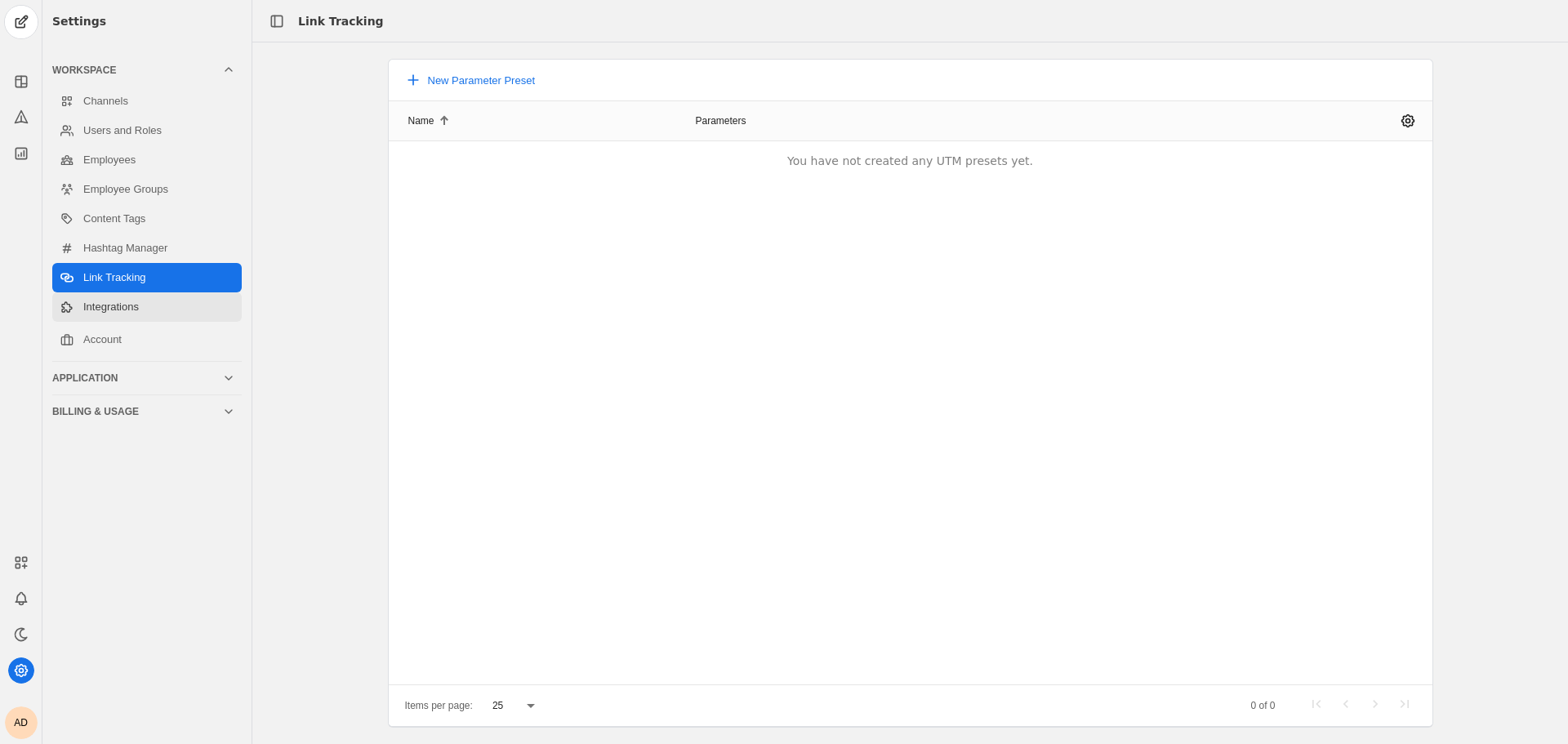
click at [121, 316] on link "Integrations" at bounding box center [147, 307] width 189 height 29
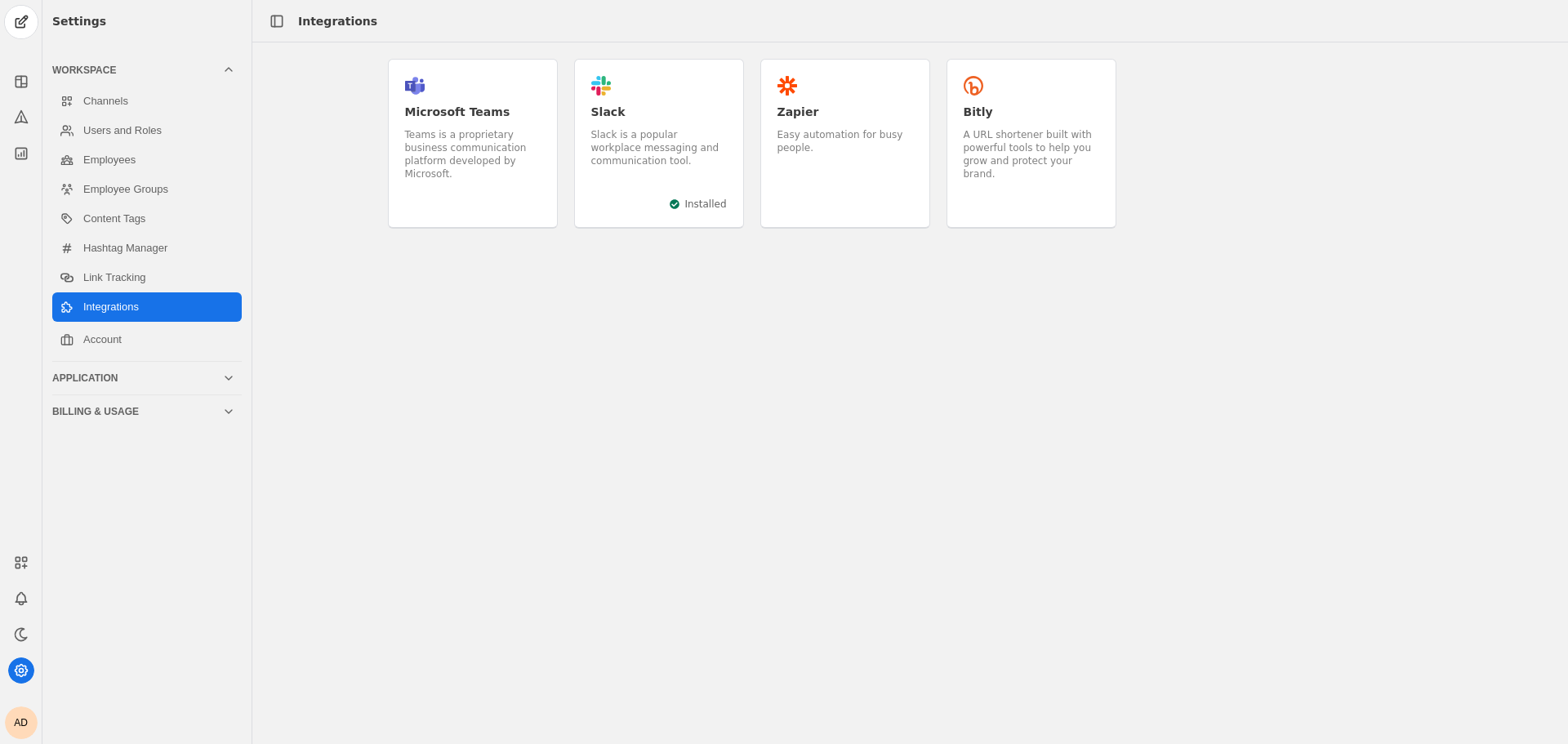
click at [640, 173] on div ".cls-1{fill:#e01e5a;}.cls-2{fill:#36c5f0;}.cls-3{fill:#2eb67d;}.cls-4{fill:#ecb…" at bounding box center [659, 144] width 170 height 170
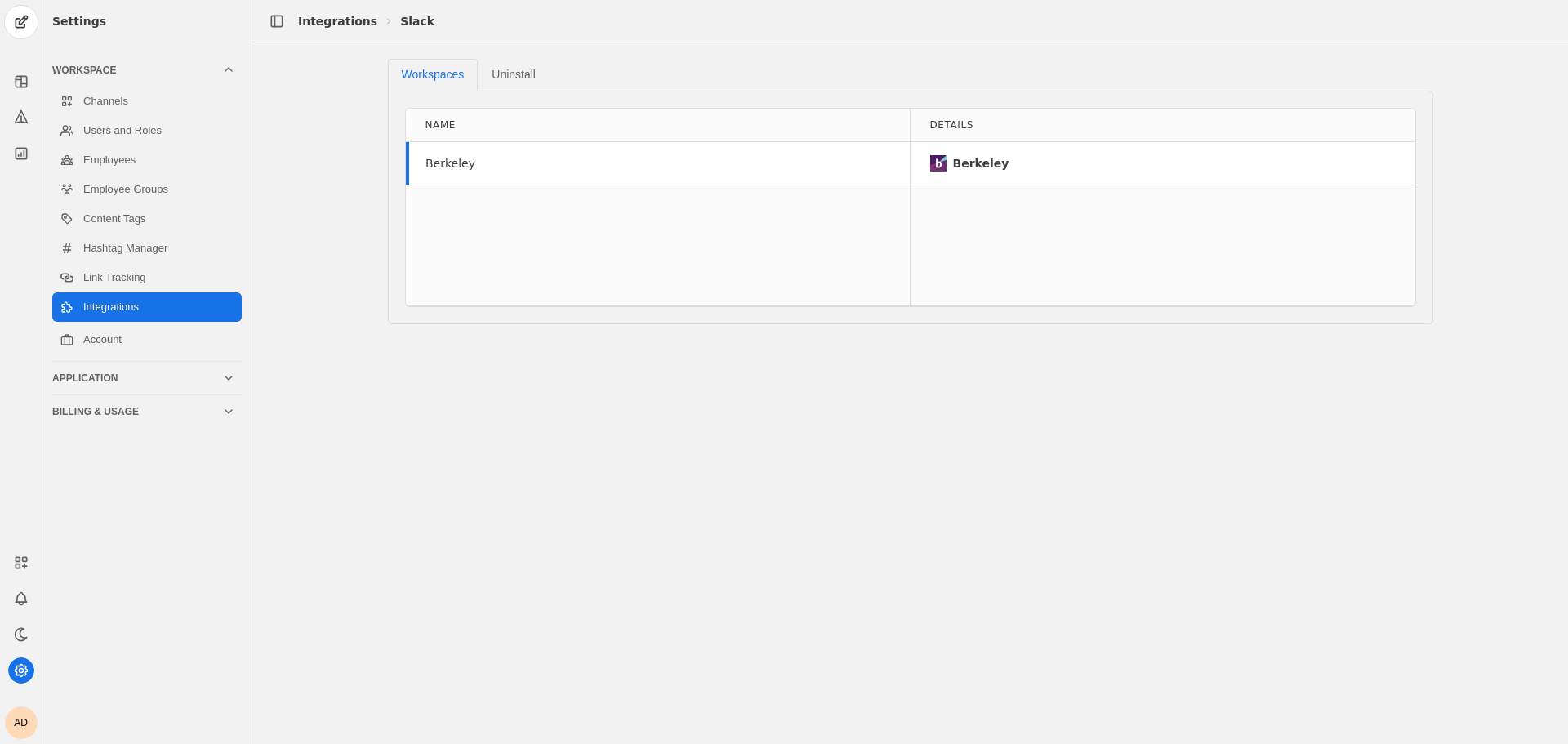
click at [427, 162] on div "Berkeley" at bounding box center [451, 163] width 50 height 16
click at [956, 165] on div "Berkeley" at bounding box center [980, 163] width 56 height 16
click at [442, 130] on div "Name" at bounding box center [658, 125] width 505 height 34
click at [156, 374] on div "Application" at bounding box center [137, 378] width 170 height 14
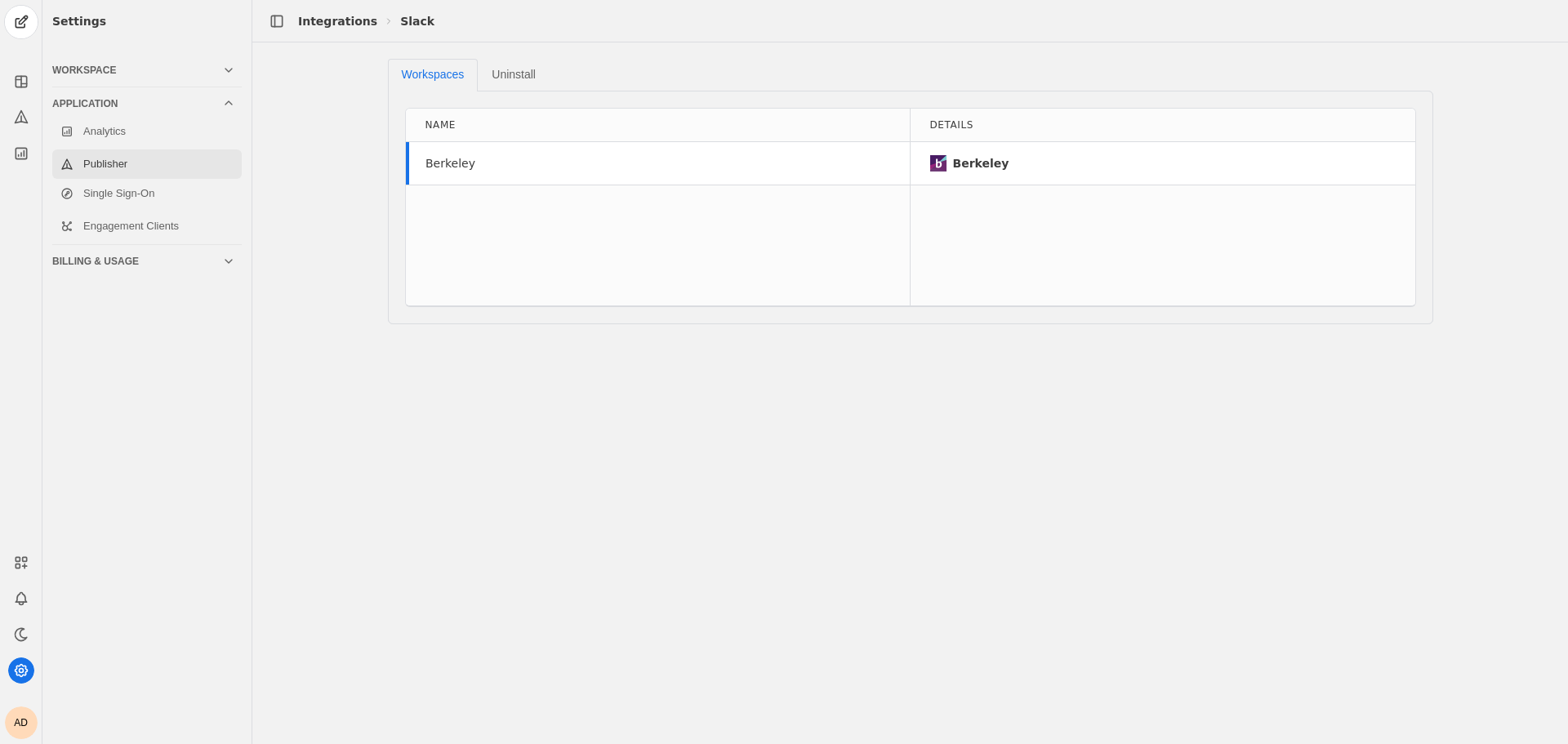
click at [142, 167] on link "Publisher" at bounding box center [147, 164] width 189 height 29
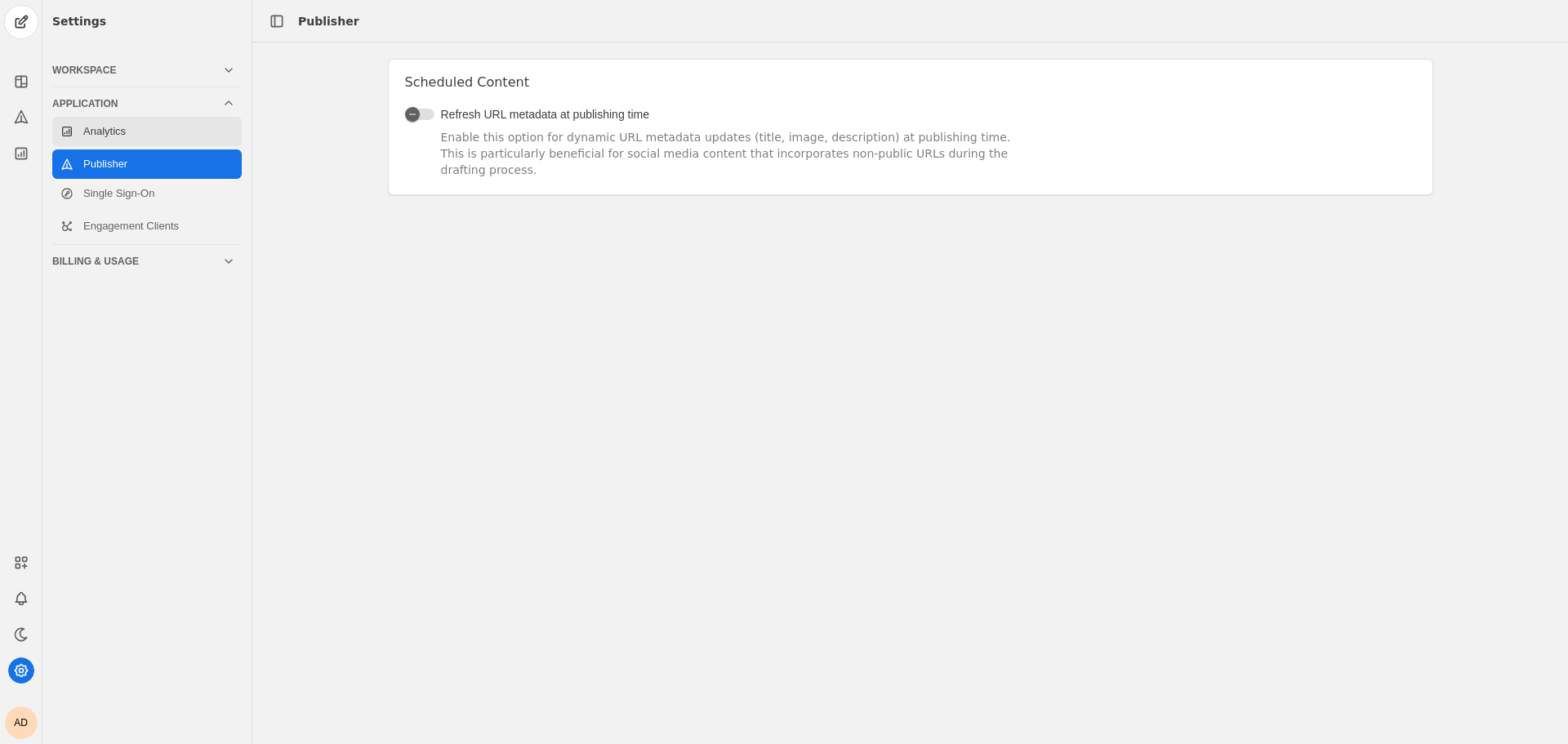
click at [139, 127] on link "Analytics" at bounding box center [147, 131] width 189 height 29
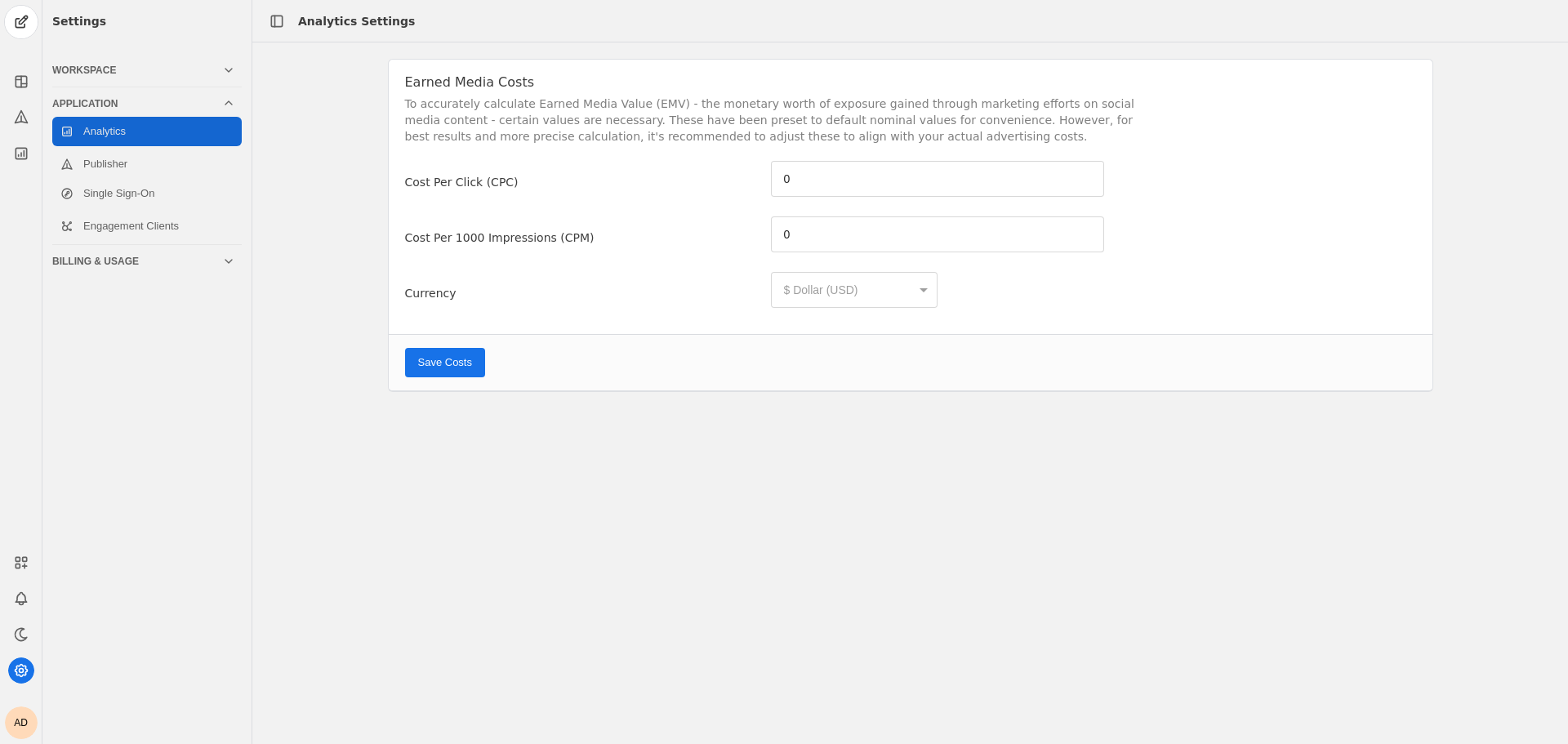
type input "5.26"
type input "6.59"
click at [149, 97] on div "Application" at bounding box center [137, 104] width 170 height 14
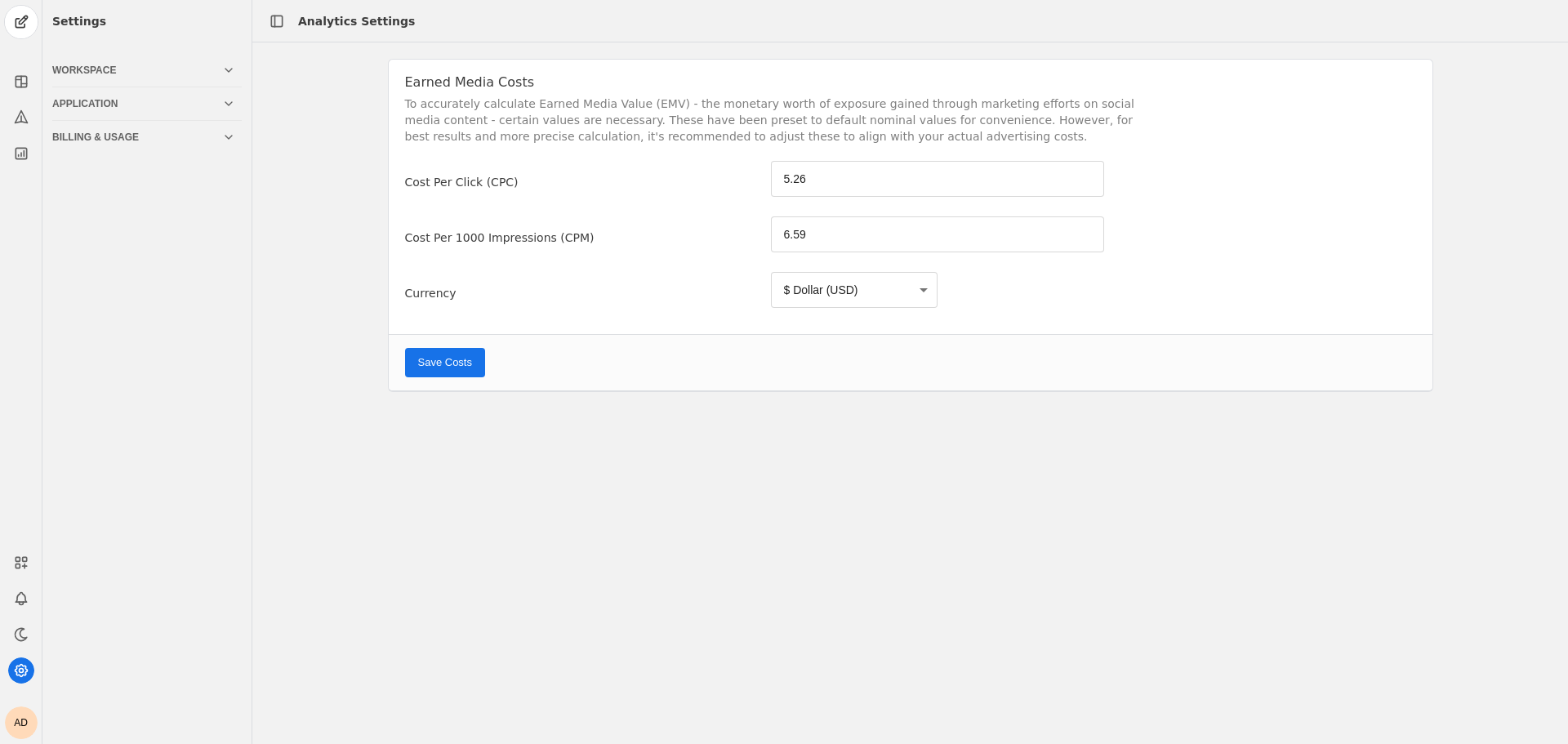
click at [159, 69] on div "Workspace" at bounding box center [137, 70] width 170 height 14
click at [146, 112] on link "Channels" at bounding box center [147, 101] width 189 height 29
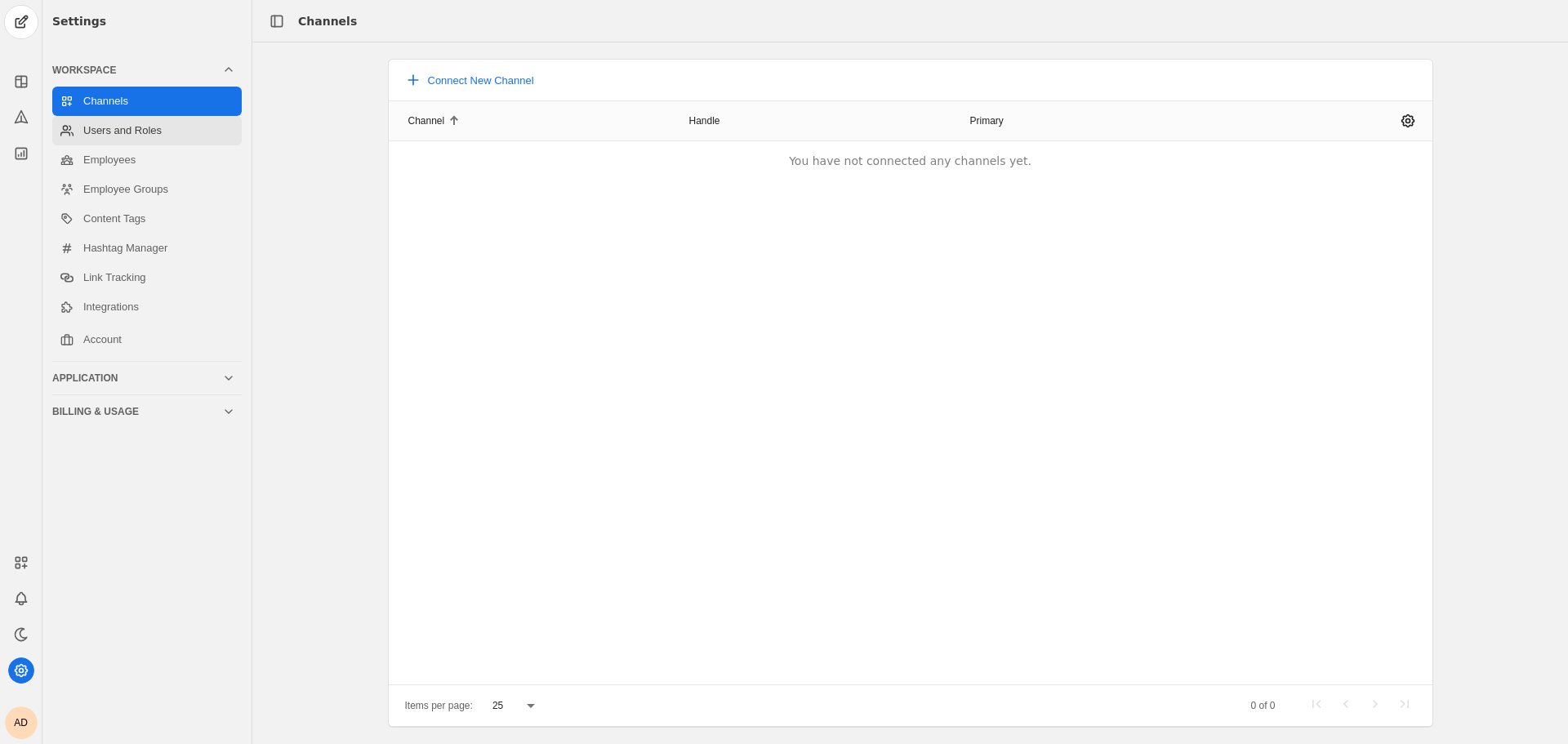
click at [147, 127] on link "Users and Roles" at bounding box center [147, 130] width 189 height 29
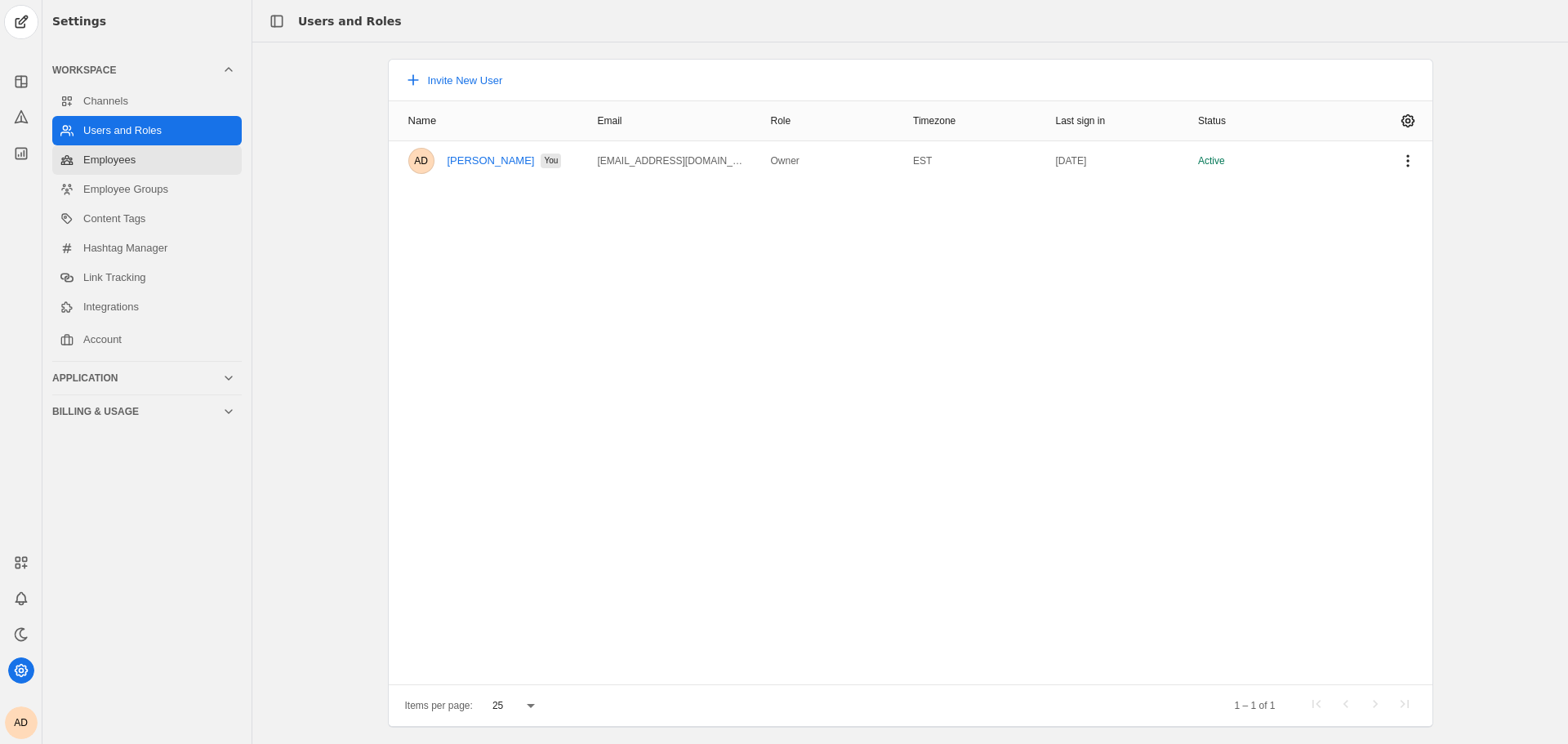
click at [155, 173] on link "Employees" at bounding box center [147, 160] width 189 height 29
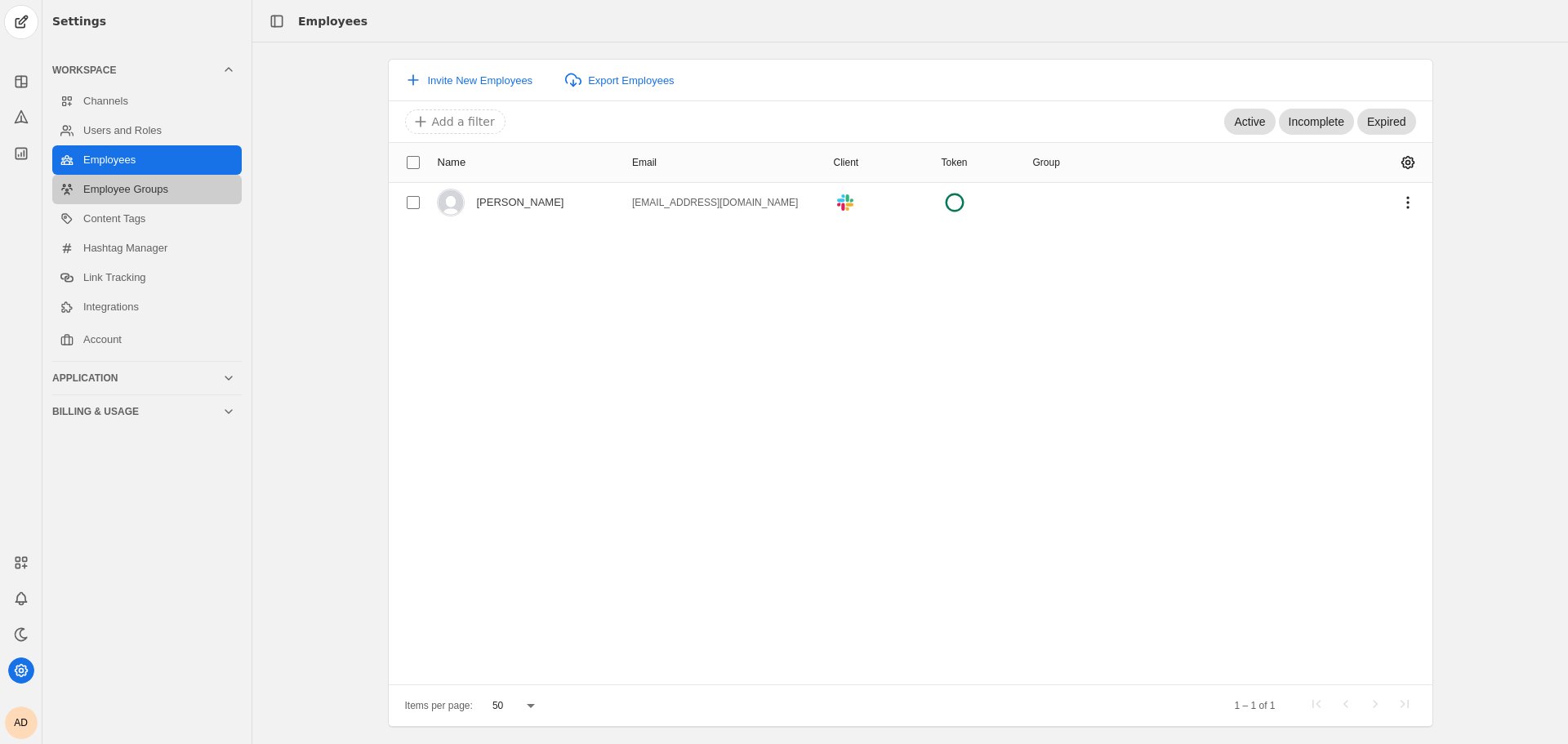
click at [145, 187] on link "Employee Groups" at bounding box center [147, 189] width 189 height 29
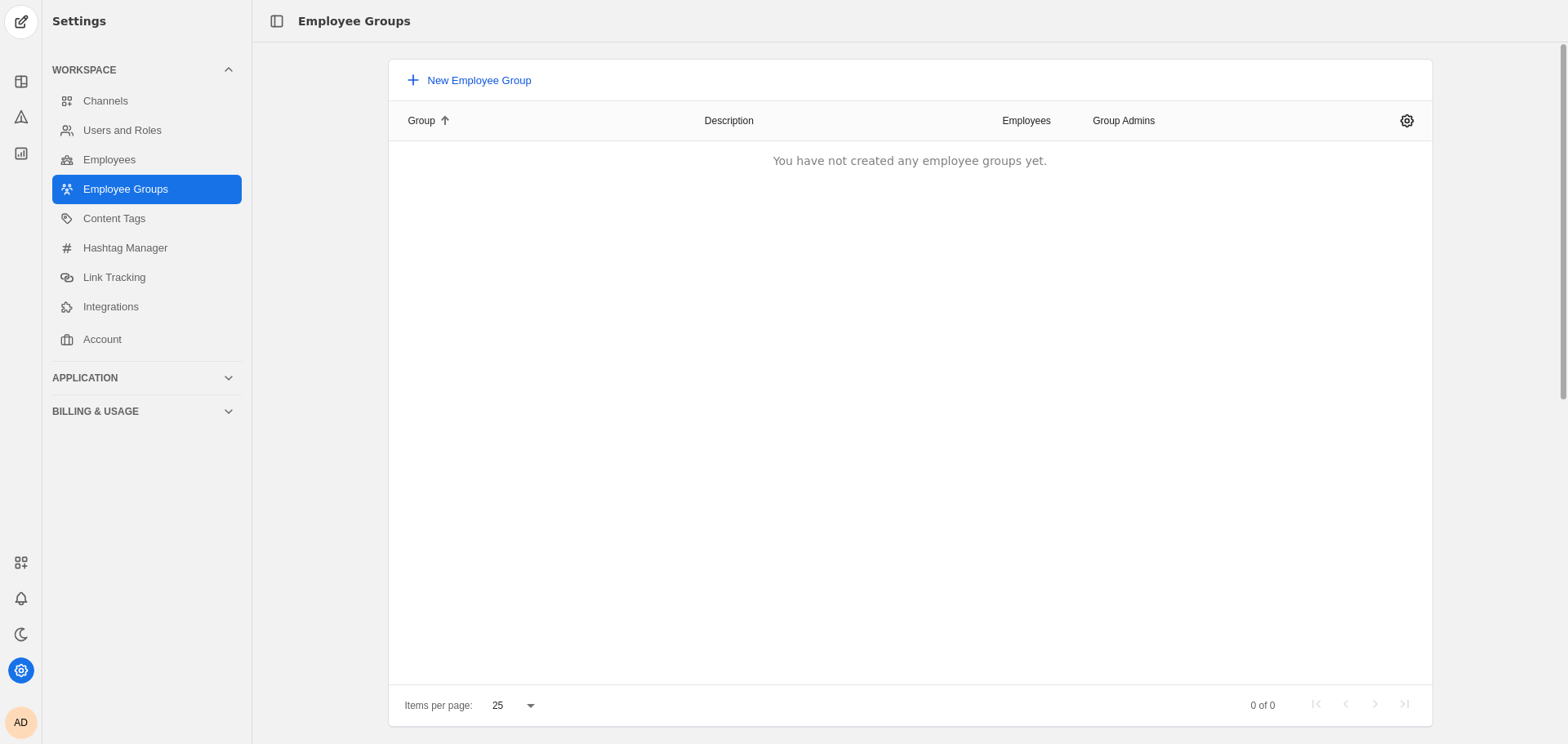
click at [510, 88] on button "New Employee Group" at bounding box center [468, 80] width 146 height 29
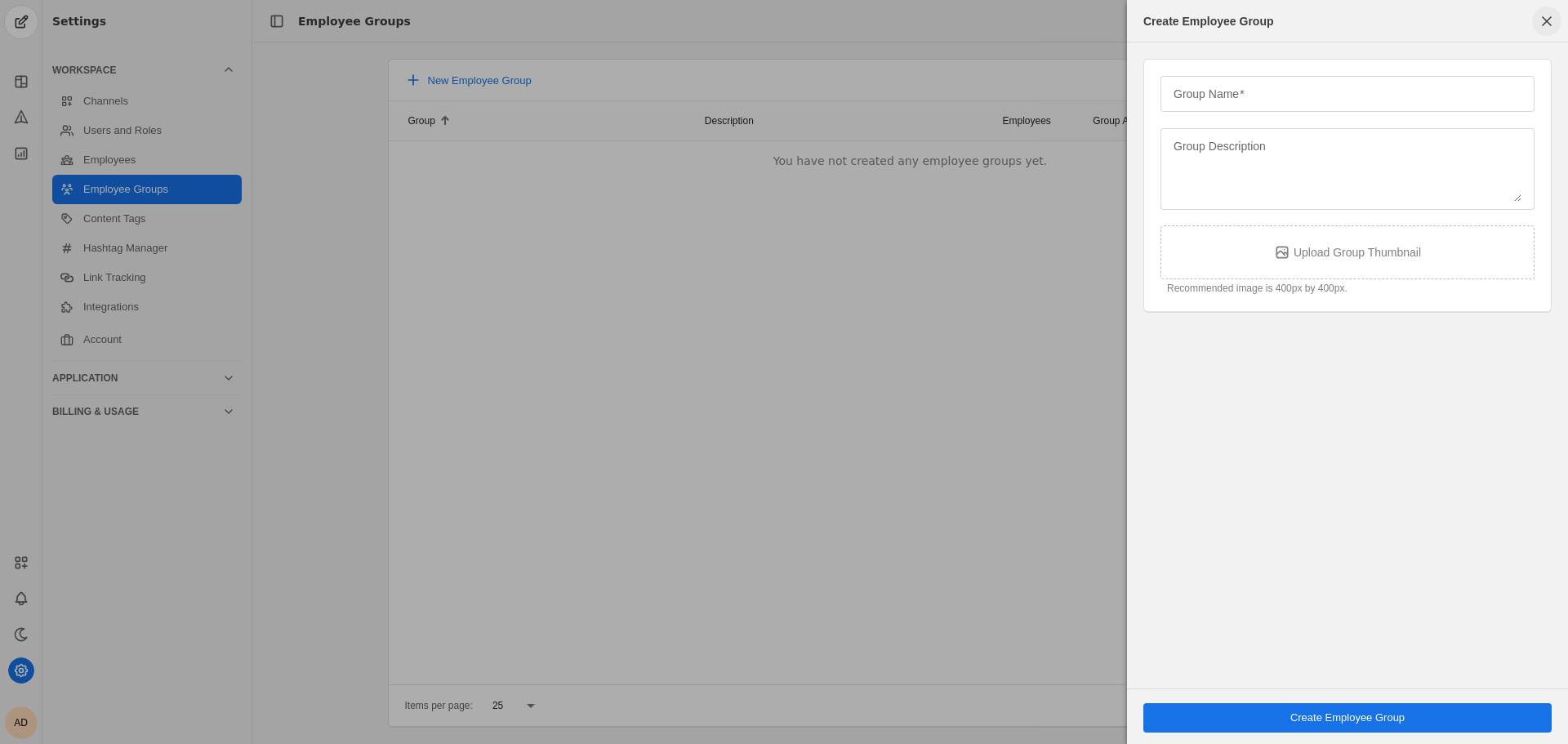
click at [1543, 29] on span "button" at bounding box center [1546, 21] width 29 height 29
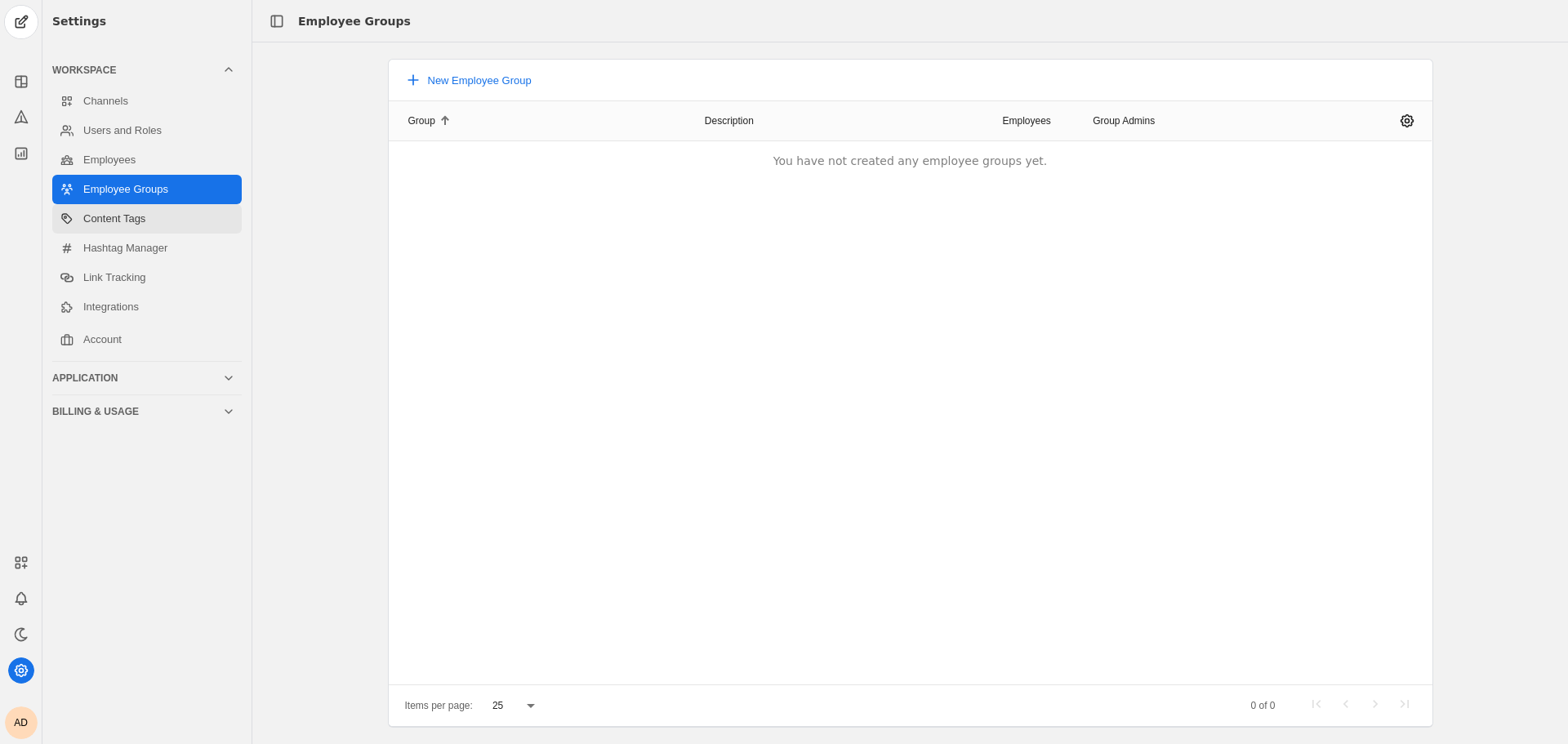
click at [121, 222] on link "Content Tags" at bounding box center [147, 219] width 189 height 29
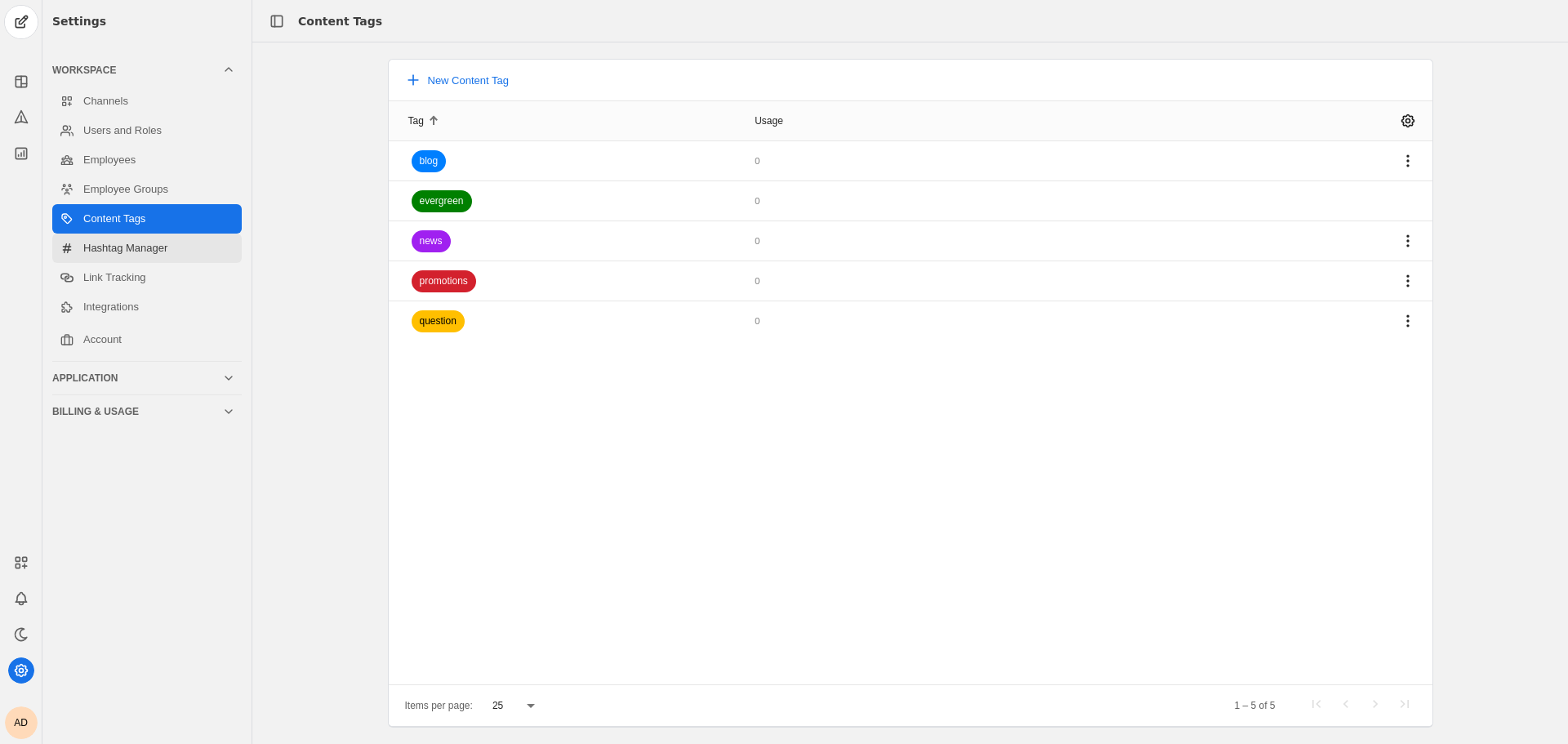
click at [129, 247] on link "Hashtag Manager" at bounding box center [147, 248] width 189 height 29
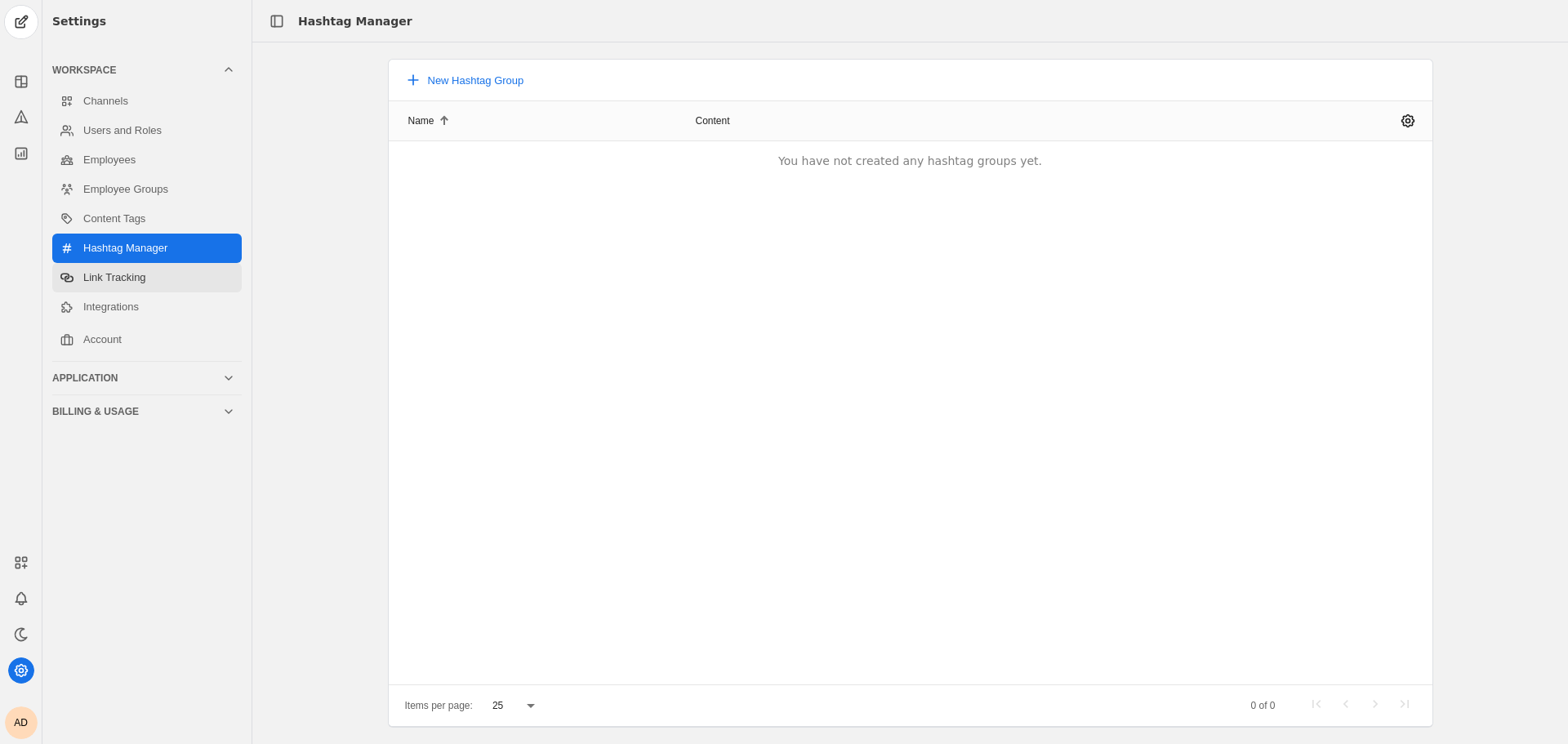
click at [147, 284] on link "Link Tracking" at bounding box center [147, 277] width 189 height 29
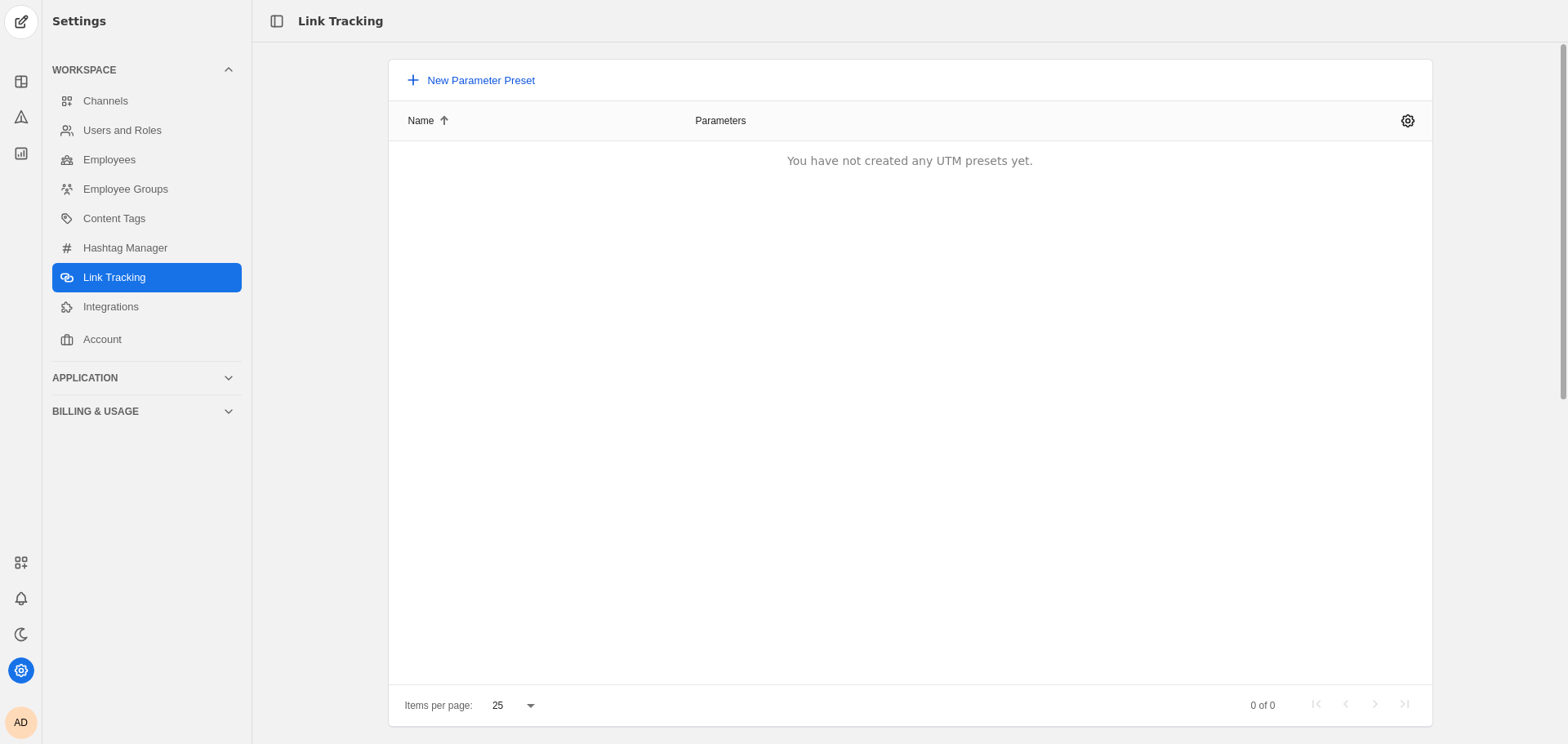
click at [461, 84] on span "New Parameter Preset" at bounding box center [481, 80] width 108 height 13
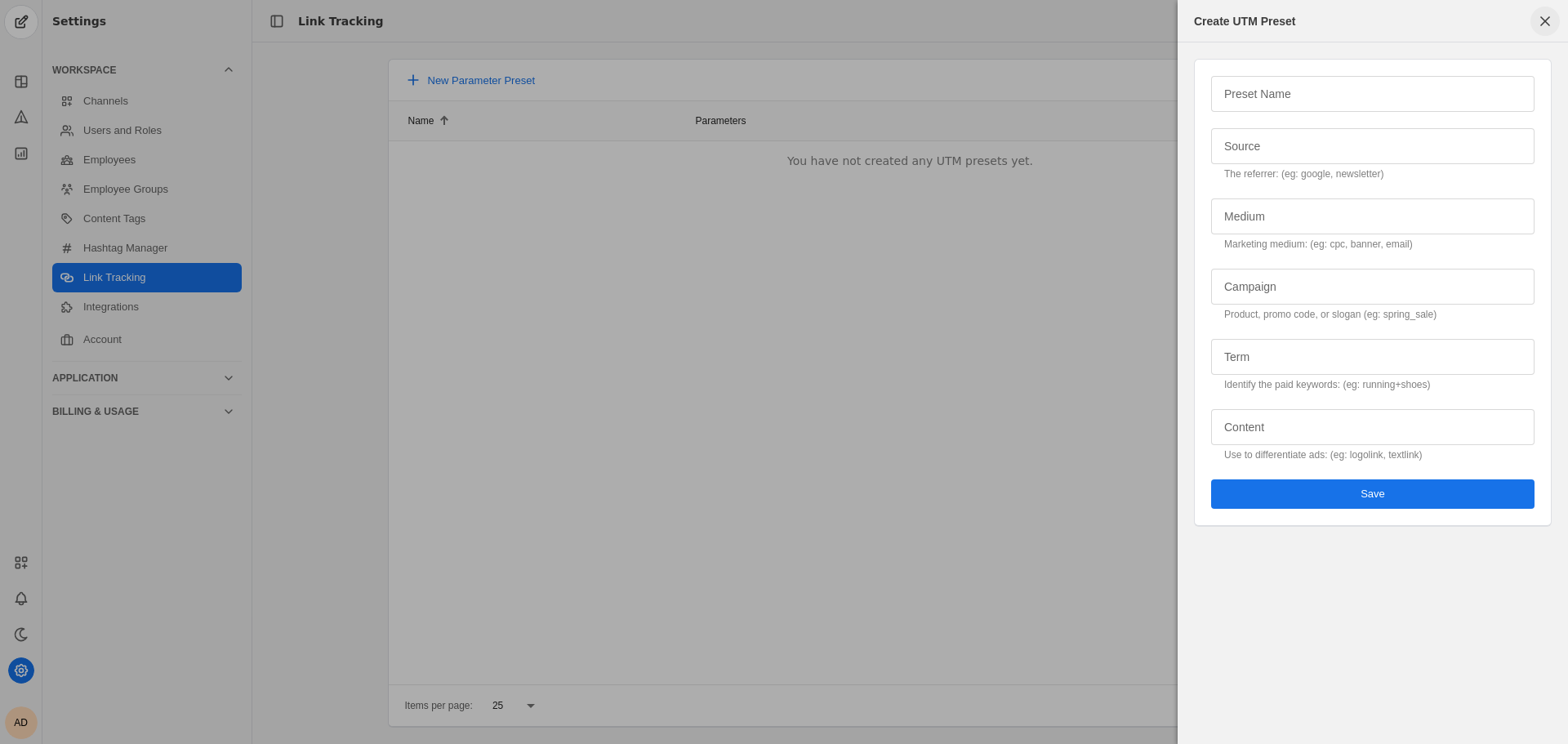
click at [1536, 26] on span "button" at bounding box center [1545, 21] width 29 height 29
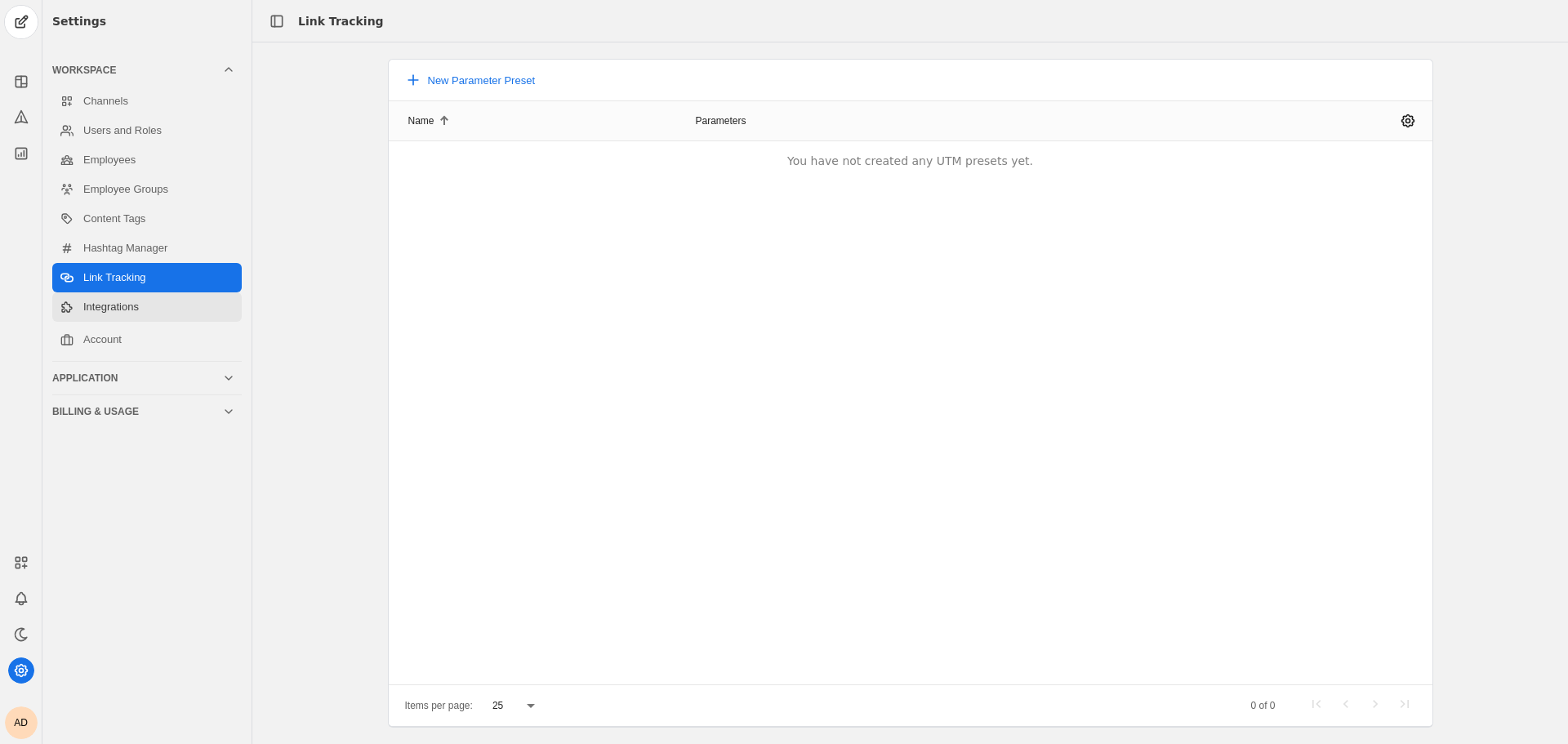
click at [176, 313] on link "Integrations" at bounding box center [147, 307] width 189 height 29
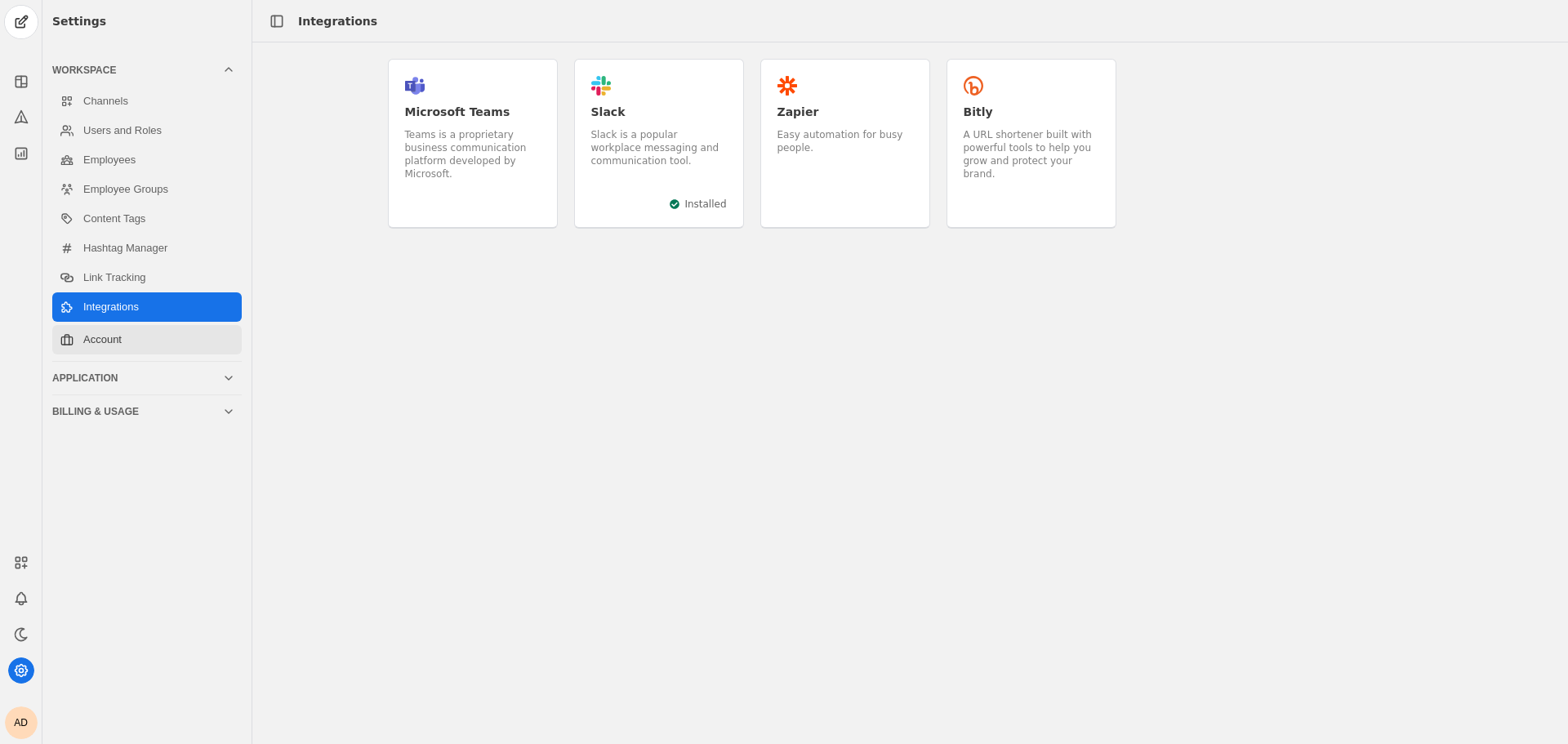
click at [170, 338] on link "Account" at bounding box center [147, 340] width 189 height 29
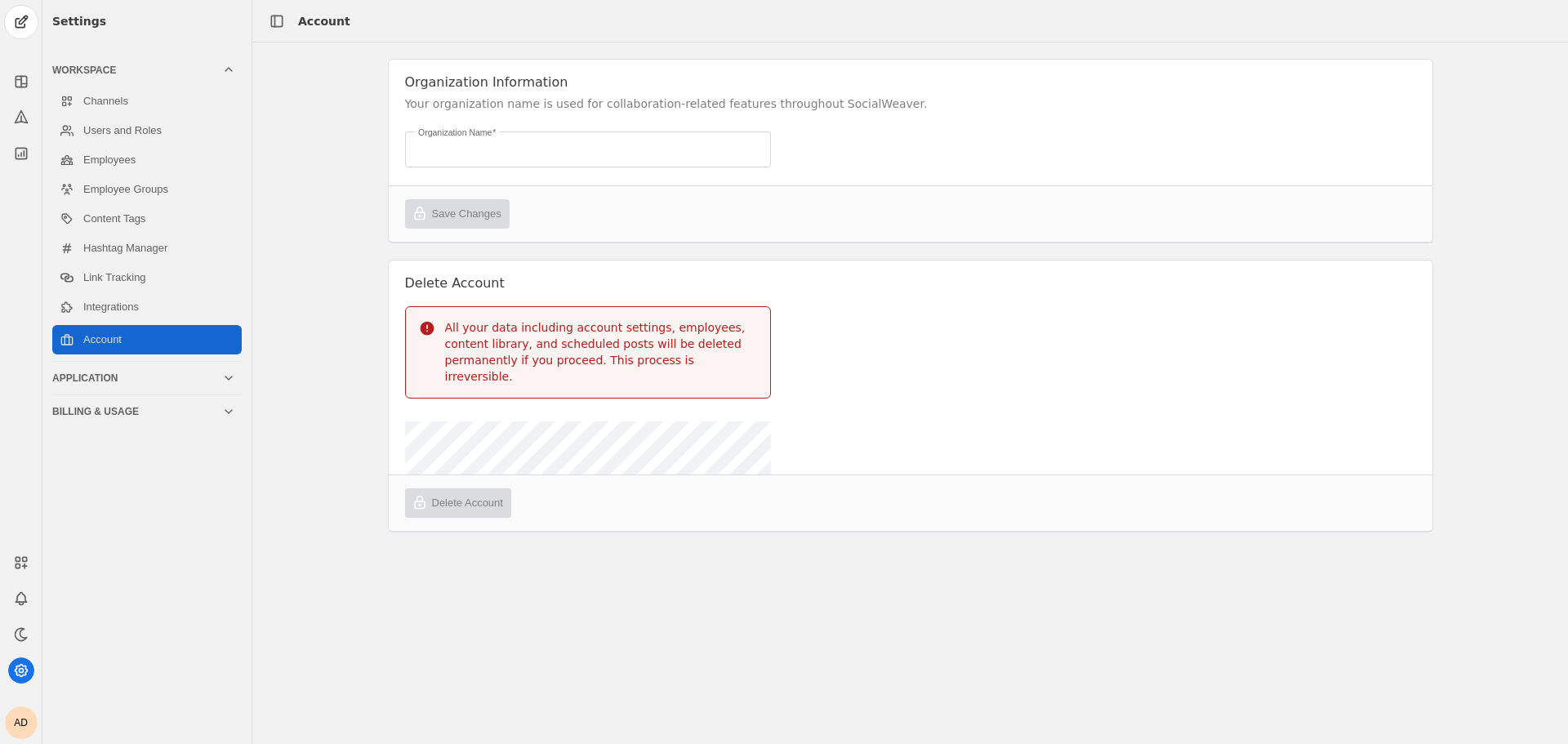
type input "[PERSON_NAME]'s Organization"
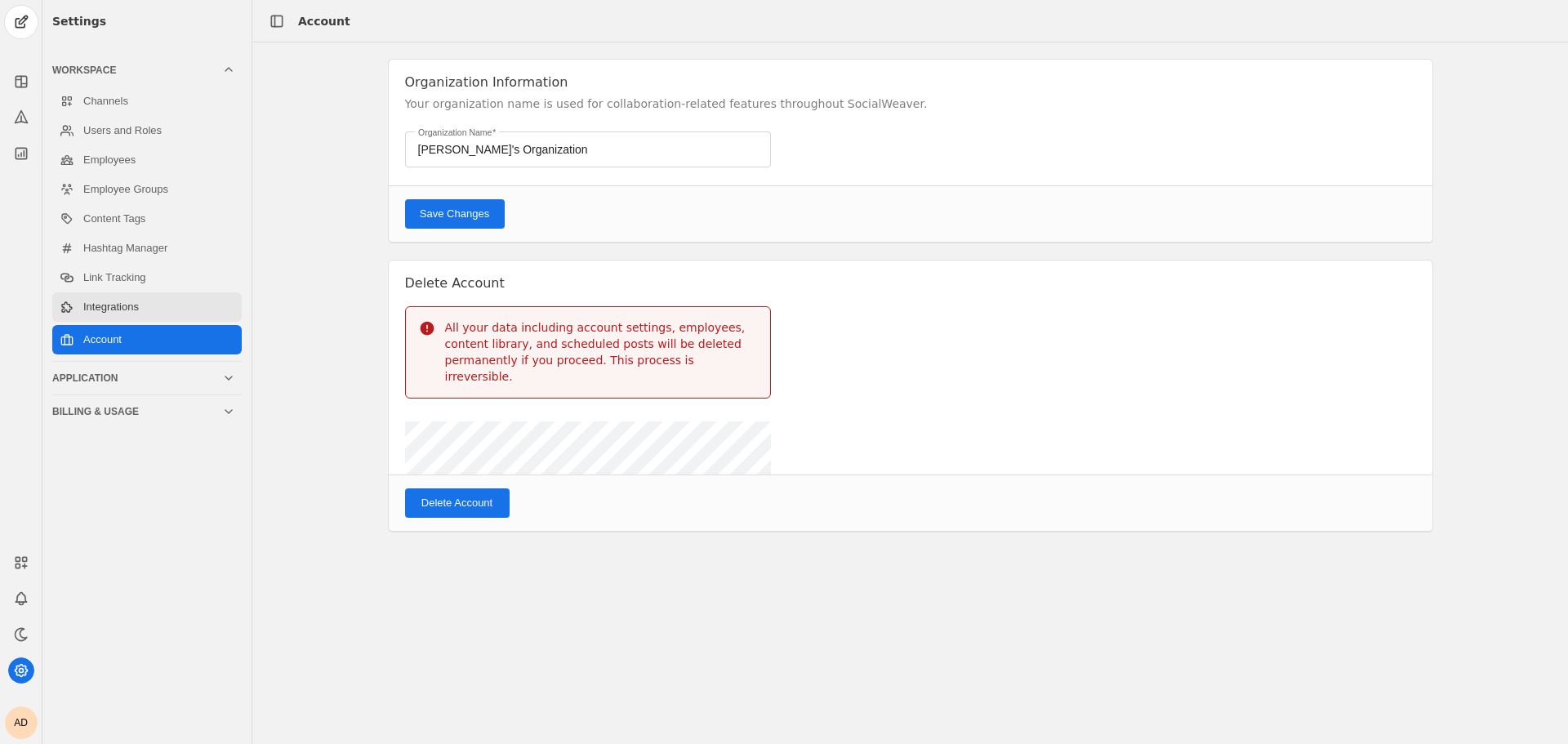
click at [173, 300] on link "Integrations" at bounding box center [147, 307] width 189 height 29
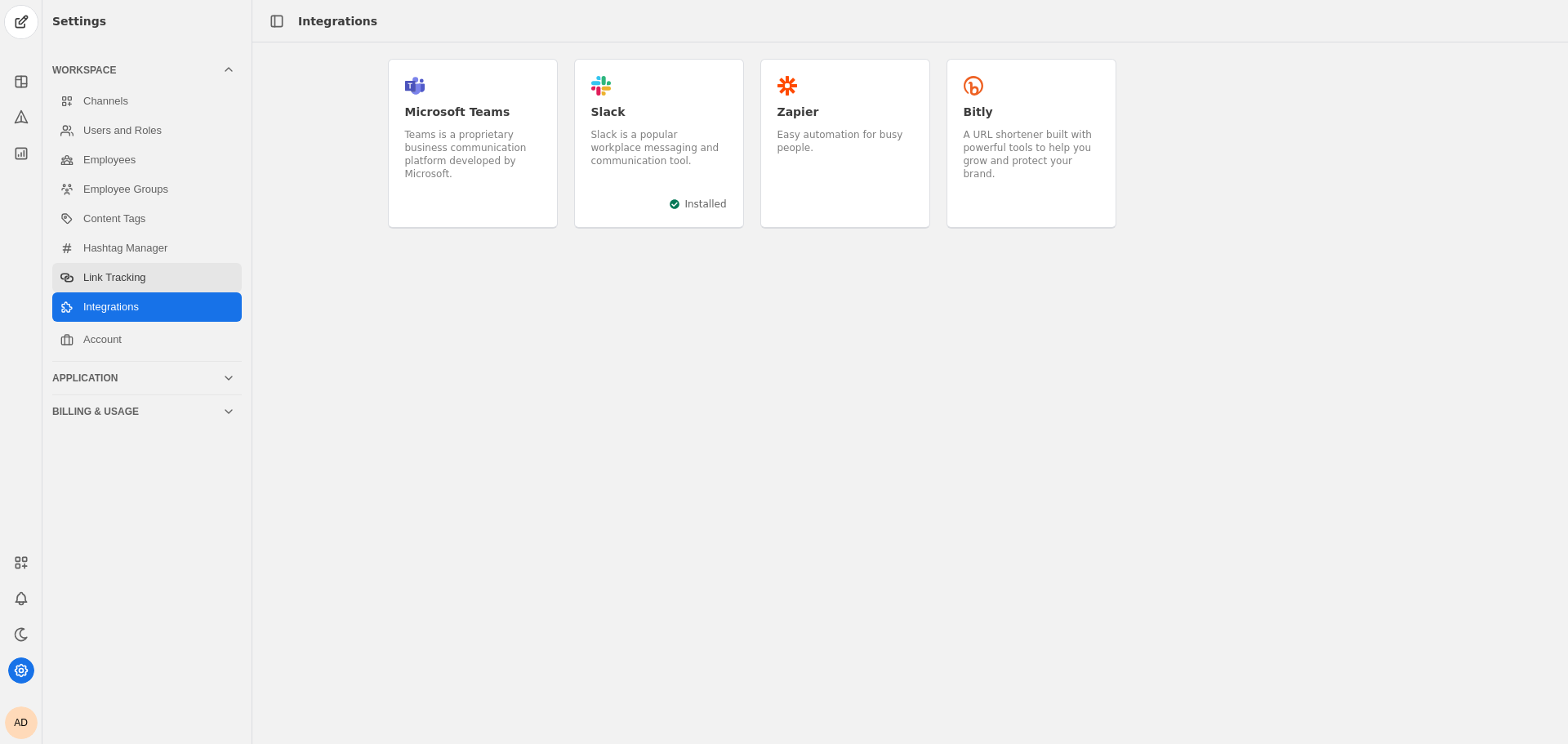
click at [164, 272] on link "Link Tracking" at bounding box center [147, 277] width 189 height 29
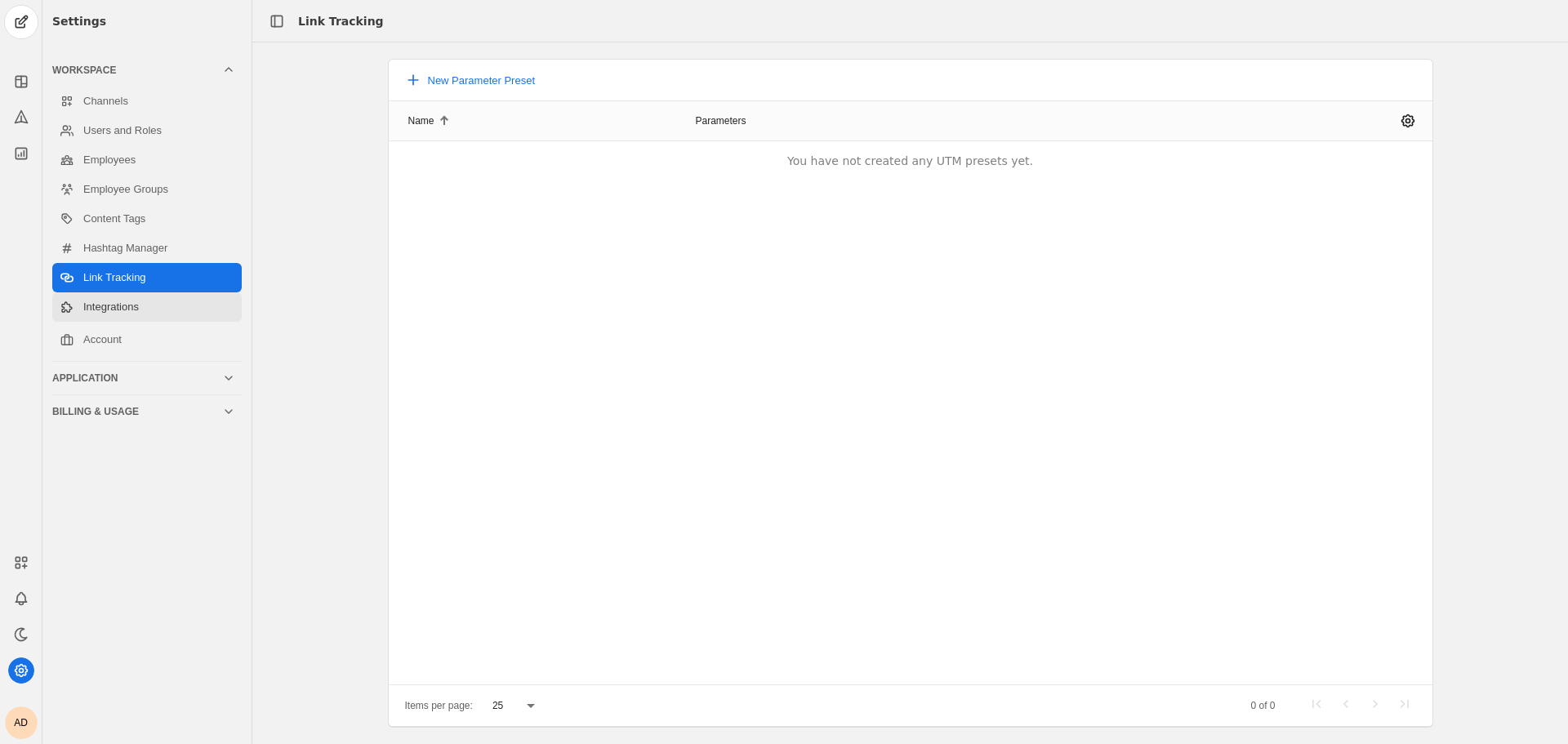
click at [163, 315] on link "Integrations" at bounding box center [147, 307] width 189 height 29
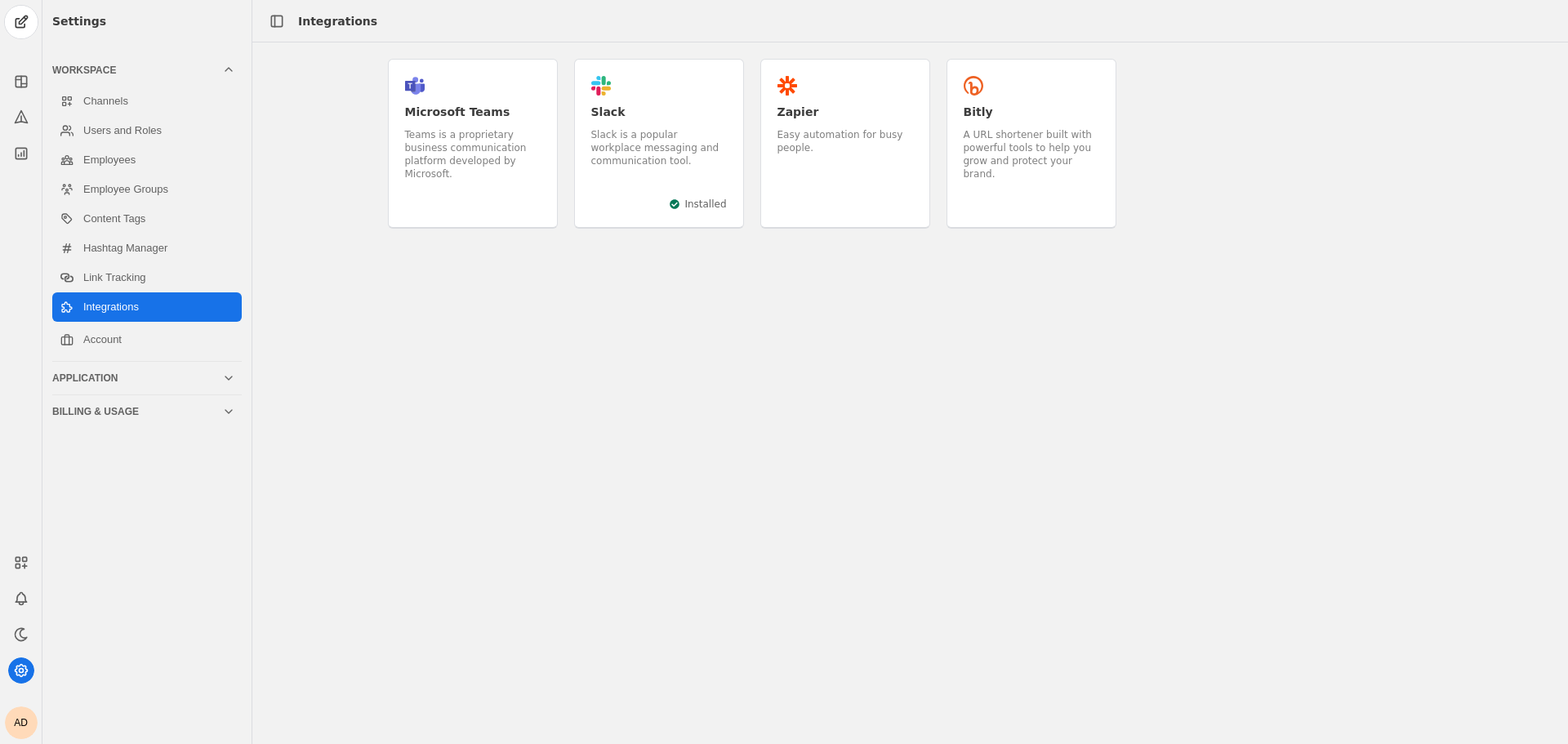
click at [669, 162] on div "Slack is a popular workplace messaging and communication tool." at bounding box center [659, 148] width 135 height 40
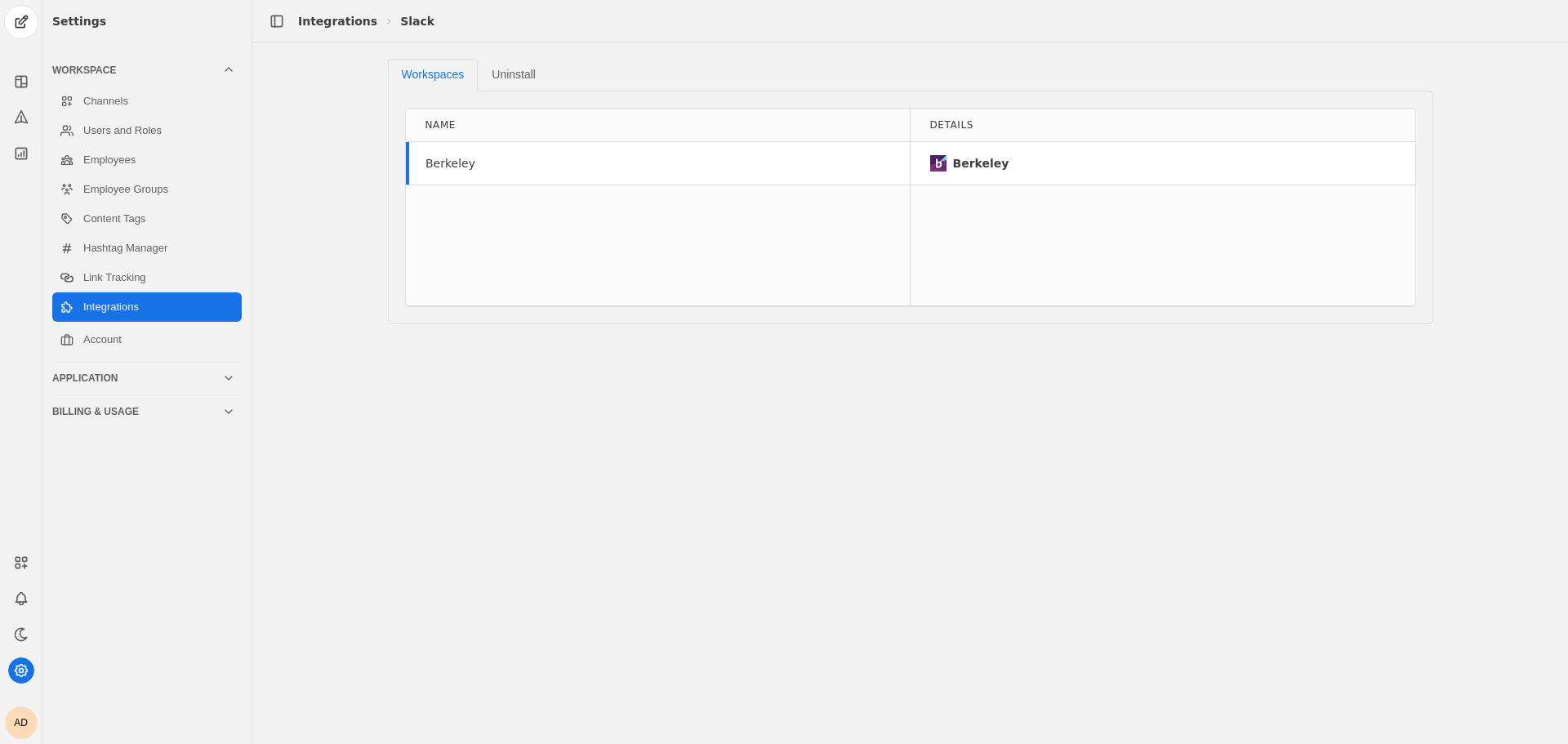
click at [565, 150] on div "Berkeley" at bounding box center [658, 163] width 504 height 42
click at [505, 69] on span "Uninstall" at bounding box center [513, 74] width 44 height 12
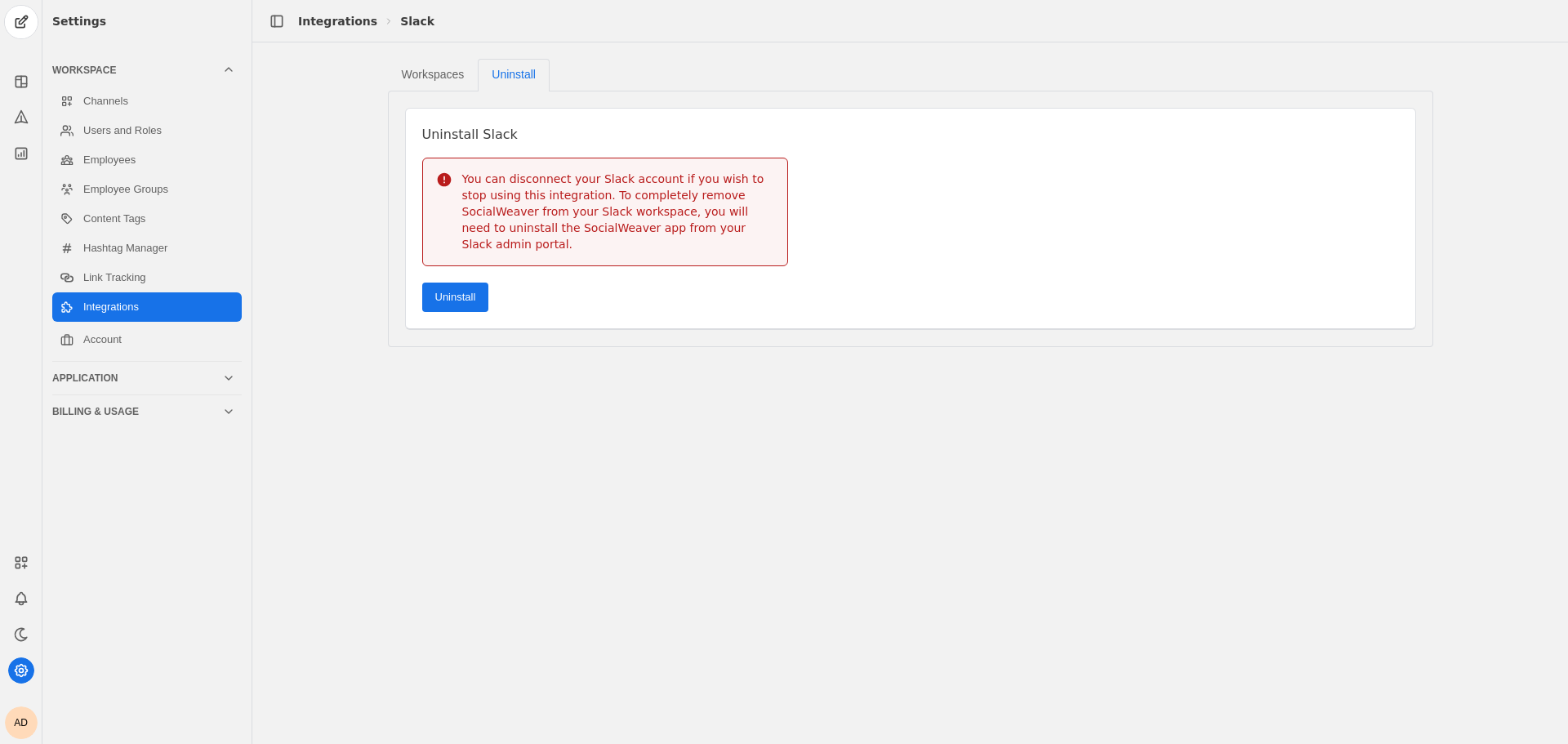
click at [454, 69] on span "Workspaces" at bounding box center [432, 74] width 63 height 12
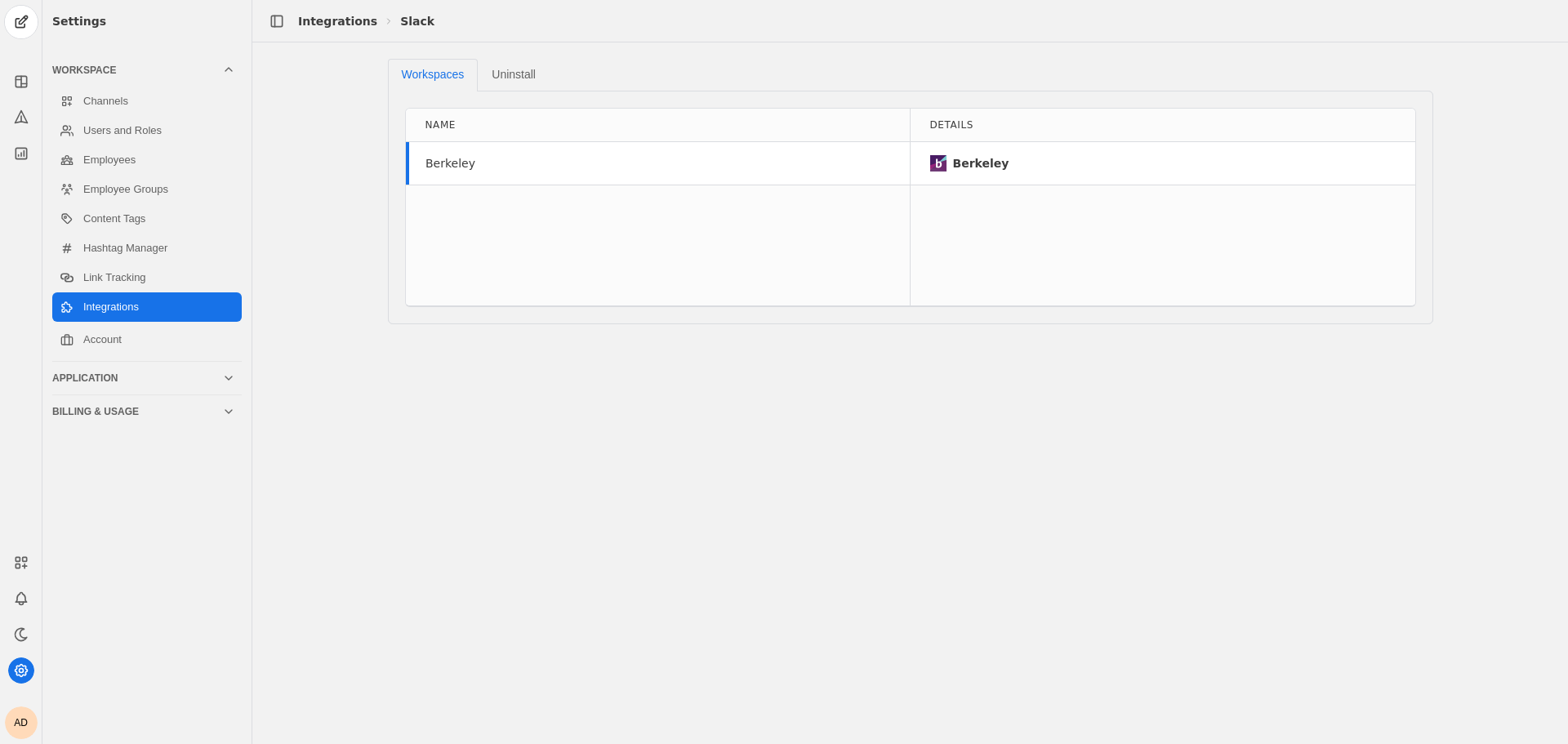
click at [452, 166] on div "Berkeley" at bounding box center [451, 163] width 50 height 16
click at [985, 157] on div "Berkeley" at bounding box center [980, 163] width 56 height 16
click at [940, 170] on img at bounding box center [938, 163] width 16 height 16
click at [940, 164] on img at bounding box center [938, 163] width 16 height 16
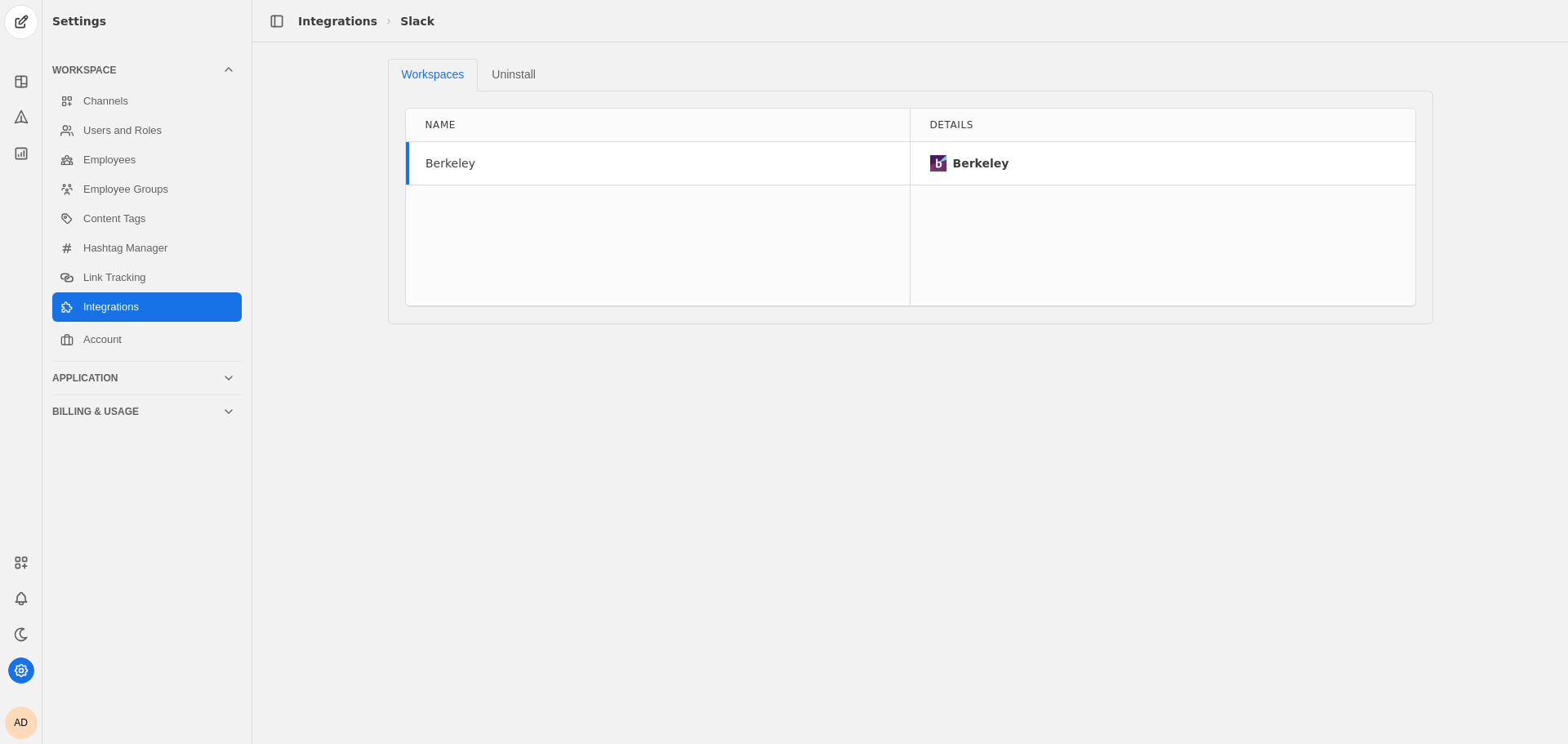
click at [959, 163] on div "Berkeley" at bounding box center [980, 163] width 56 height 16
click at [814, 287] on div "Berkeley" at bounding box center [658, 223] width 504 height 163
click at [133, 279] on link "Link Tracking" at bounding box center [147, 277] width 189 height 29
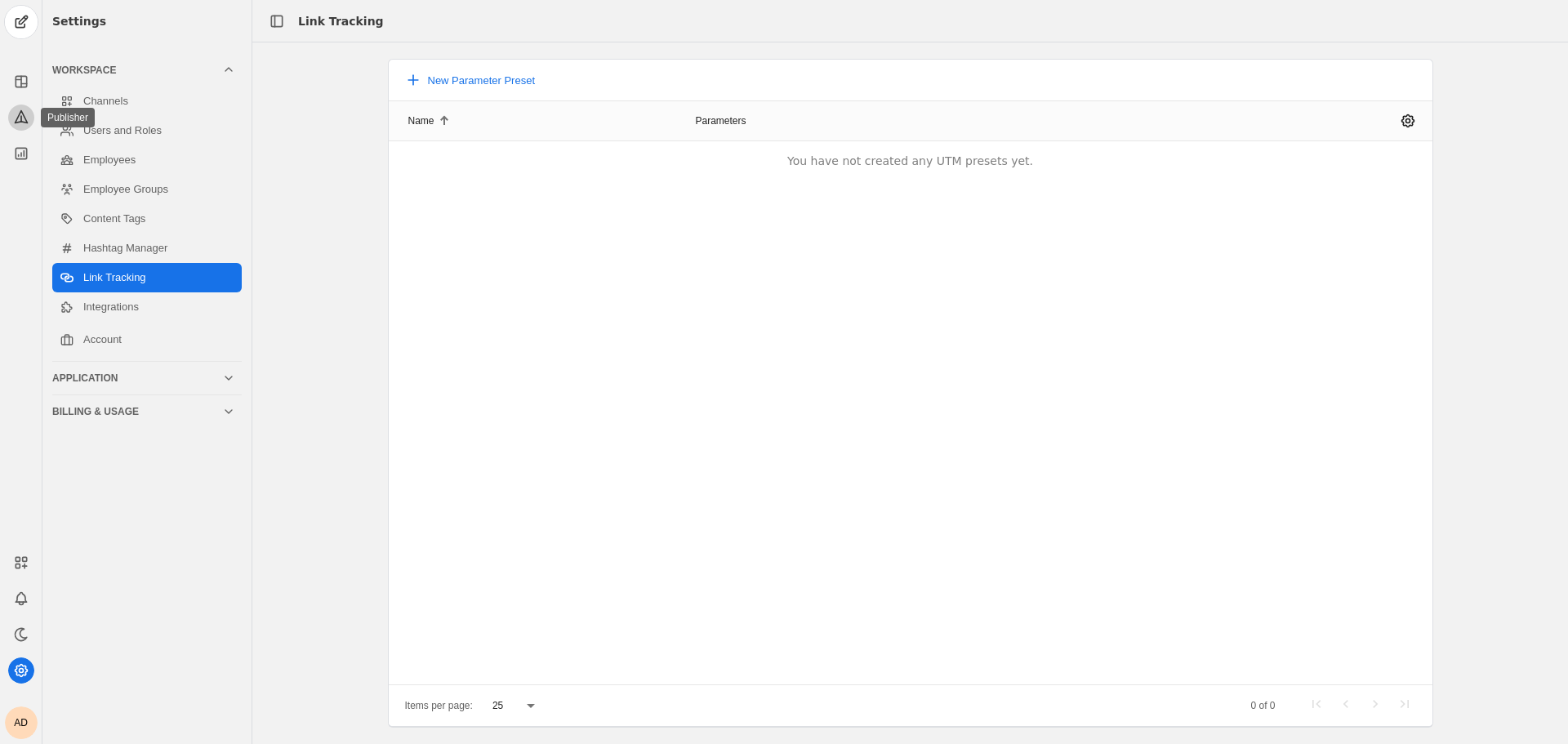
click at [23, 114] on icon at bounding box center [20, 117] width 13 height 13
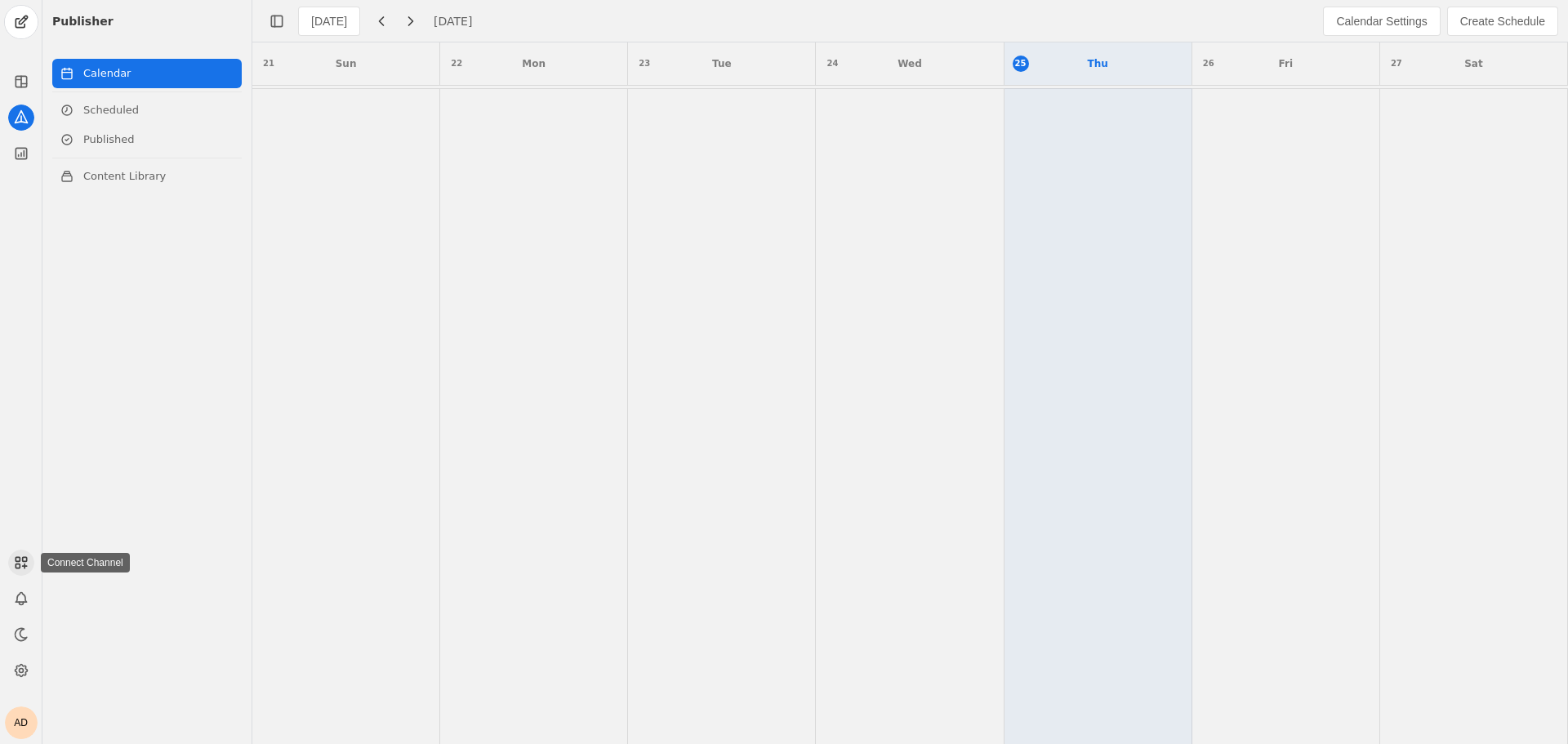
click at [18, 565] on rect at bounding box center [17, 566] width 4 height 4
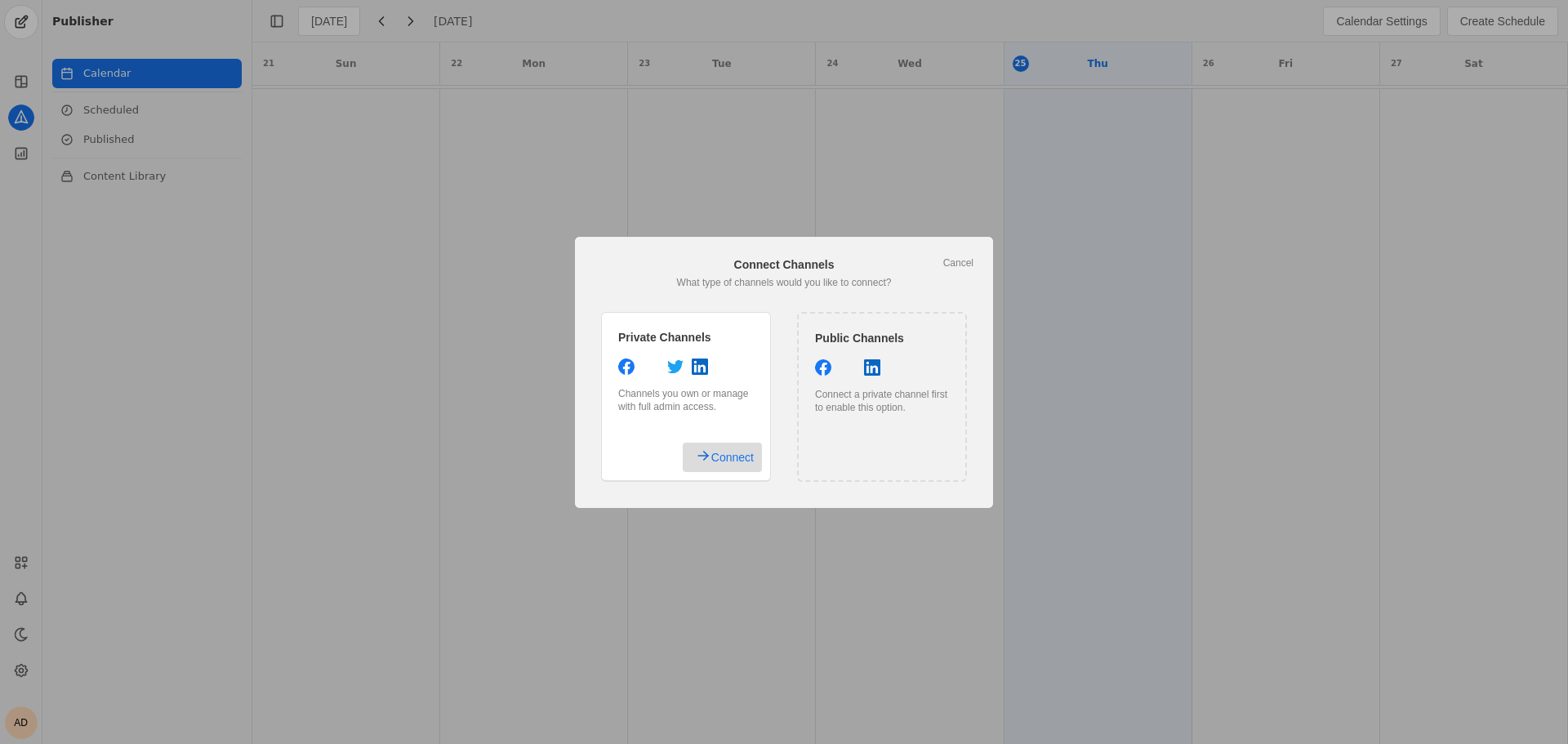
click at [745, 453] on span "Connect" at bounding box center [732, 457] width 42 height 29
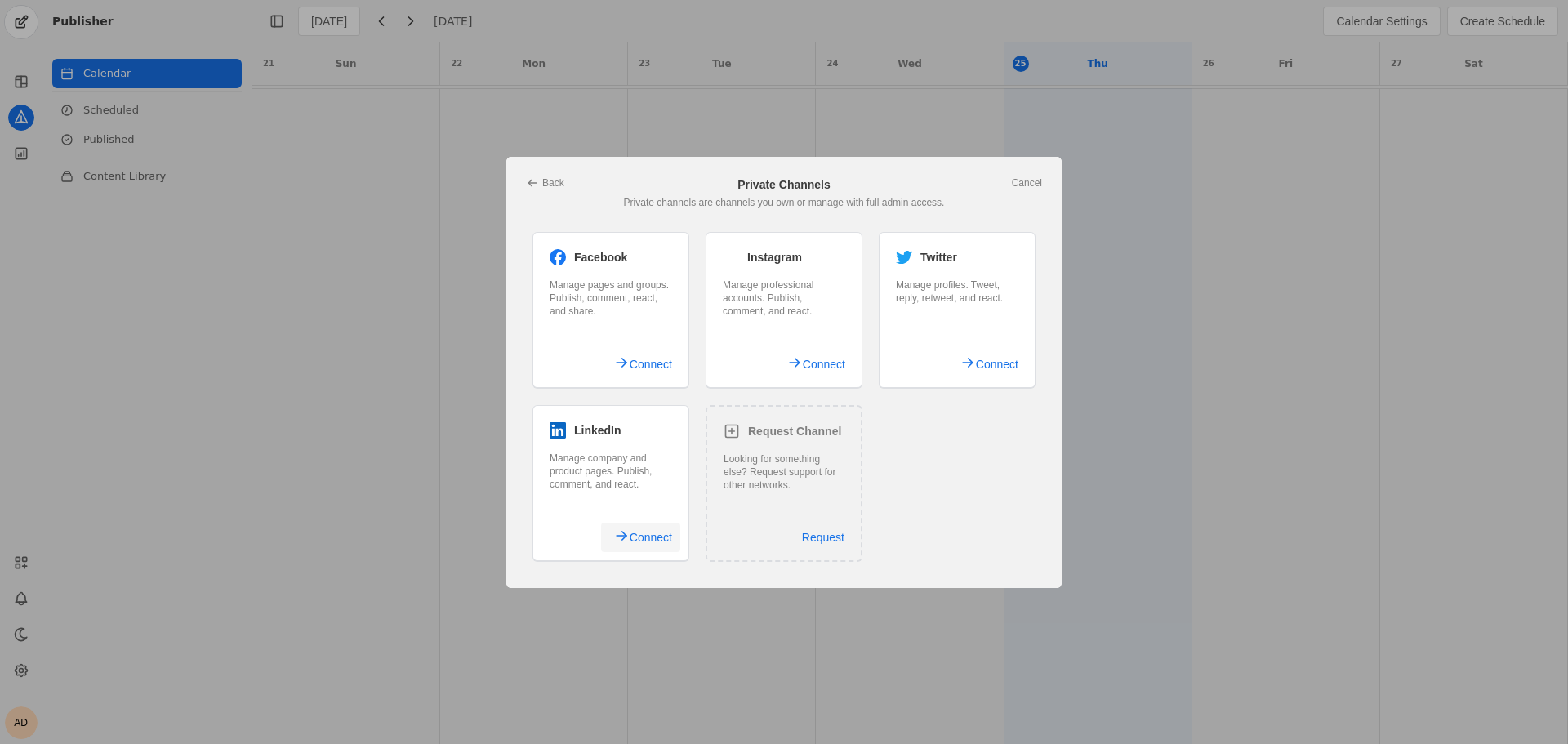
click at [631, 536] on span "Connect" at bounding box center [650, 537] width 42 height 29
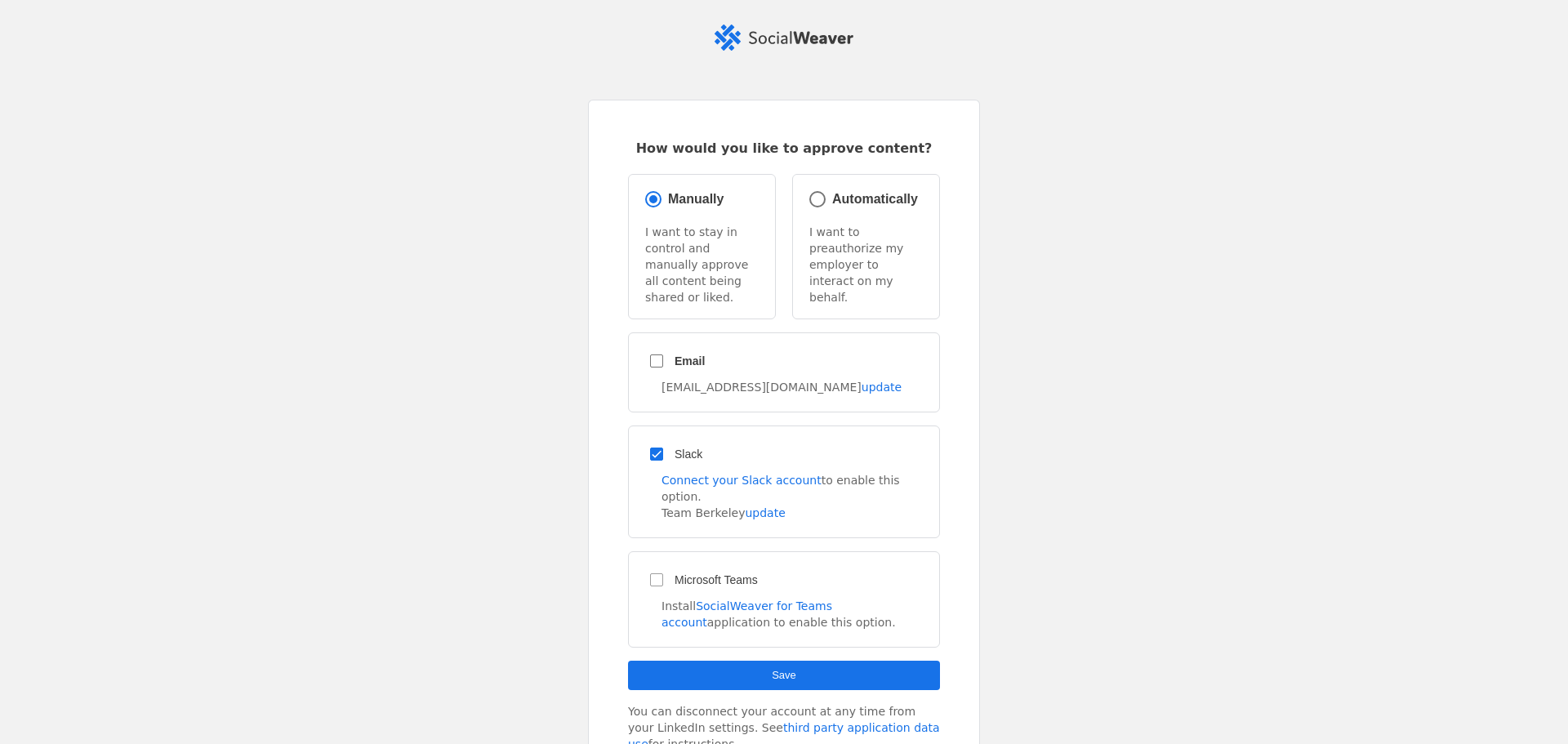
click at [836, 199] on span "Automatically" at bounding box center [874, 199] width 86 height 14
click at [829, 199] on input "Automatically" at bounding box center [817, 200] width 23 height 23
radio input "true"
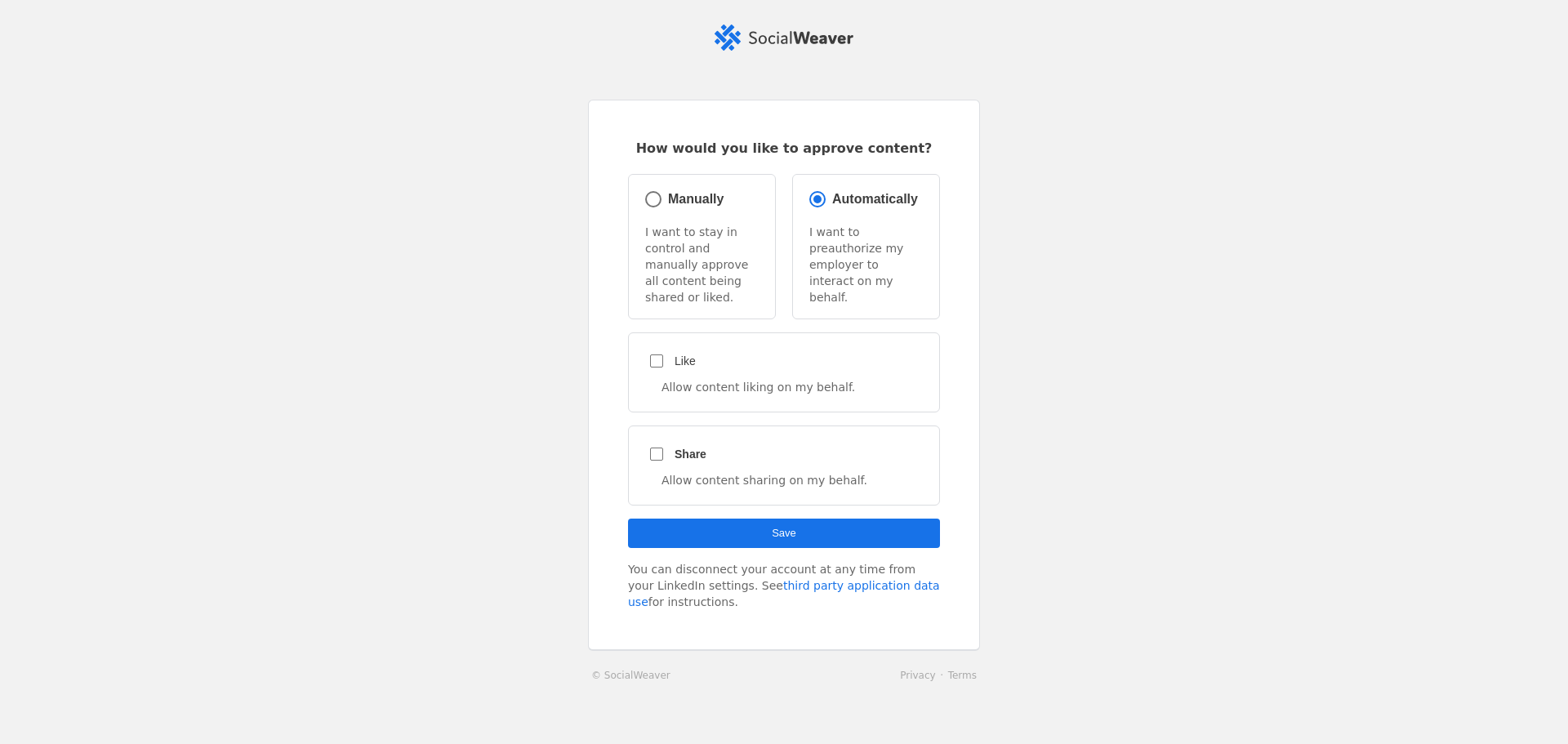
click at [723, 206] on div "Manually I want to stay in control and manually approve all content being share…" at bounding box center [701, 246] width 148 height 146
click at [680, 205] on span "Manually" at bounding box center [696, 199] width 56 height 14
click at [665, 205] on input "Manually" at bounding box center [653, 200] width 23 height 23
radio input "true"
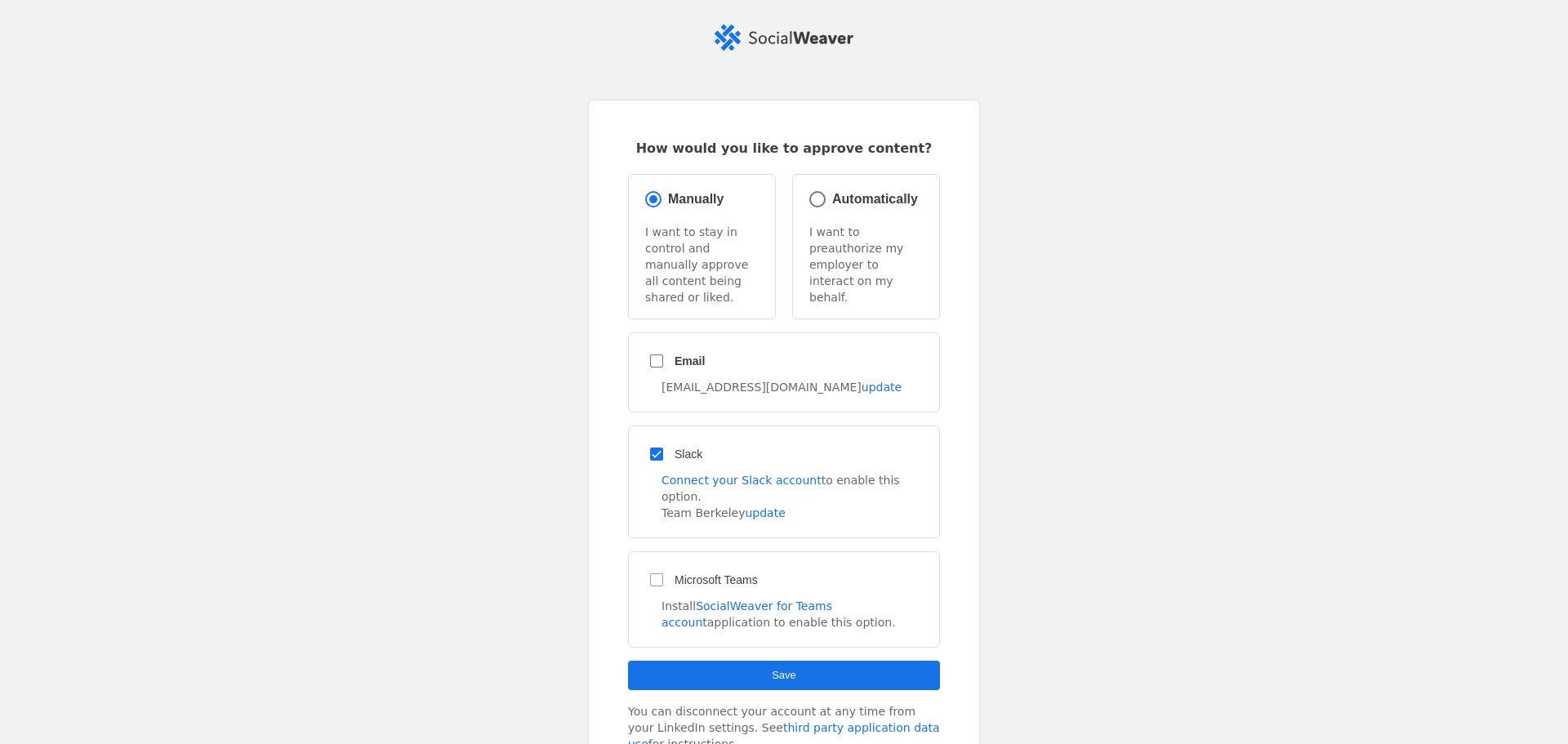
click at [674, 505] on div "Team Berkeley update" at bounding box center [793, 512] width 264 height 16
click at [745, 507] on link "update" at bounding box center [764, 513] width 40 height 14
click at [820, 661] on span "submit" at bounding box center [784, 675] width 312 height 29
